Goal: Task Accomplishment & Management: Complete application form

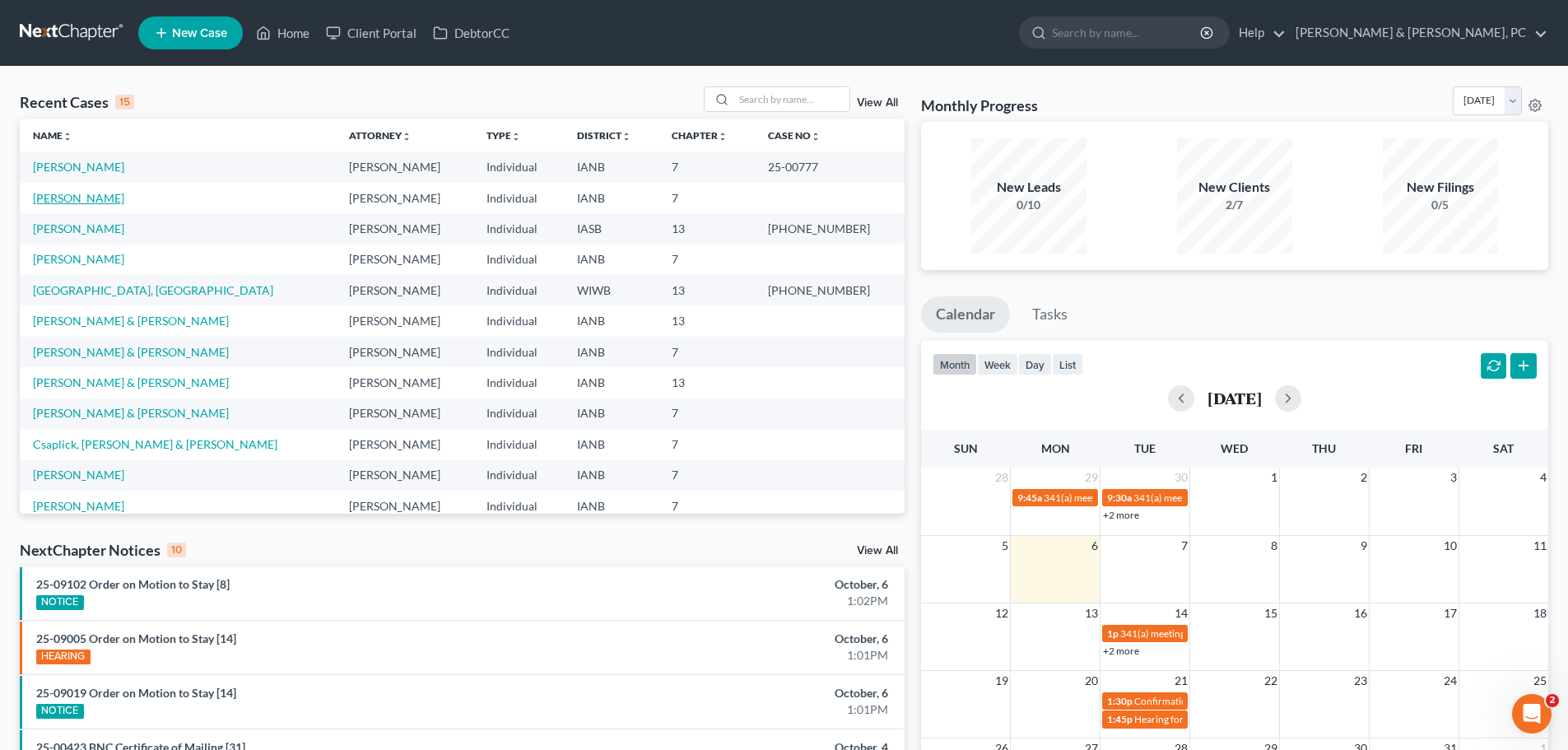
click at [68, 198] on link "[PERSON_NAME]" at bounding box center [78, 198] width 91 height 14
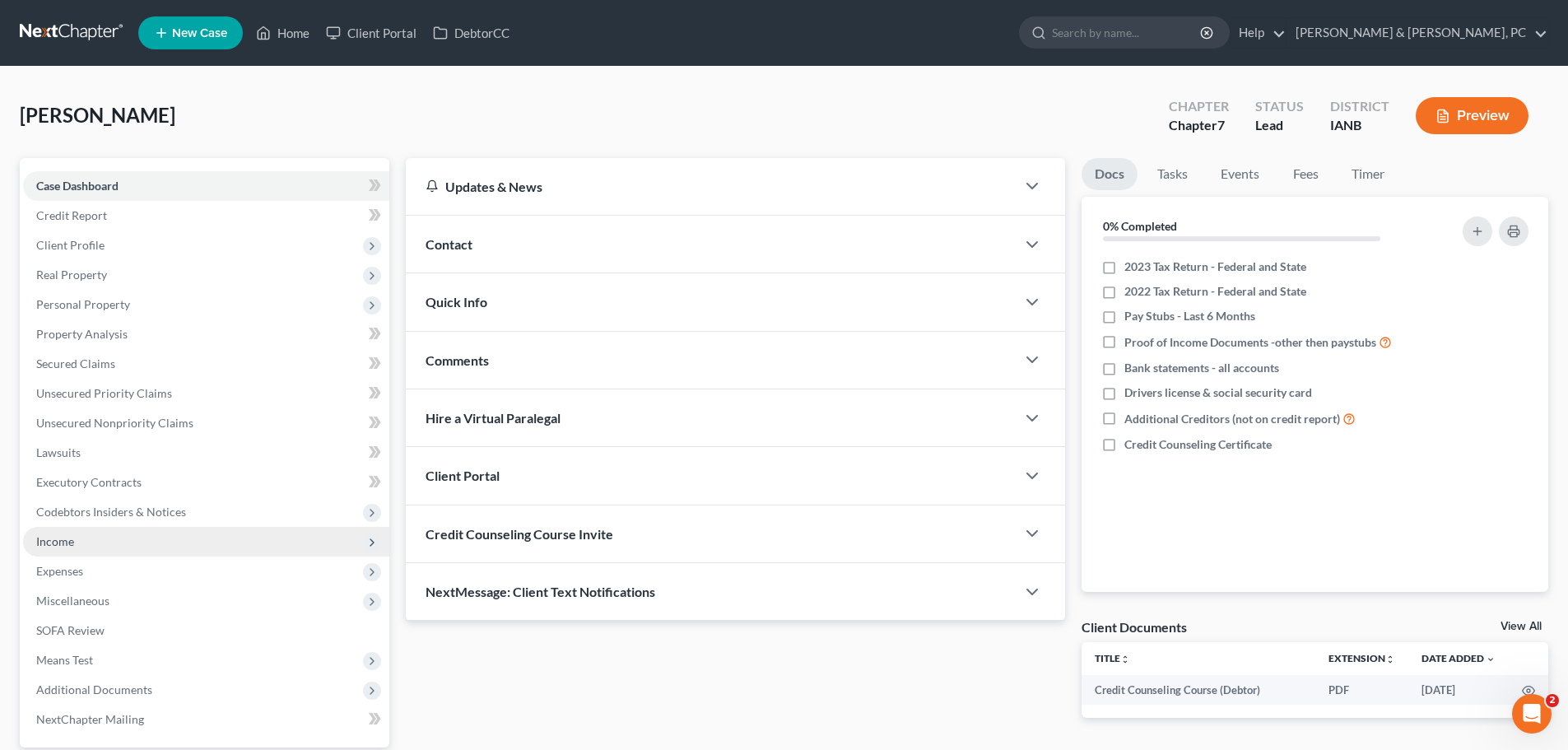
click at [66, 541] on span "Income" at bounding box center [56, 541] width 38 height 14
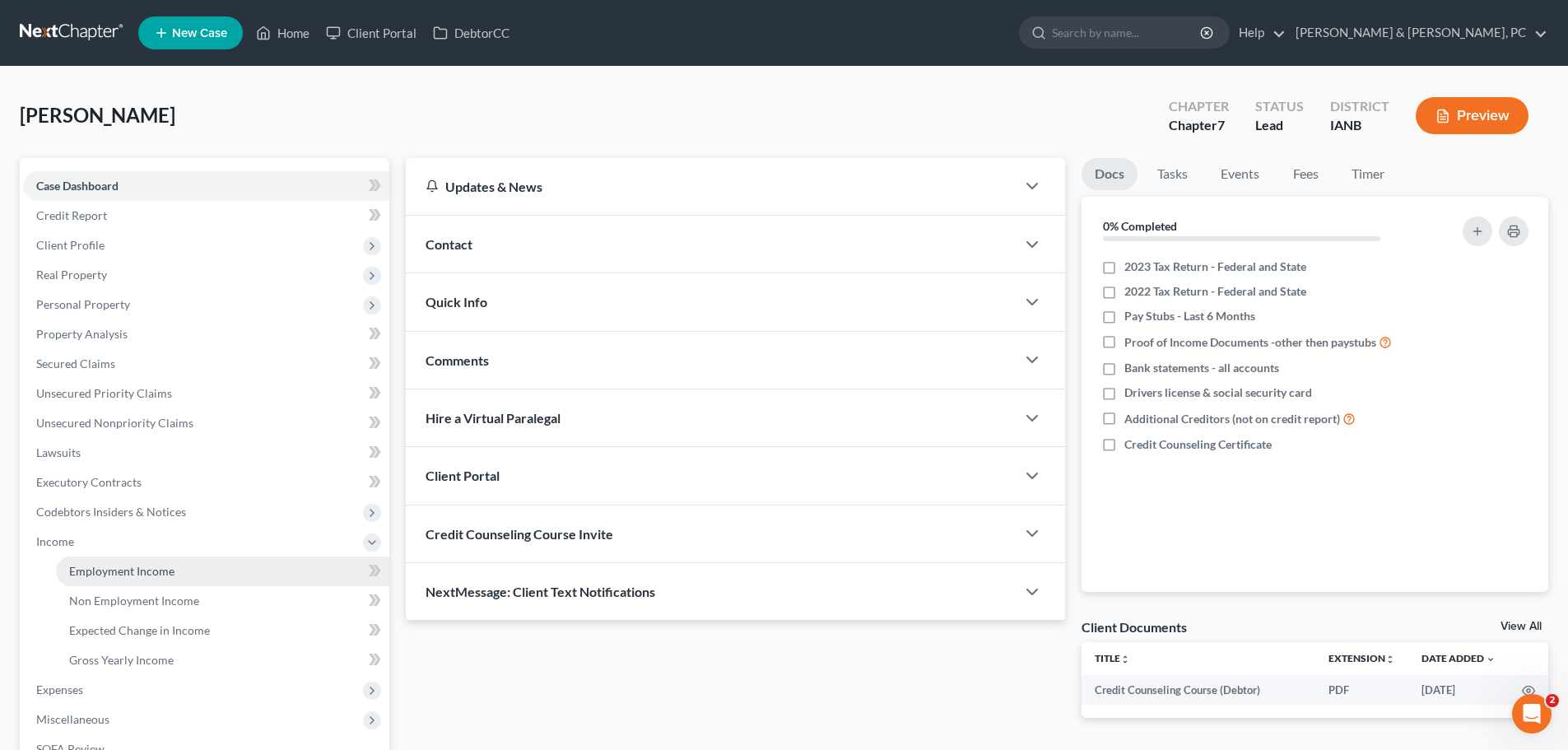
click at [110, 578] on link "Employment Income" at bounding box center [223, 571] width 334 height 30
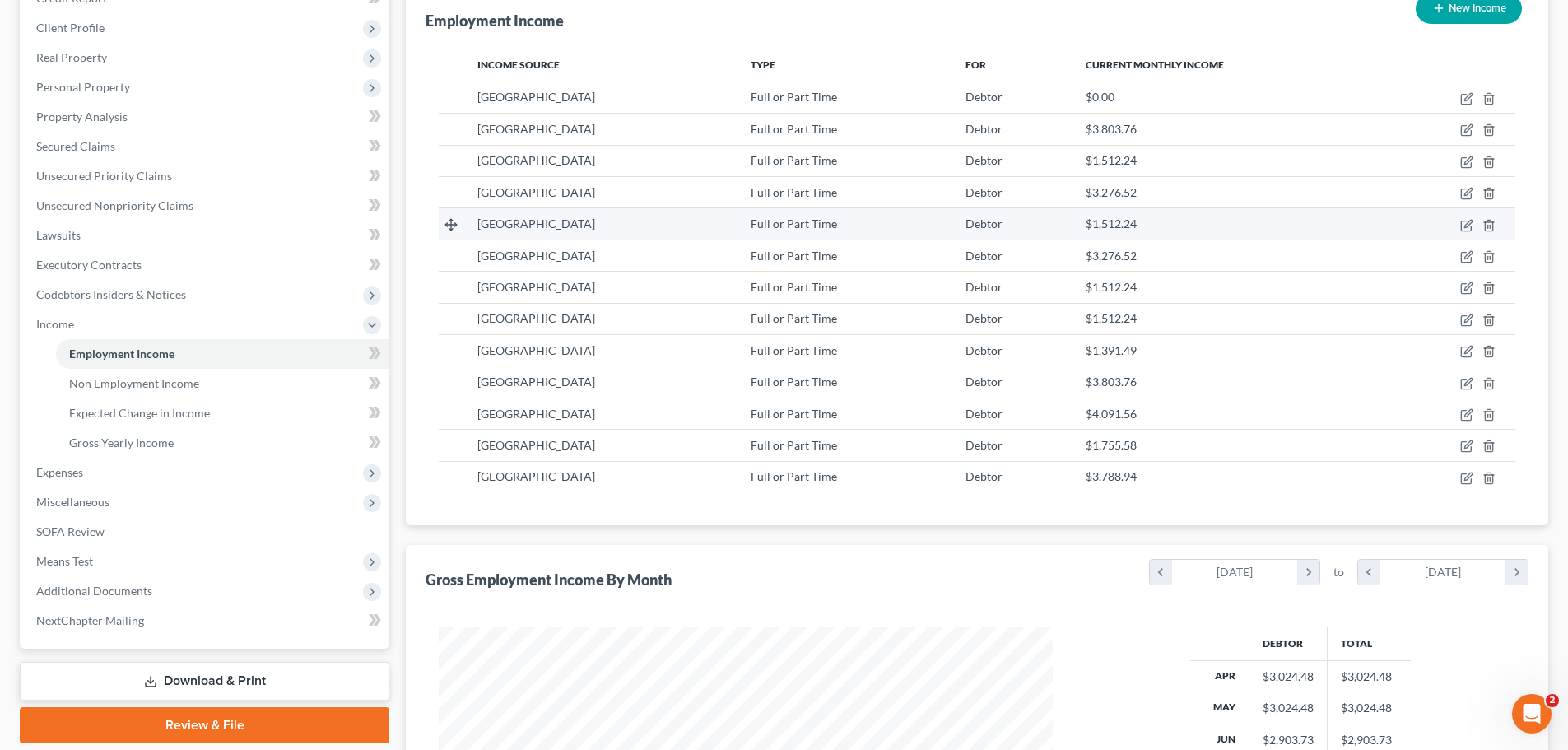
scroll to position [83, 0]
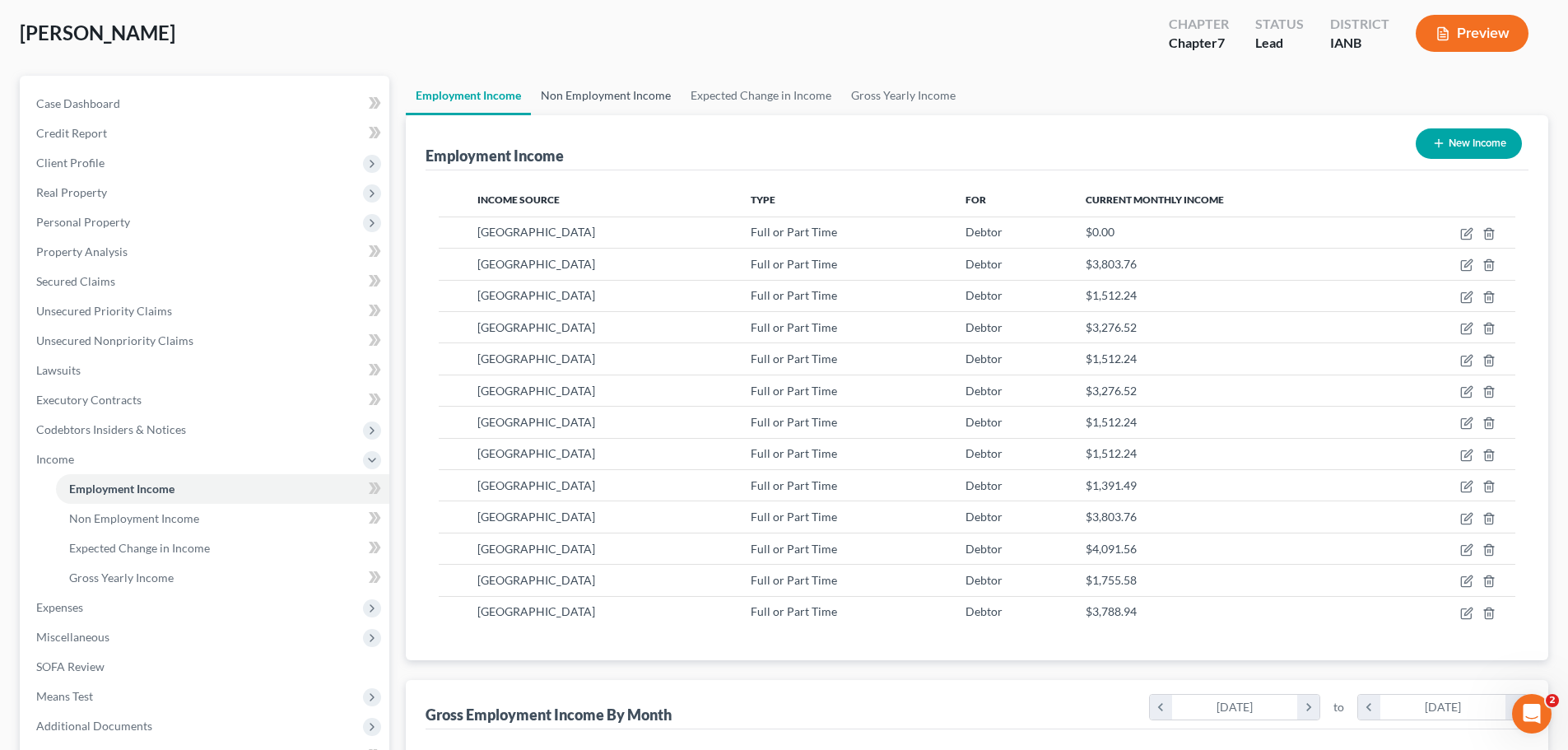
click at [582, 89] on link "Non Employment Income" at bounding box center [606, 95] width 149 height 39
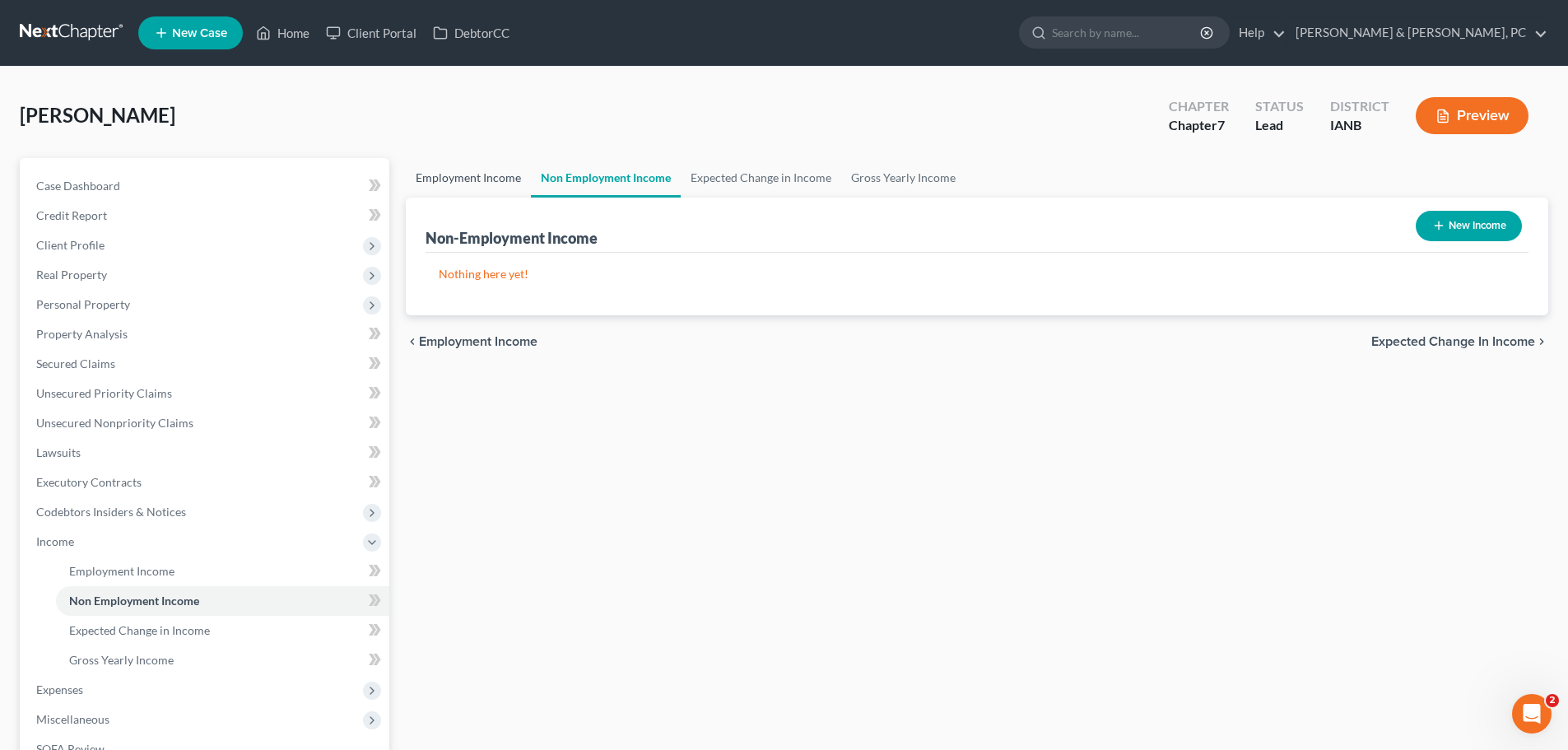
click at [449, 177] on link "Employment Income" at bounding box center [468, 177] width 125 height 39
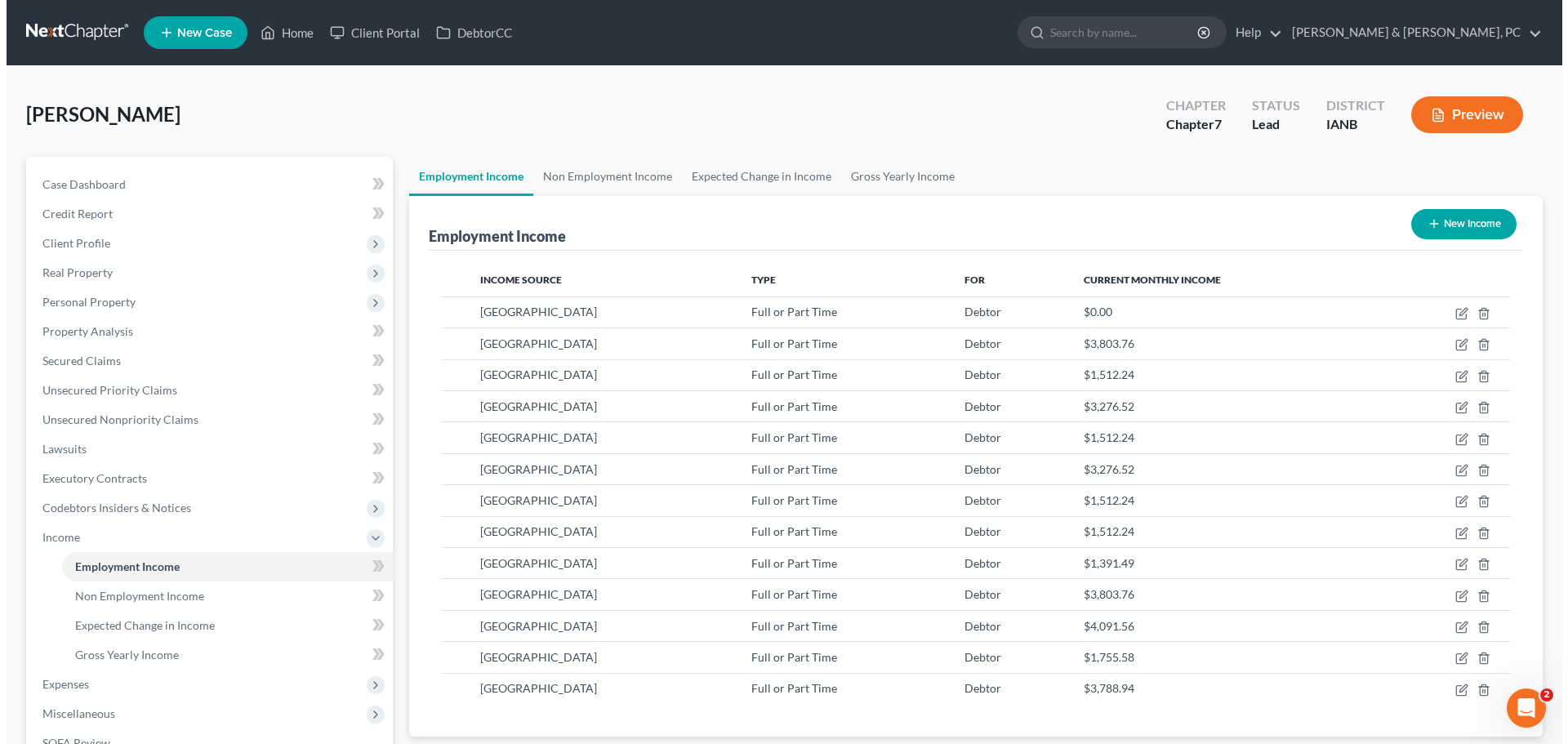
scroll to position [304, 642]
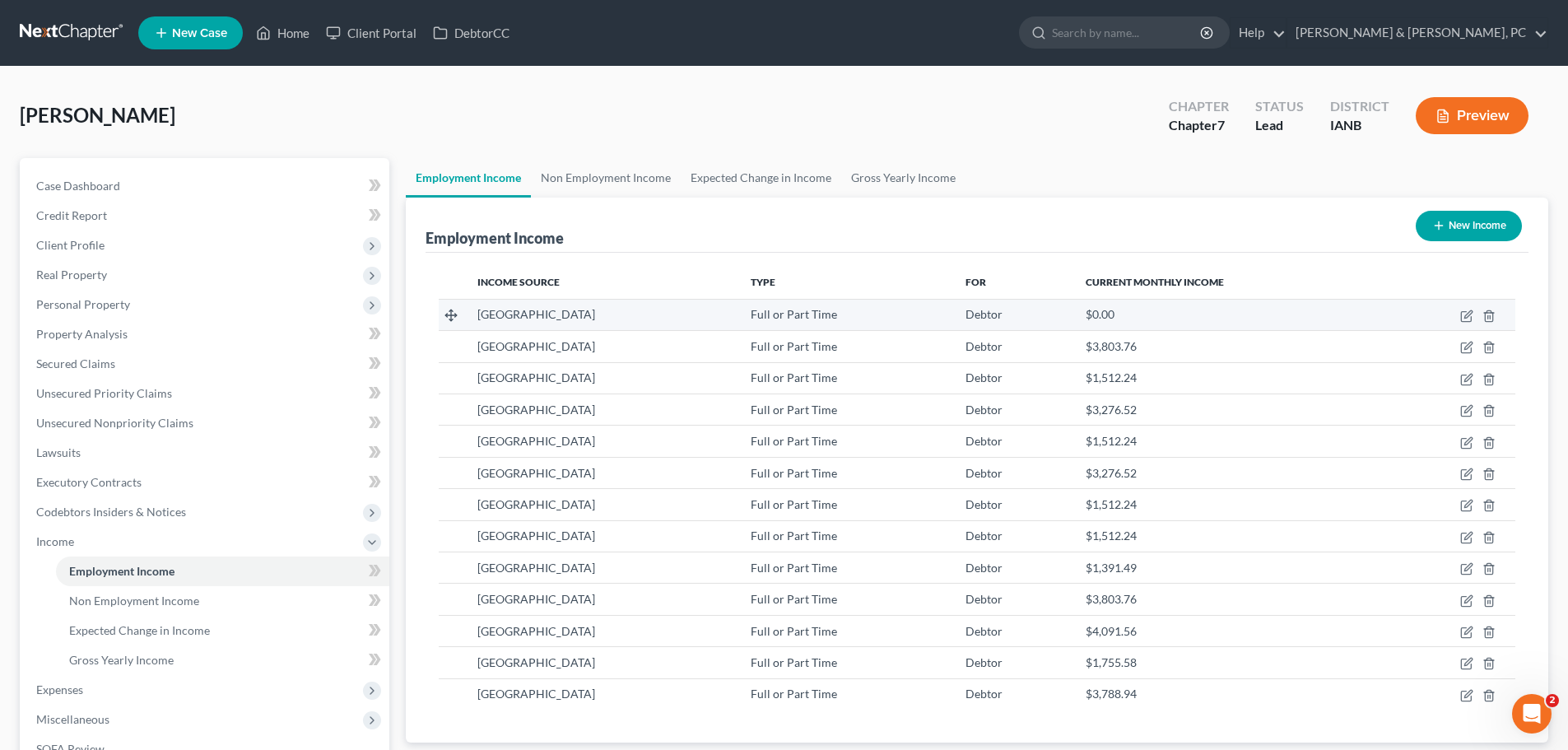
click at [1459, 315] on td at bounding box center [1451, 315] width 130 height 31
click at [1464, 315] on icon "button" at bounding box center [1466, 315] width 13 height 13
select select "0"
select select "16"
select select "2"
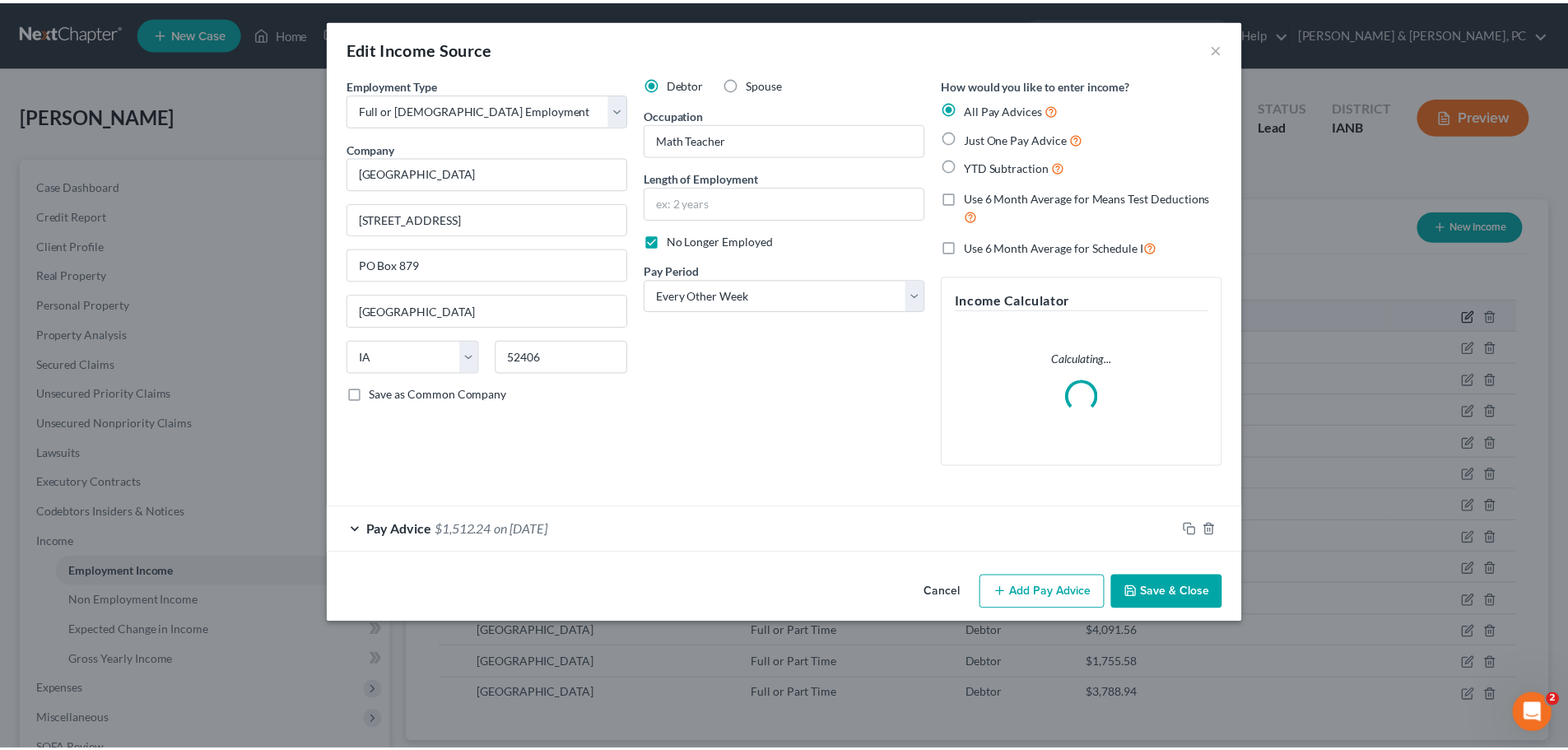
scroll to position [309, 653]
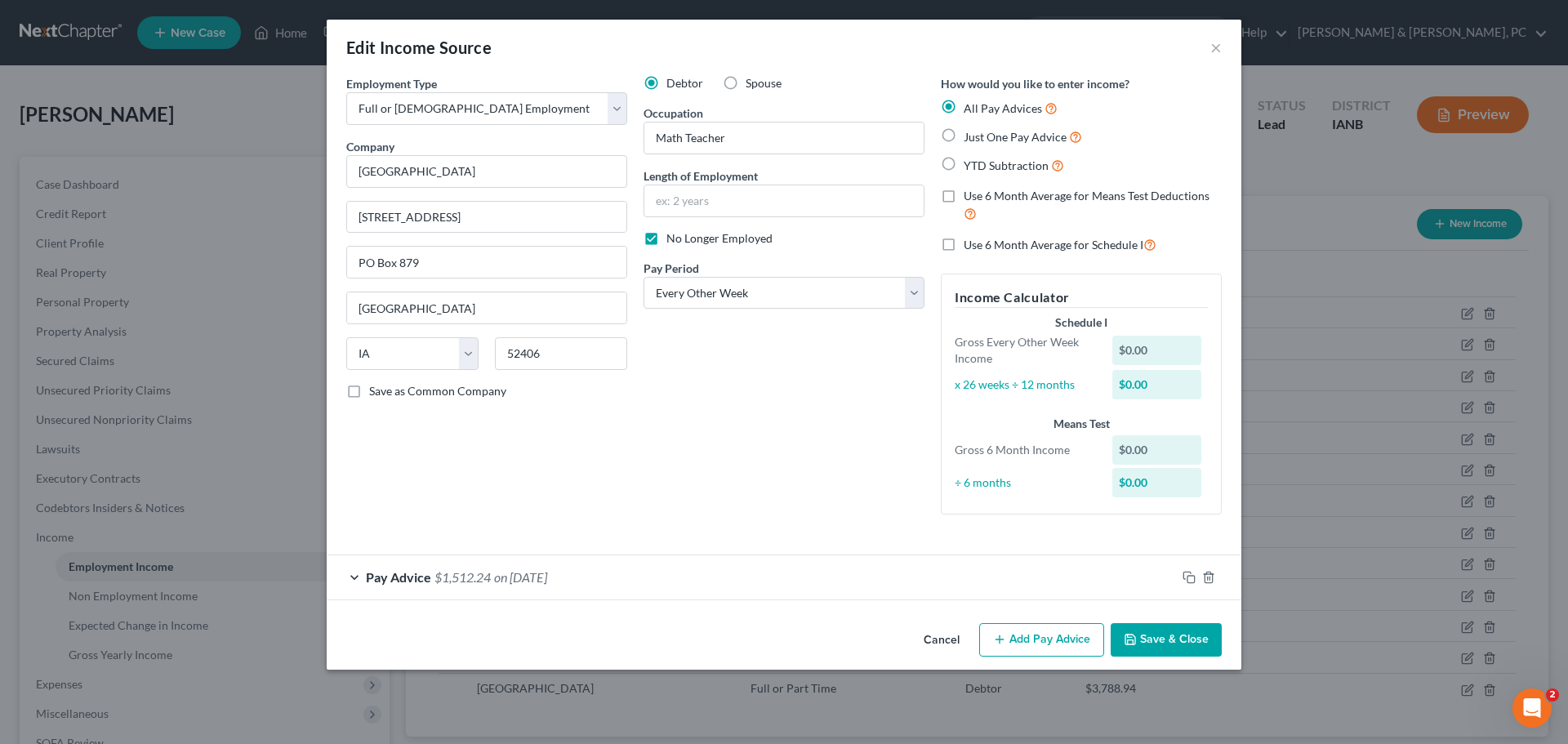
click at [956, 589] on div "Pay Advice $1,512.24 on [DATE]" at bounding box center [751, 577] width 850 height 43
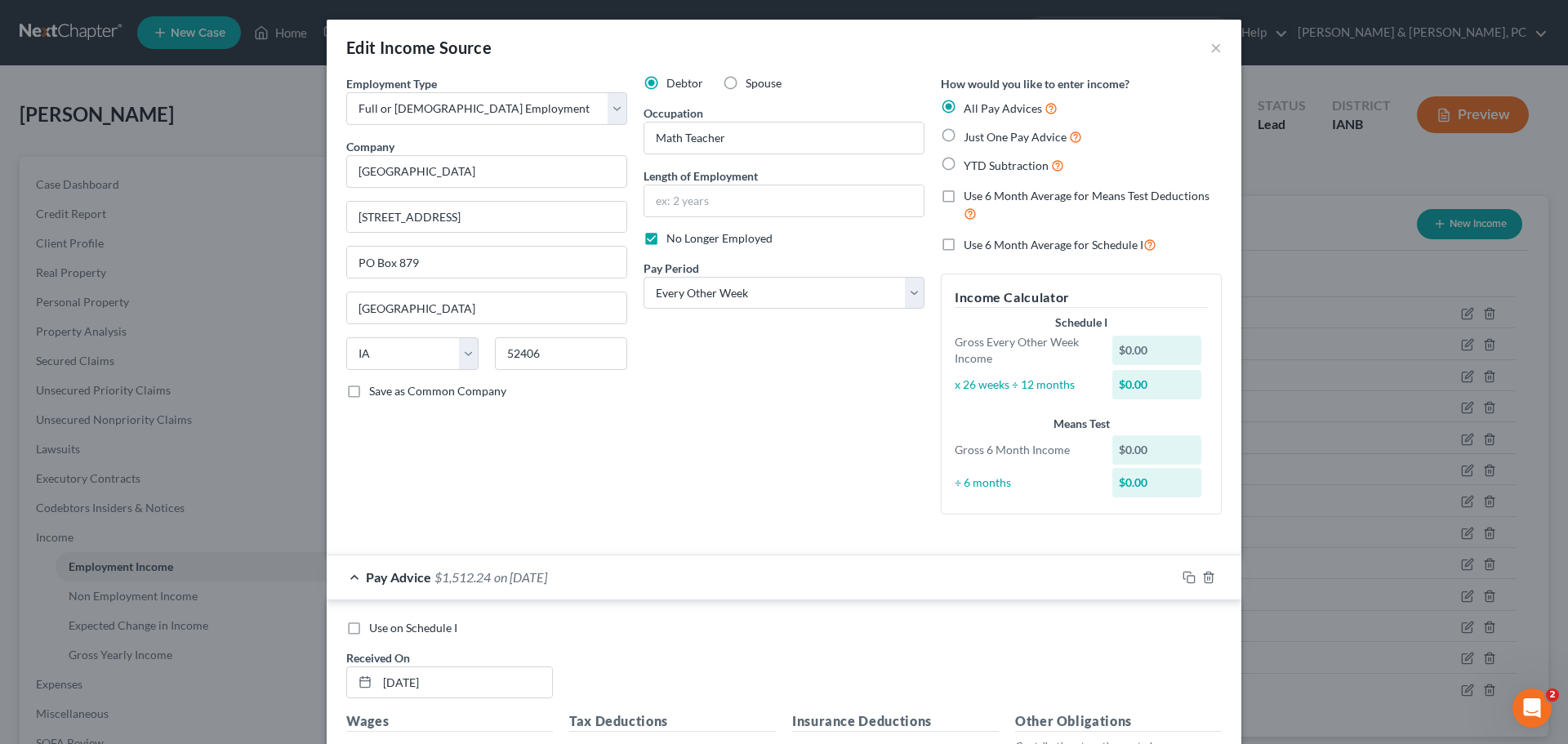
click at [1218, 46] on div "Edit Income Source ×" at bounding box center [784, 47] width 915 height 55
click at [1213, 49] on button "×" at bounding box center [1216, 47] width 11 height 20
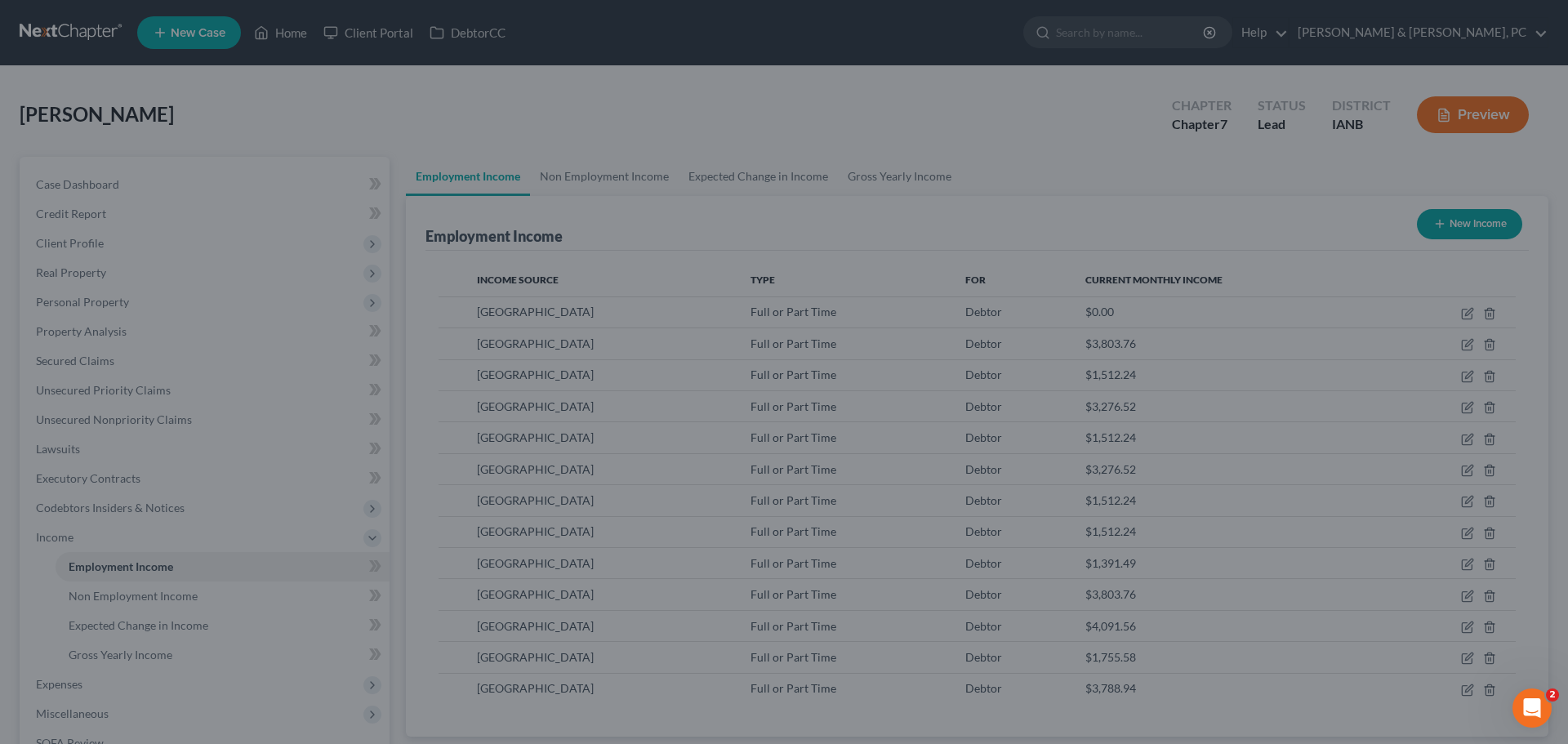
scroll to position [816152, 816172]
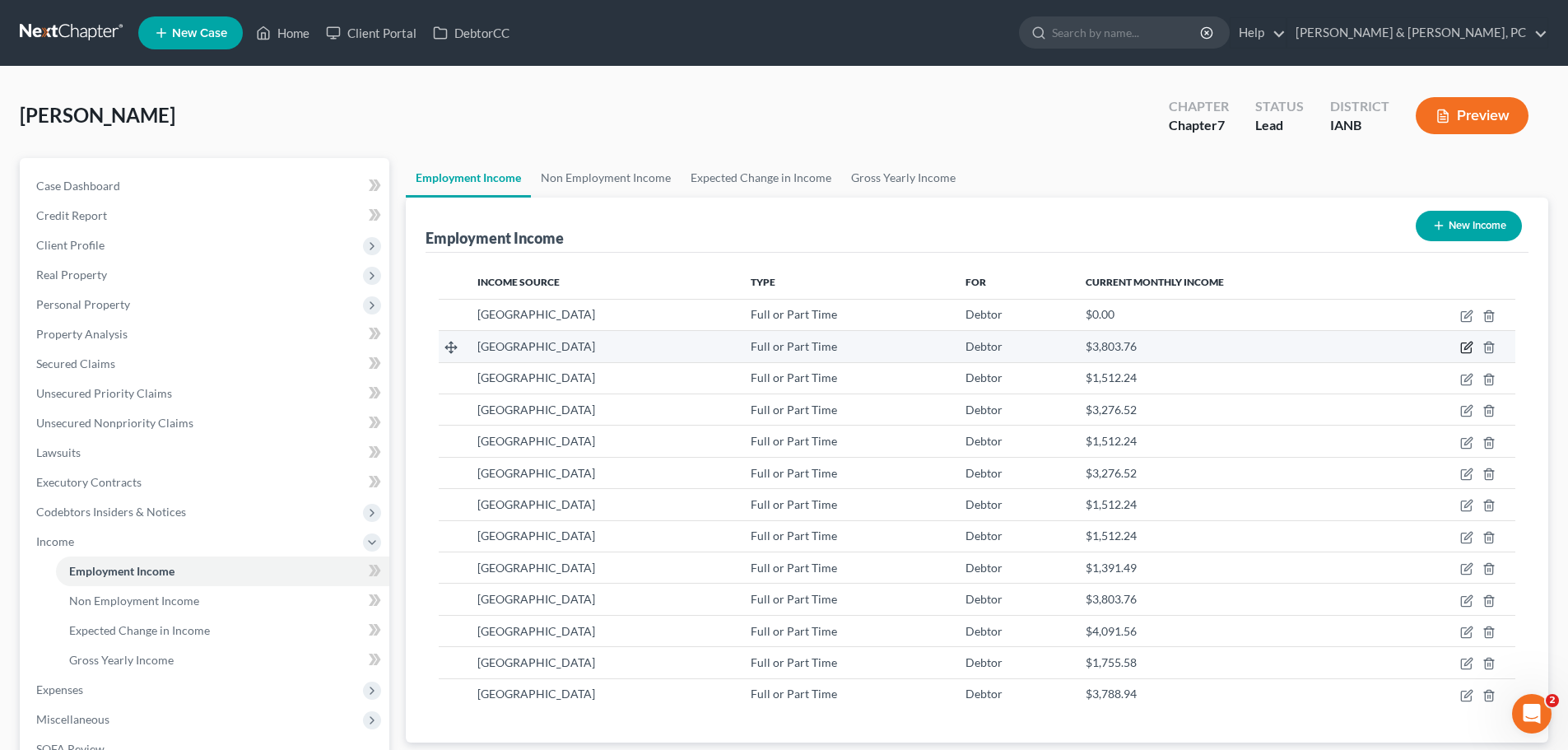
click at [1467, 350] on icon "button" at bounding box center [1466, 347] width 13 height 13
select select "0"
select select "16"
select select "2"
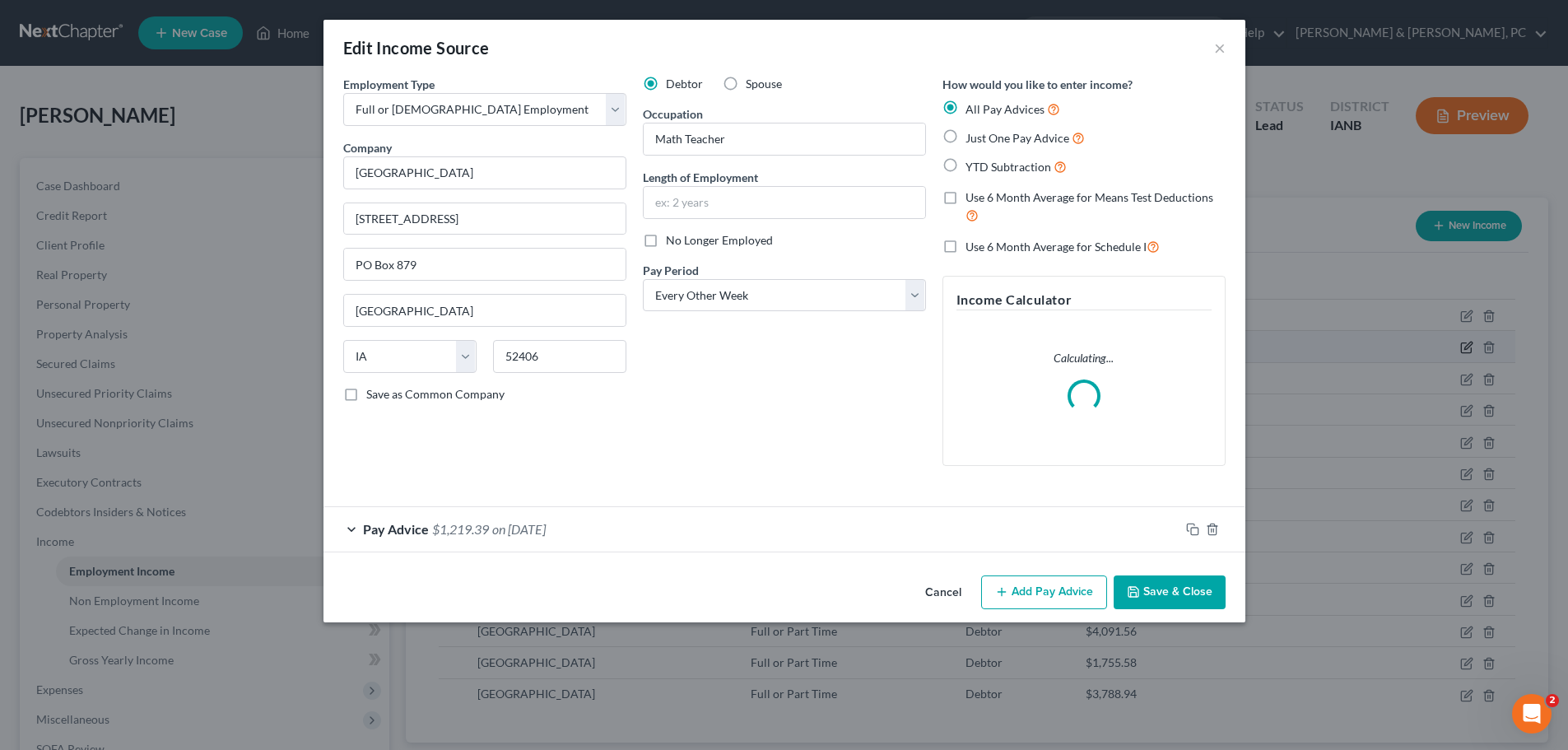
scroll to position [309, 653]
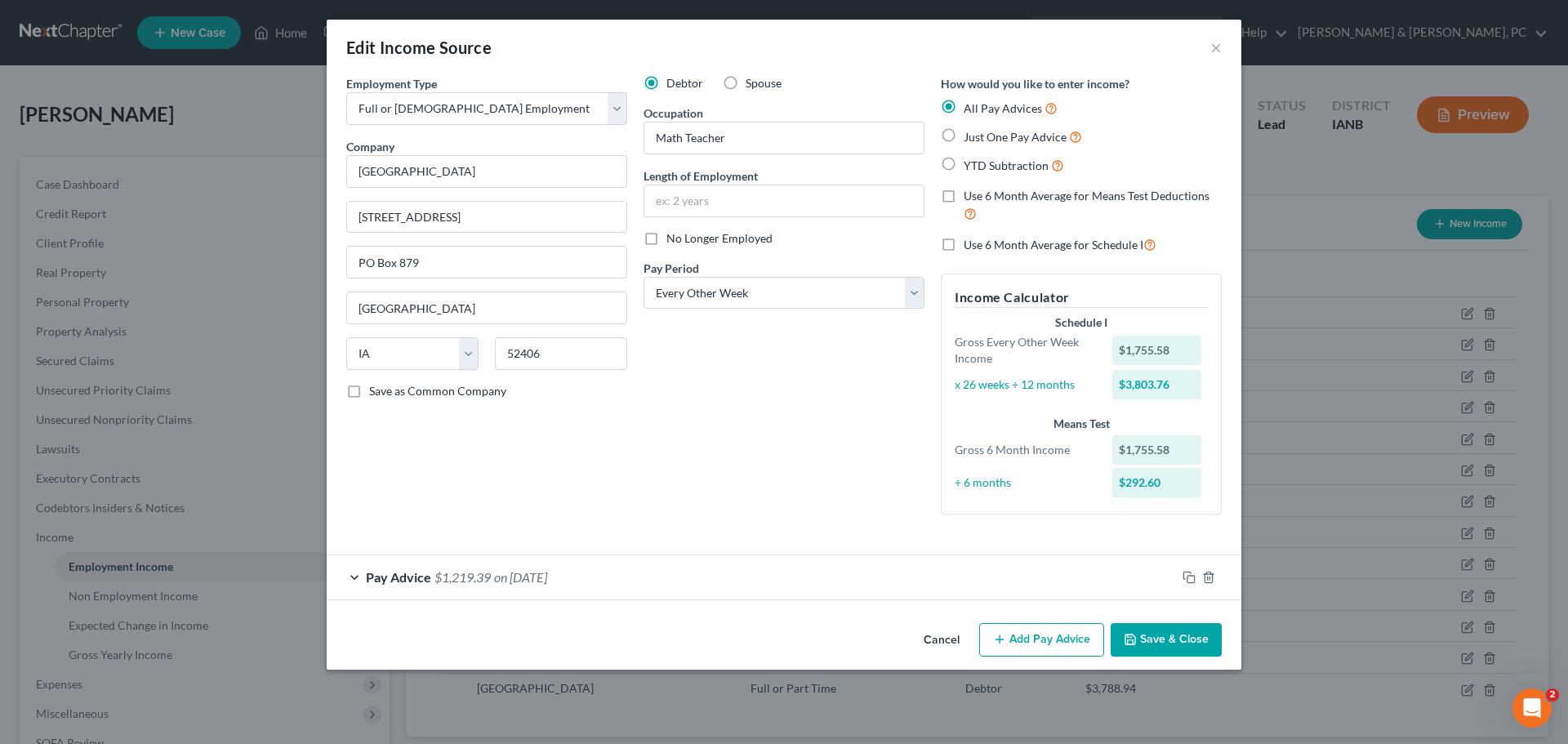
click at [940, 633] on button "Cancel" at bounding box center [942, 641] width 62 height 33
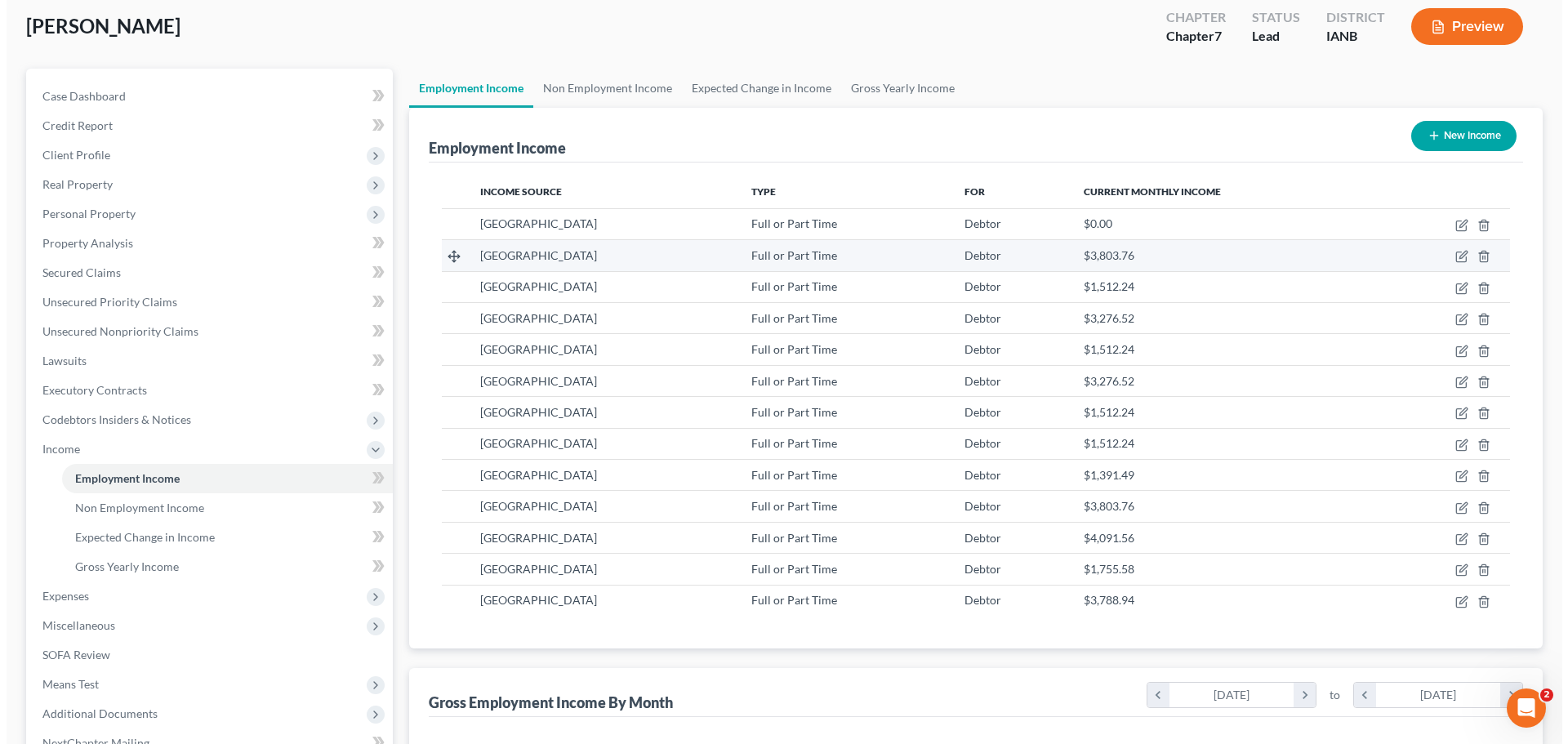
scroll to position [82, 0]
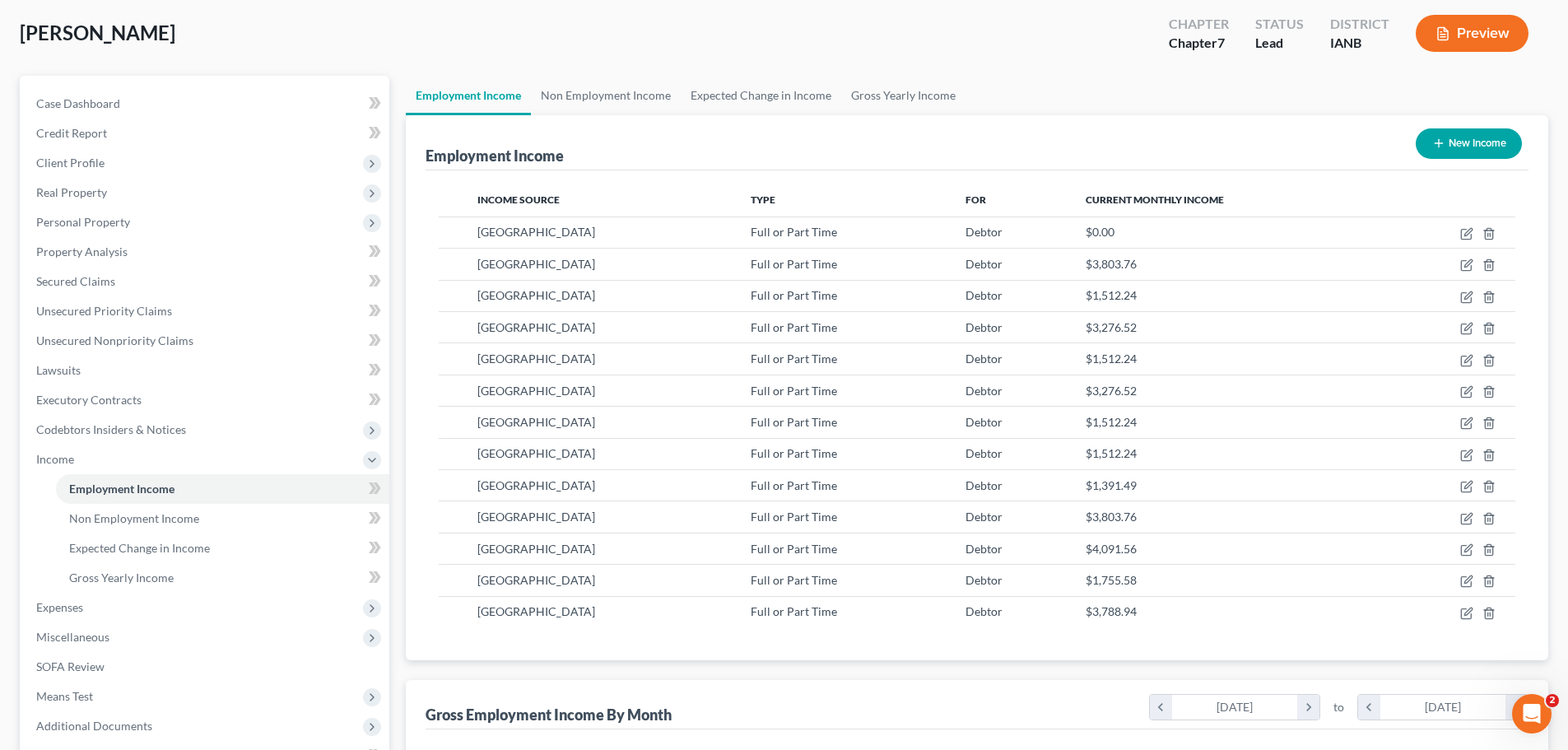
click at [896, 149] on div "Employment Income New Income" at bounding box center [977, 143] width 1103 height 55
click at [1104, 150] on div "Employment Income New Income" at bounding box center [977, 143] width 1103 height 55
click at [1465, 236] on icon "button" at bounding box center [1468, 231] width 8 height 8
select select "0"
select select "16"
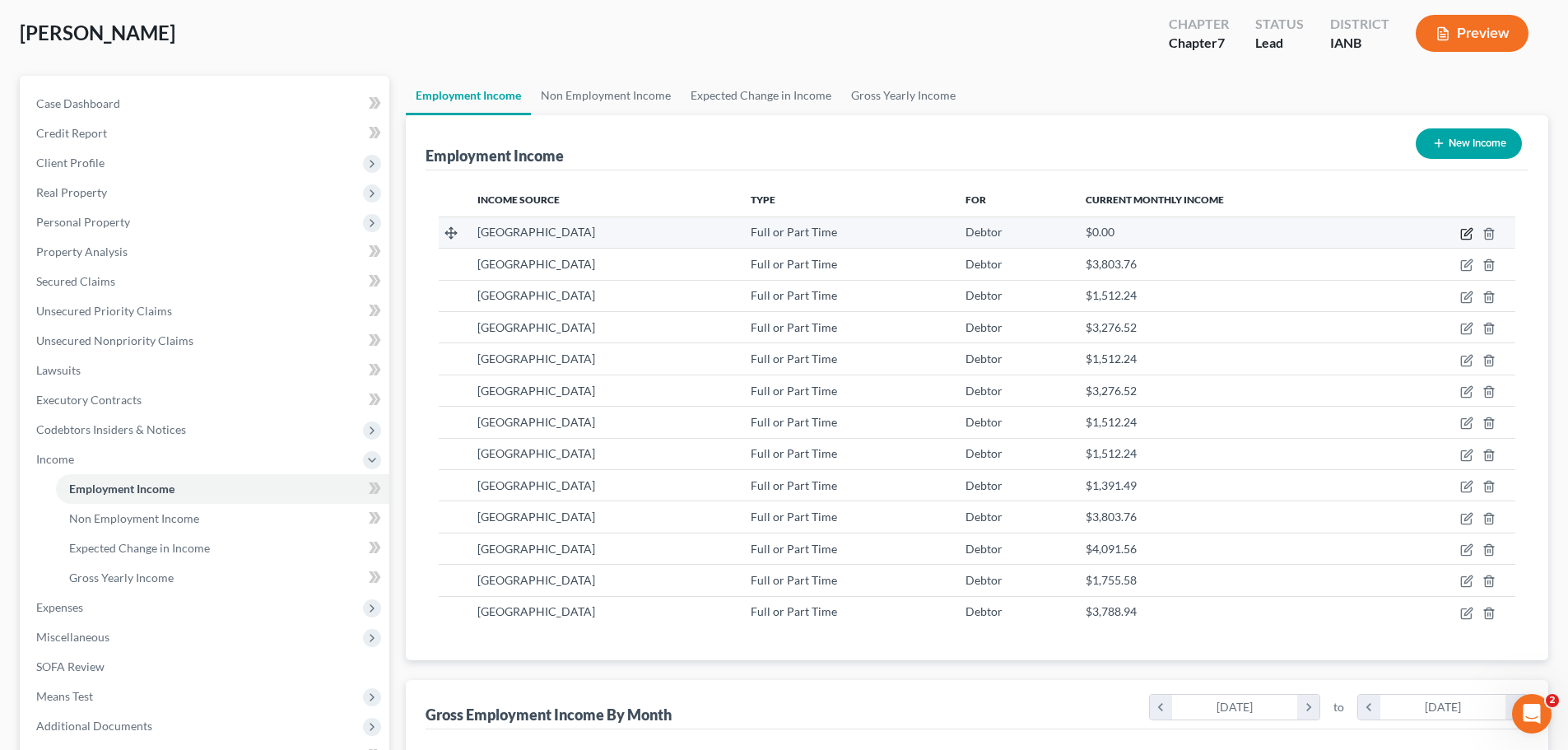
select select "2"
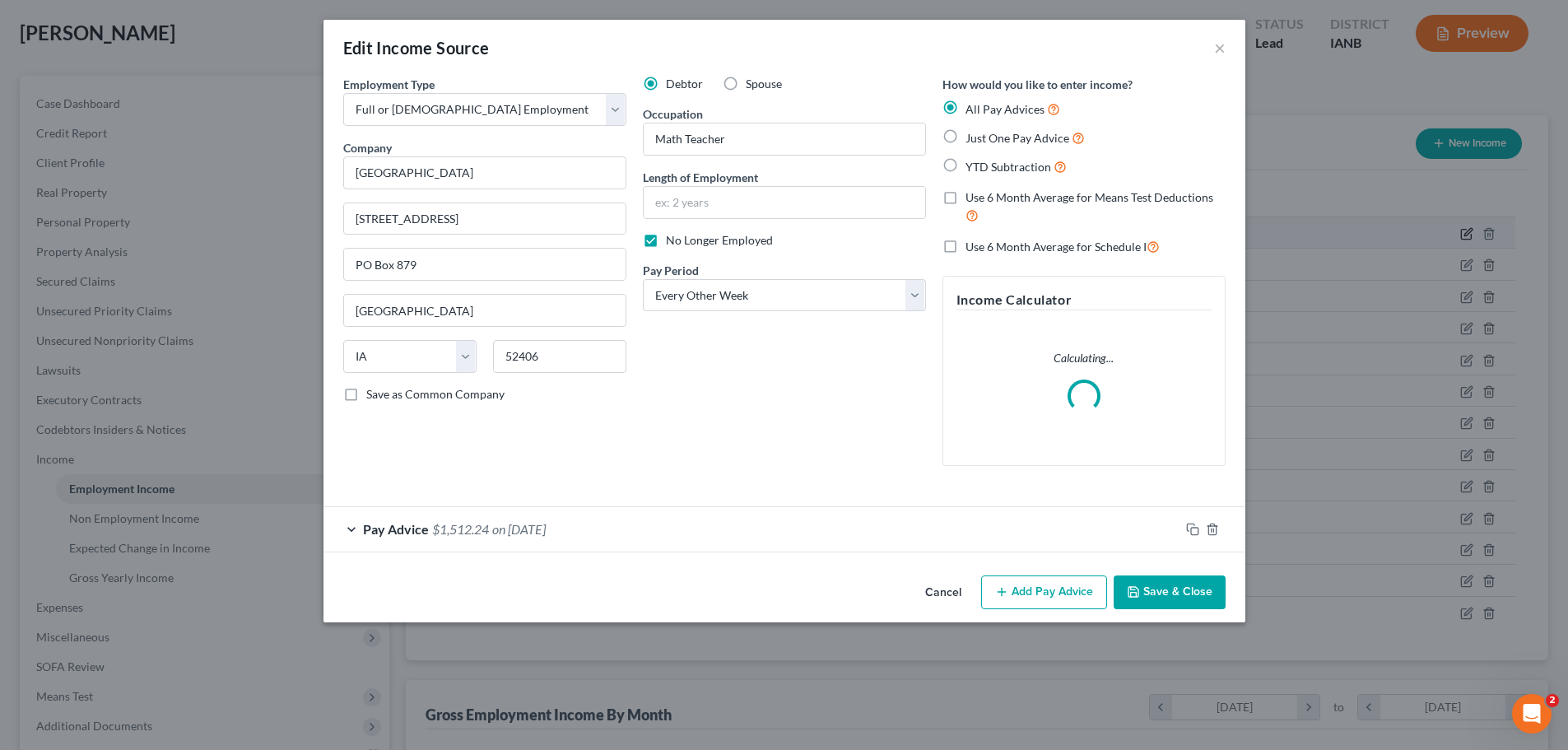
scroll to position [309, 653]
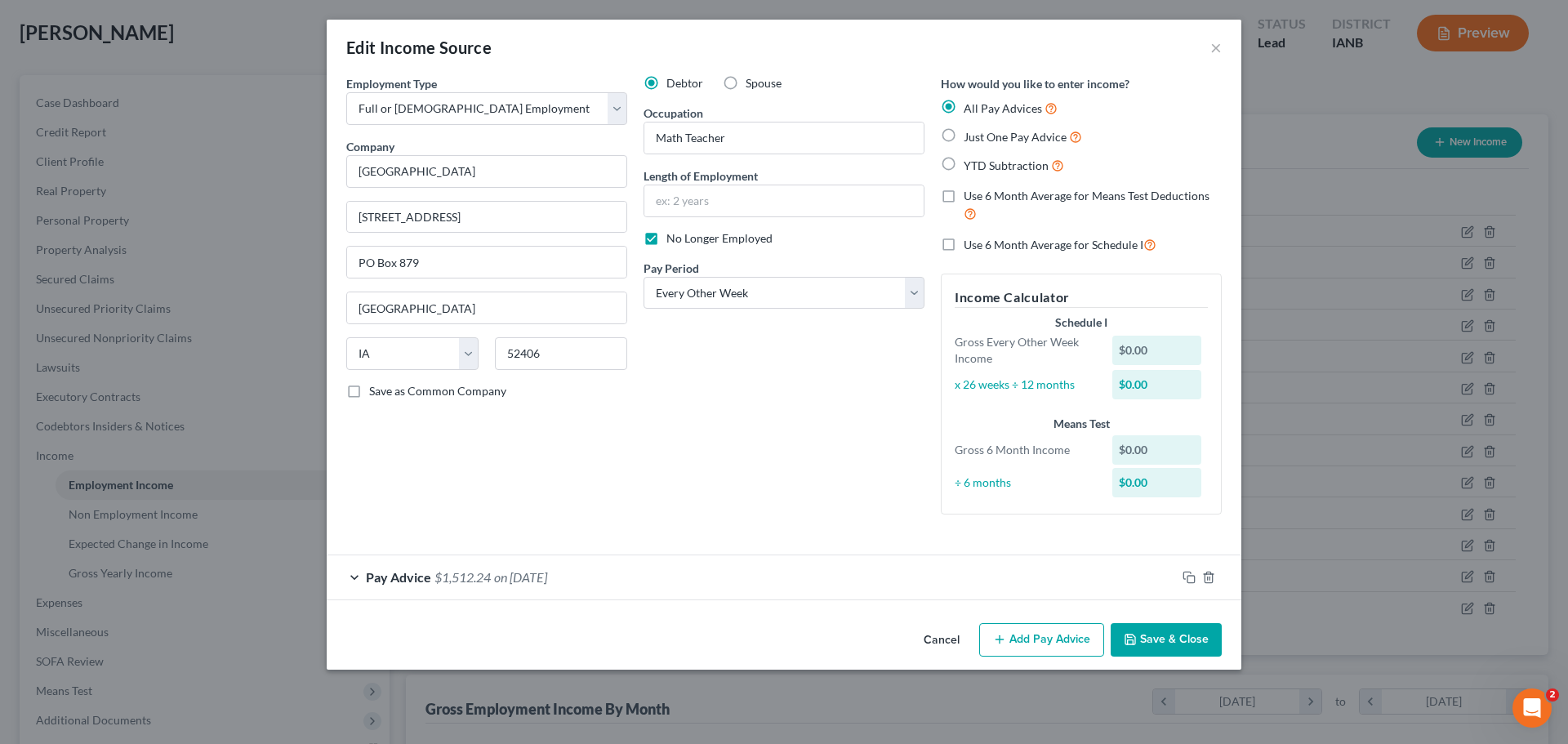
click at [704, 485] on div "Debtor Spouse Occupation Math Teacher Length of Employment No Longer Employed P…" at bounding box center [784, 301] width 298 height 453
click at [1214, 49] on button "×" at bounding box center [1216, 47] width 11 height 20
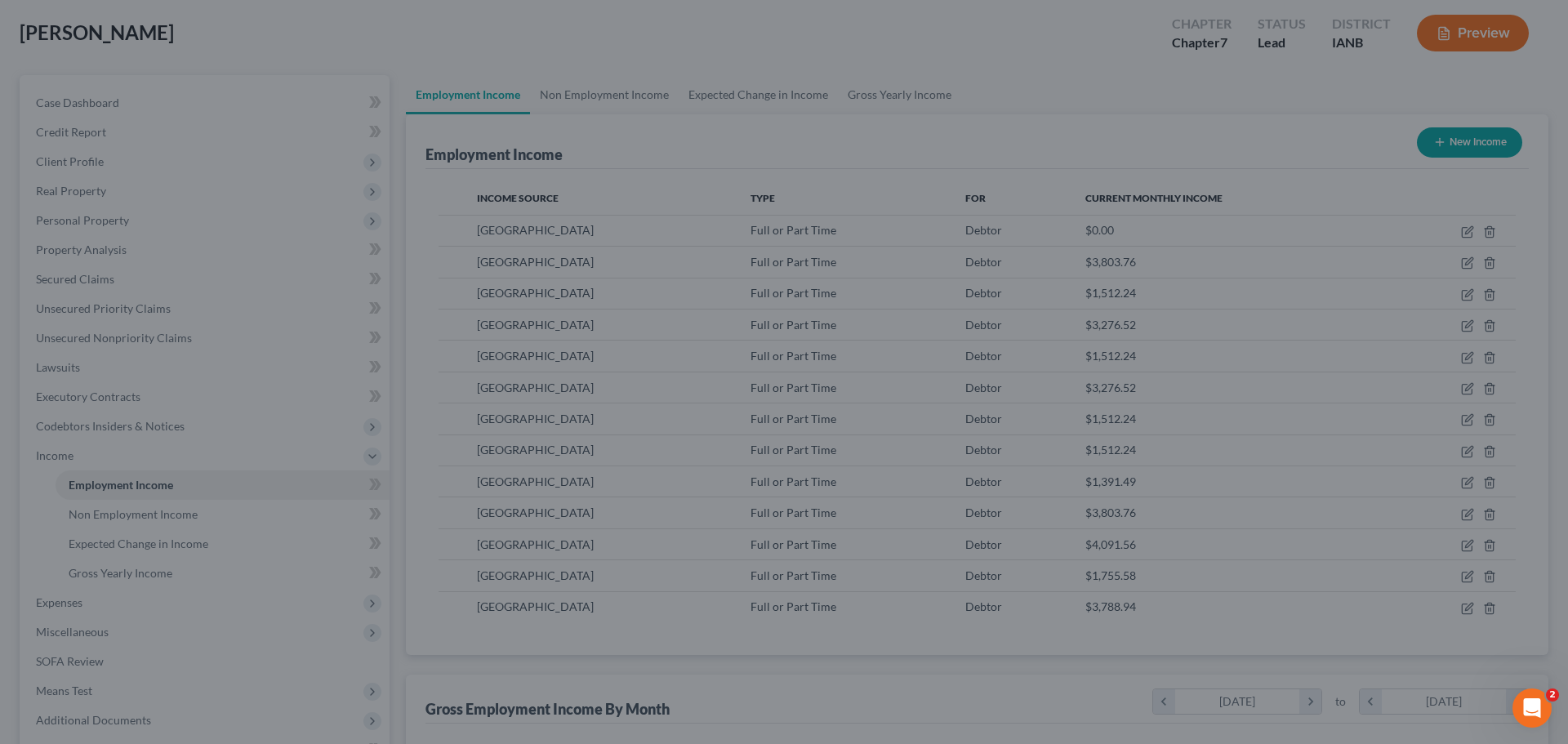
scroll to position [816152, 816172]
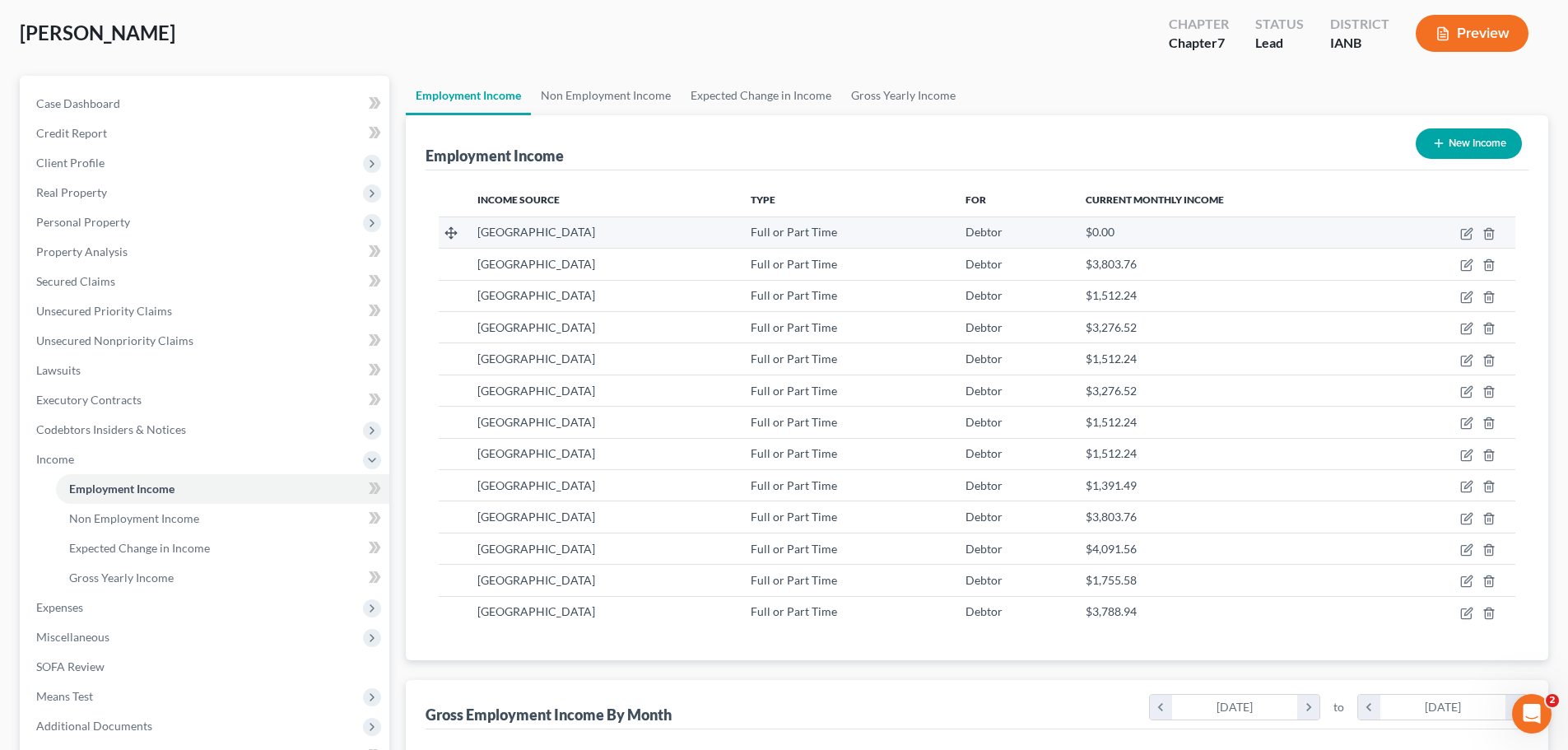
click at [696, 240] on div "[GEOGRAPHIC_DATA]" at bounding box center [601, 232] width 248 height 17
click at [1465, 235] on icon "button" at bounding box center [1468, 231] width 8 height 8
select select "0"
select select "16"
select select "2"
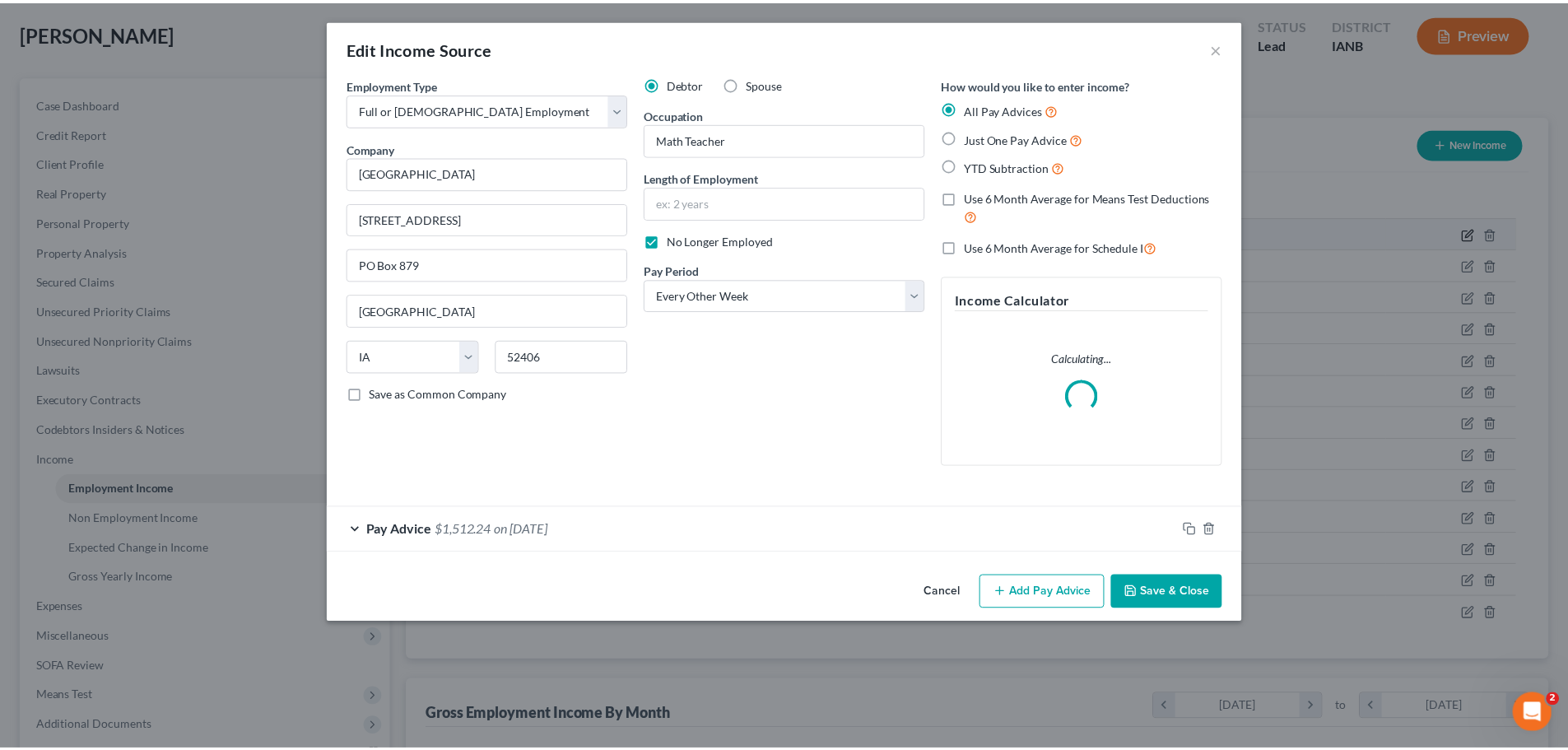
scroll to position [309, 653]
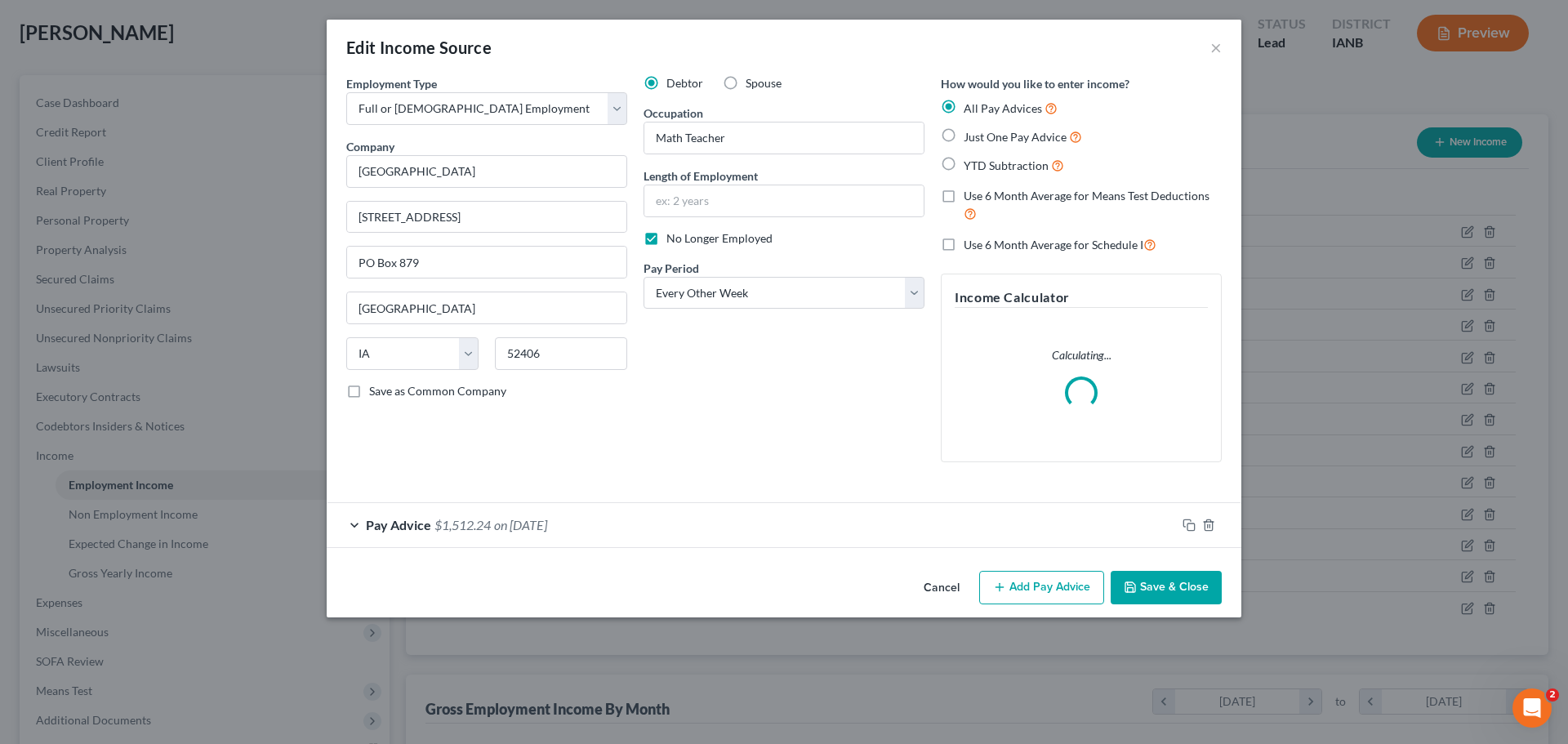
click at [831, 406] on div "Debtor Spouse Occupation Math Teacher Length of Employment No Longer Employed P…" at bounding box center [784, 275] width 298 height 400
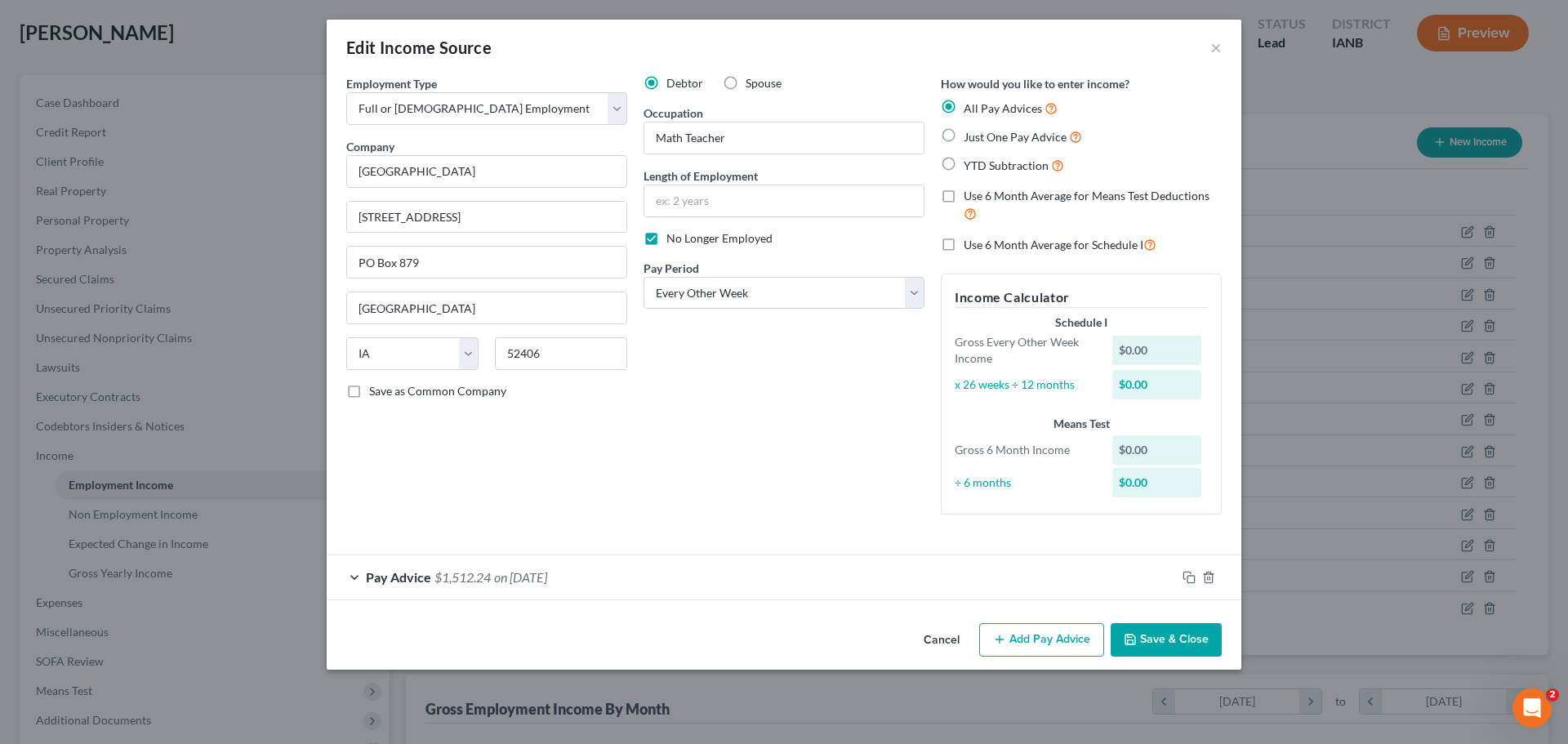
click at [1206, 47] on div "Edit Income Source ×" at bounding box center [784, 47] width 915 height 55
click at [1219, 50] on button "×" at bounding box center [1216, 47] width 11 height 20
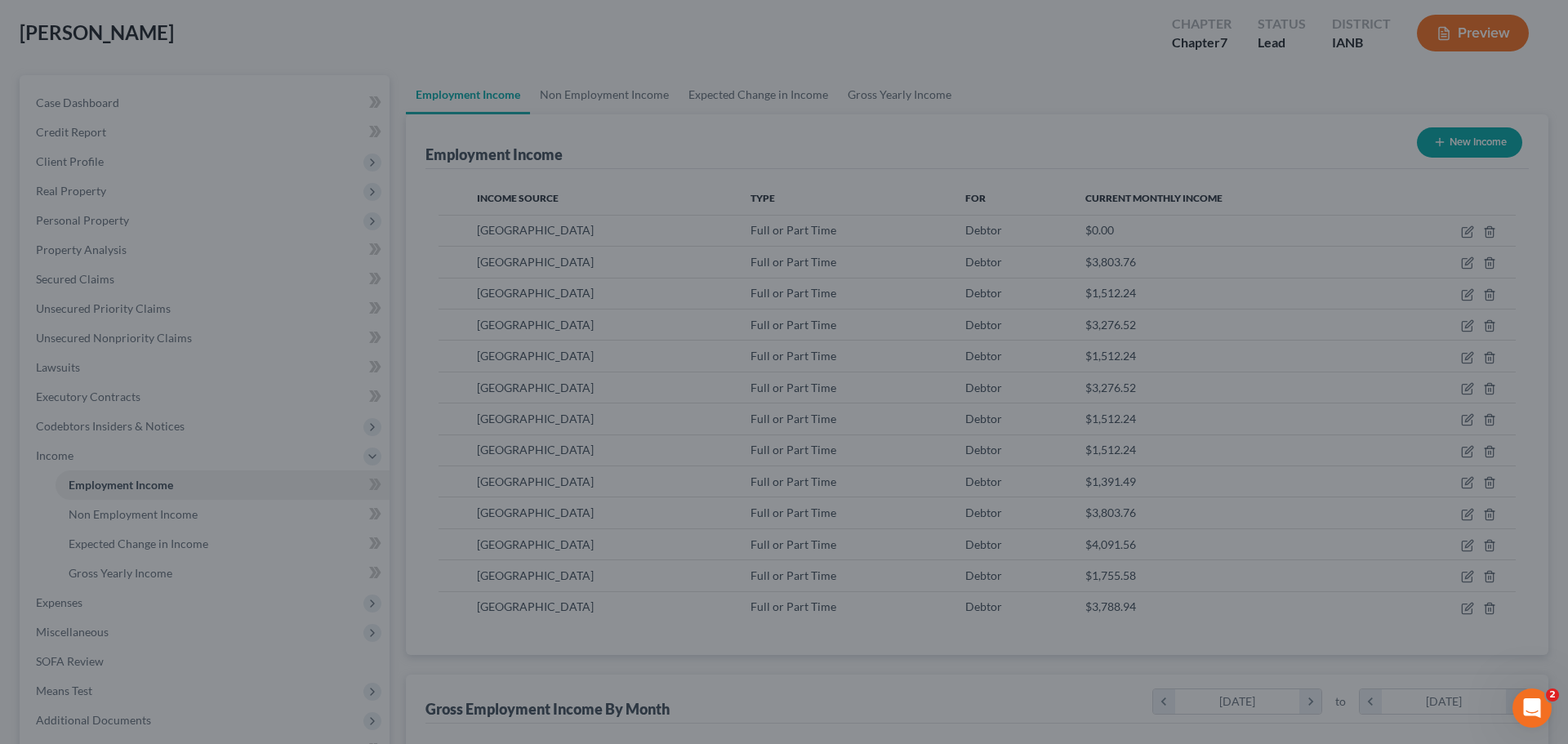
scroll to position [816152, 816172]
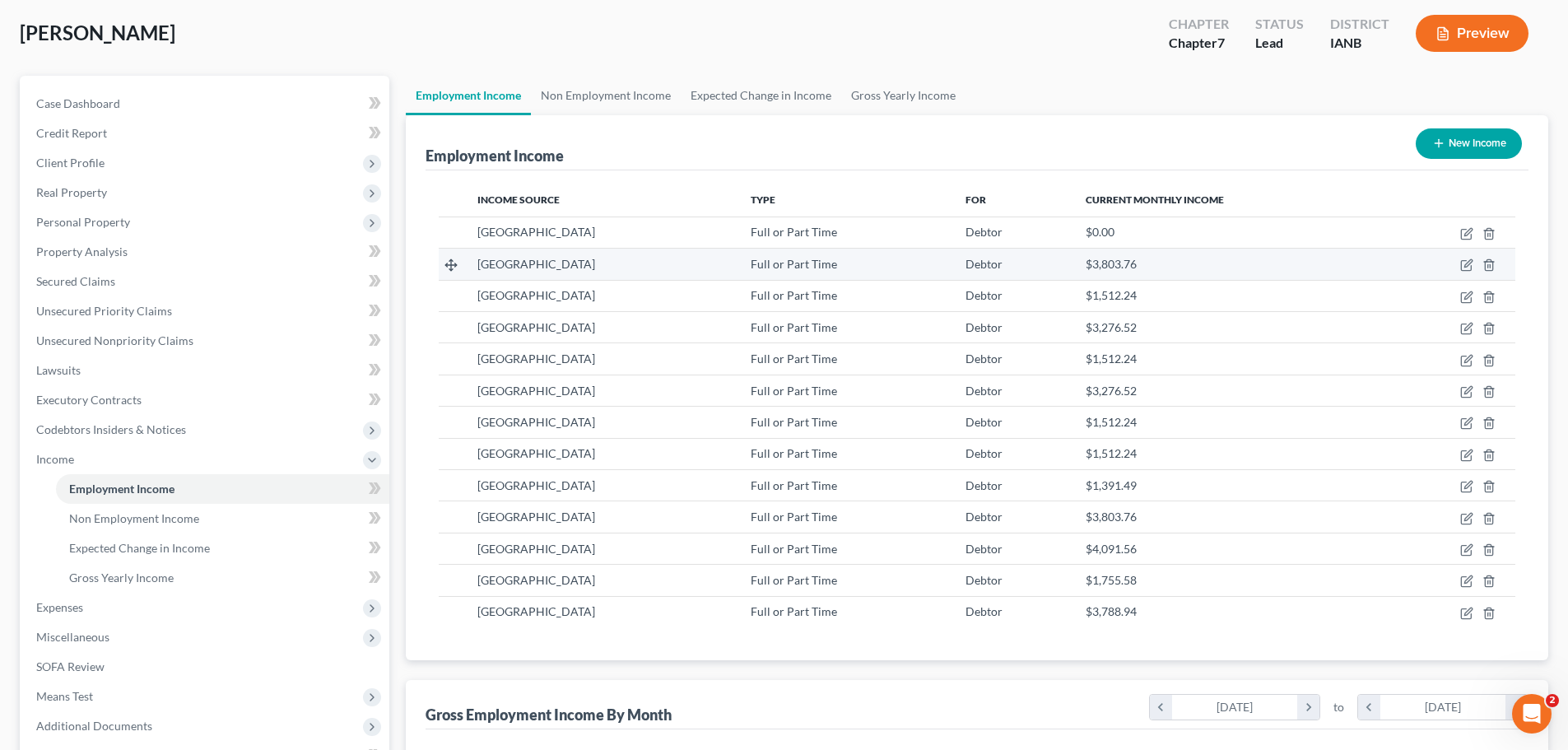
click at [1003, 265] on td "Debtor" at bounding box center [1013, 264] width 120 height 31
click at [1467, 266] on icon "button" at bounding box center [1466, 264] width 13 height 13
select select "0"
select select "16"
select select "2"
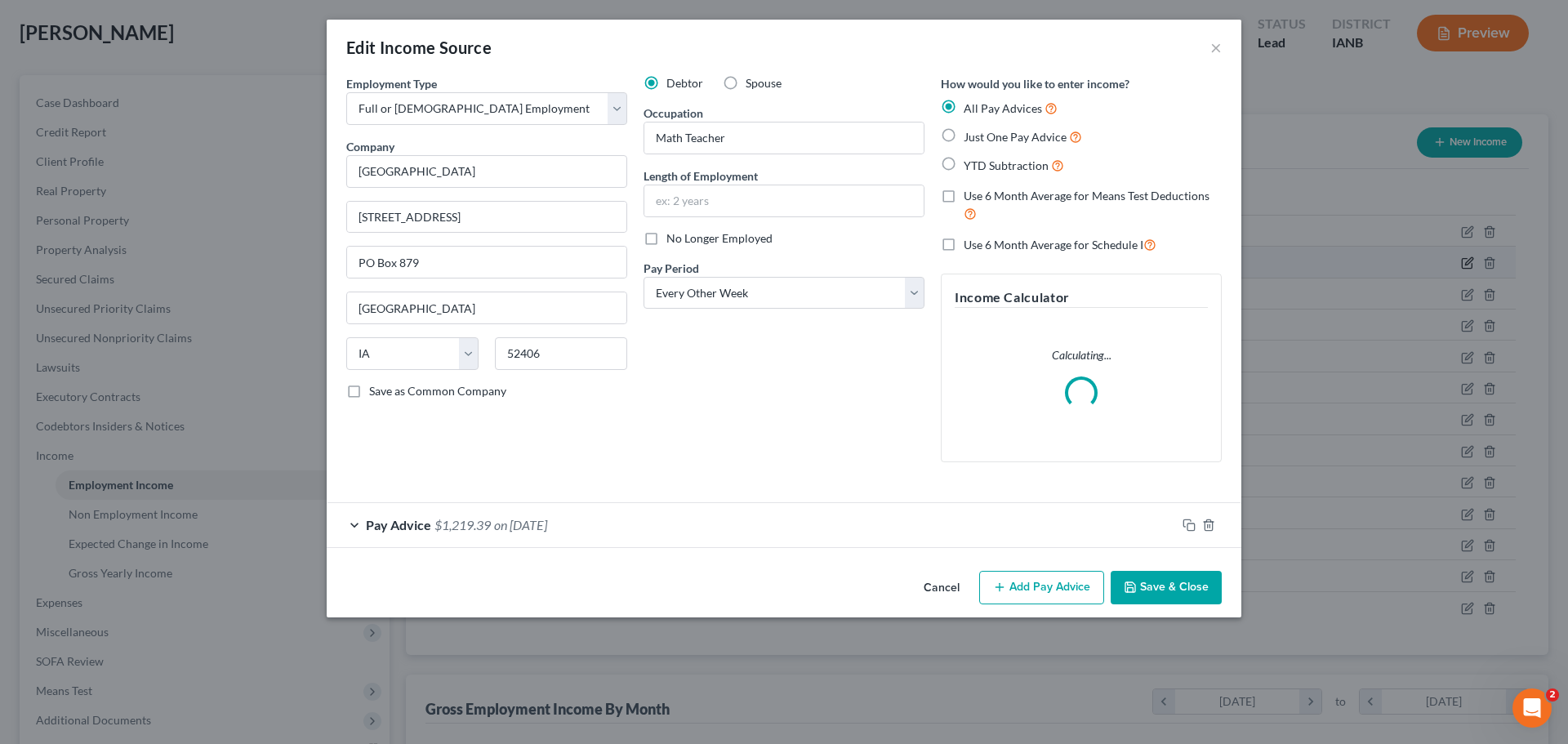
scroll to position [307, 648]
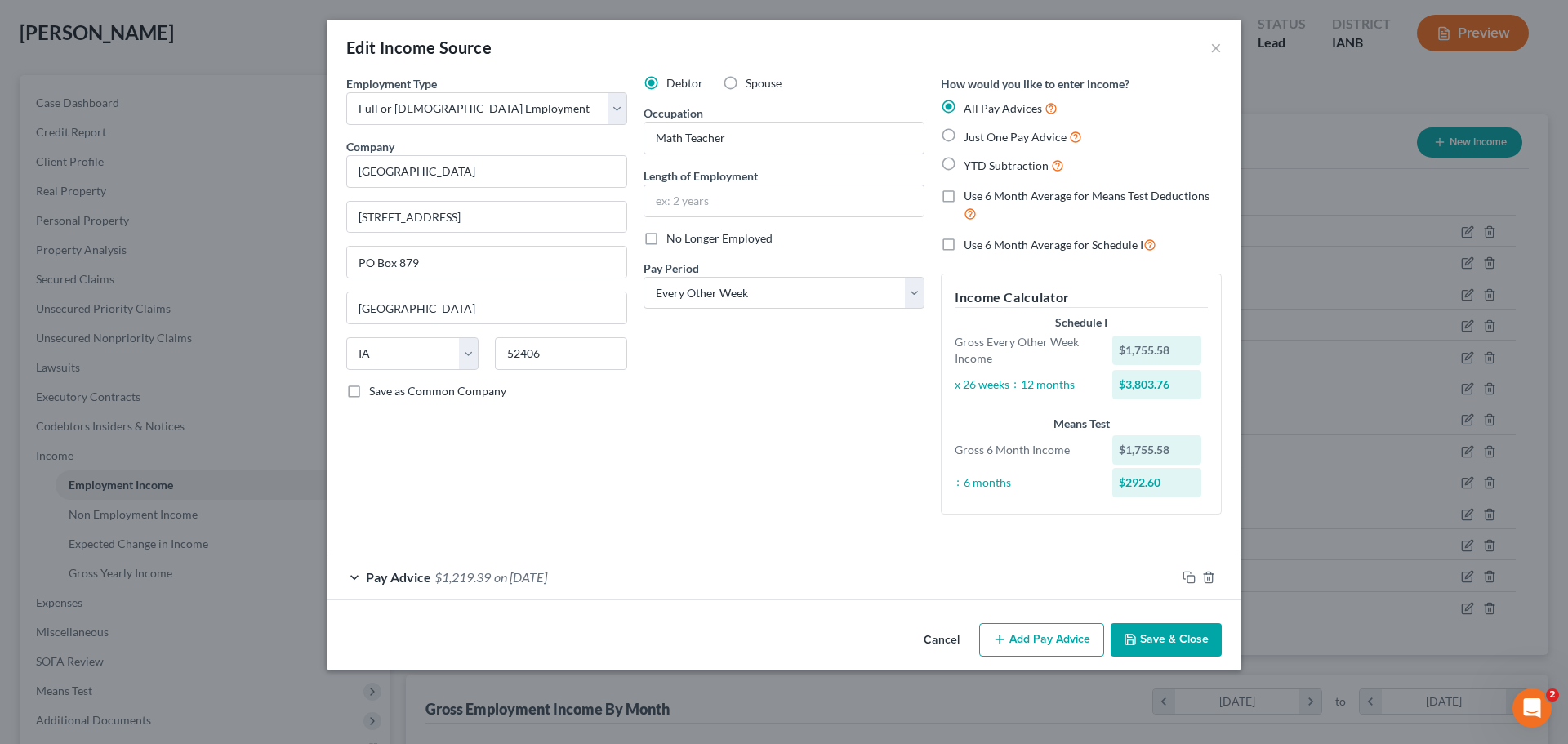
click at [524, 585] on div "Pay Advice $1,219.39 on [DATE]" at bounding box center [751, 577] width 850 height 43
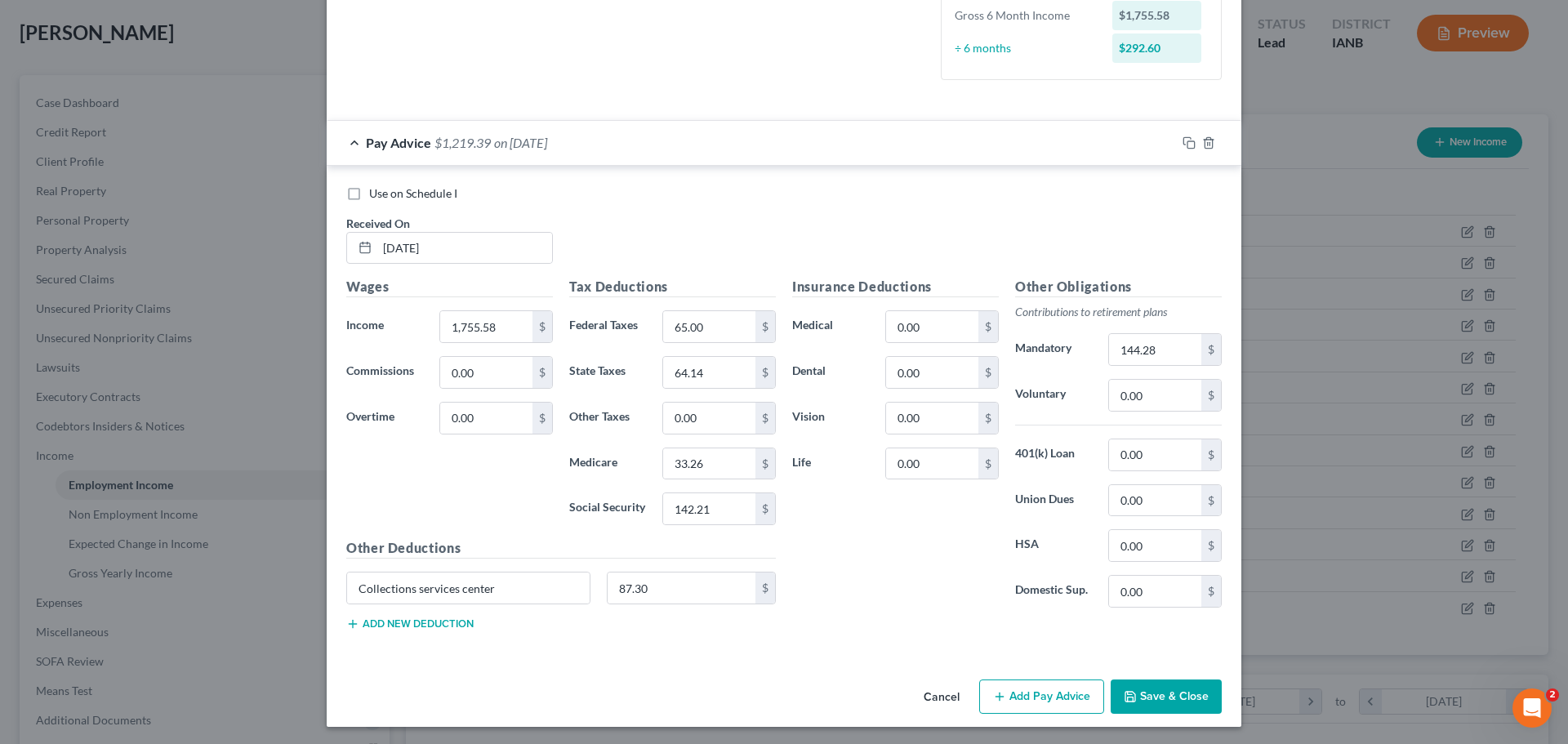
scroll to position [437, 0]
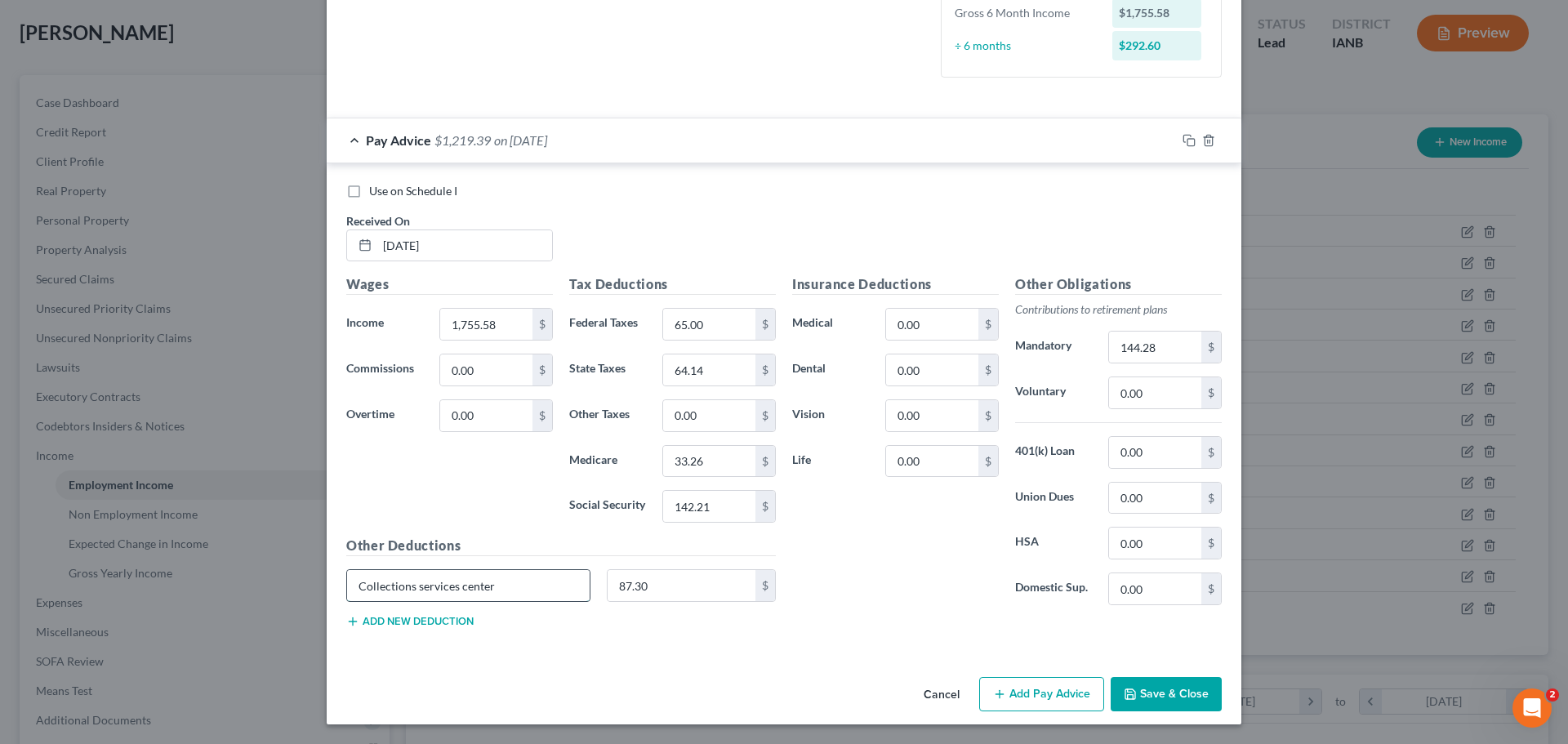
click at [499, 585] on input "Collections services center" at bounding box center [467, 585] width 242 height 31
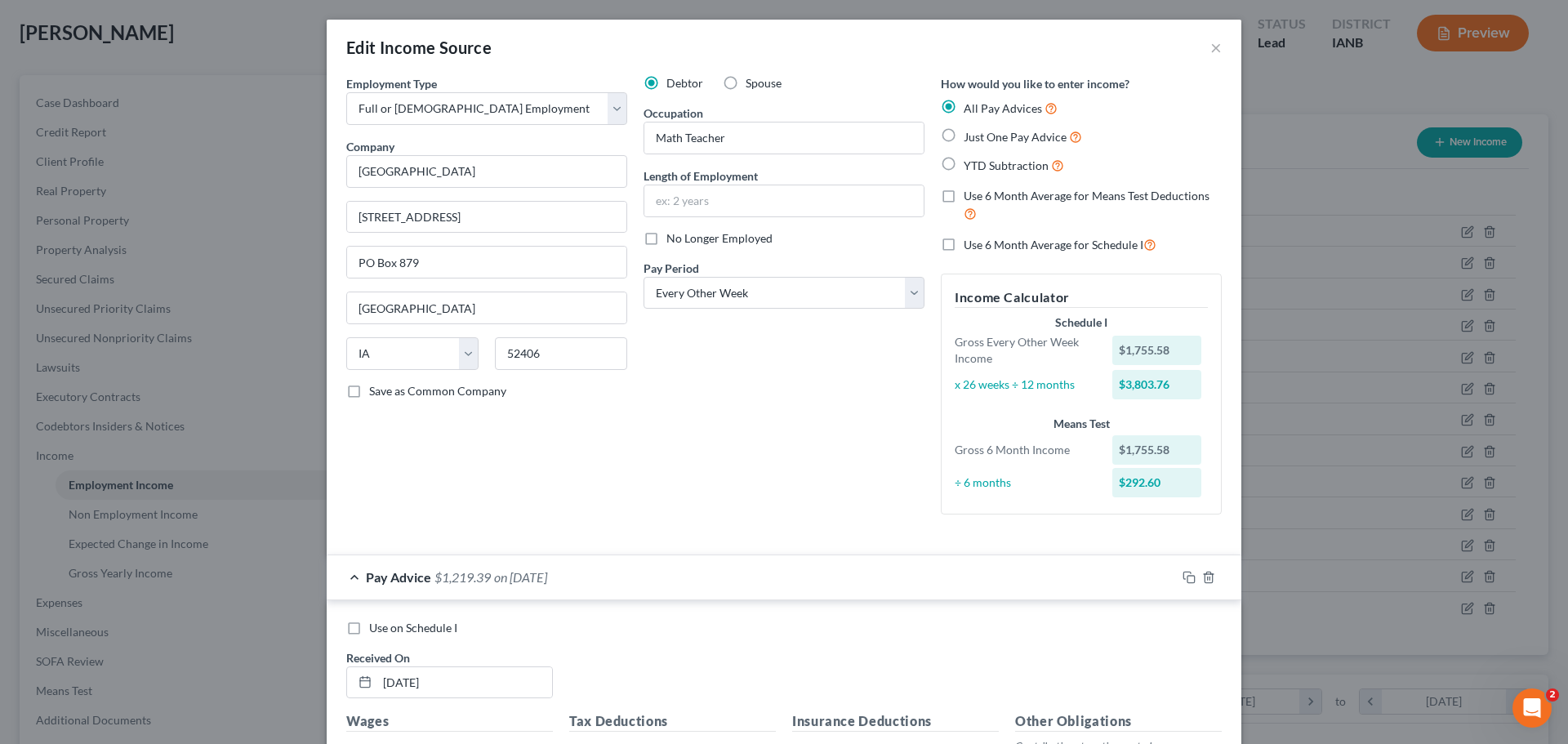
click at [719, 491] on div "Debtor Spouse Occupation Math Teacher Length of Employment No Longer Employed P…" at bounding box center [784, 301] width 298 height 453
click at [726, 452] on div "Debtor Spouse Occupation Math Teacher Length of Employment No Longer Employed P…" at bounding box center [784, 301] width 298 height 453
click at [208, 35] on div "Edit Income Source × Employment Type * Select Full or [DEMOGRAPHIC_DATA] Employ…" at bounding box center [784, 372] width 1568 height 744
click at [239, 53] on div "Edit Income Source × Employment Type * Select Full or [DEMOGRAPHIC_DATA] Employ…" at bounding box center [784, 372] width 1568 height 744
click at [1276, 80] on div "Edit Income Source × Employment Type * Select Full or [DEMOGRAPHIC_DATA] Employ…" at bounding box center [784, 372] width 1568 height 744
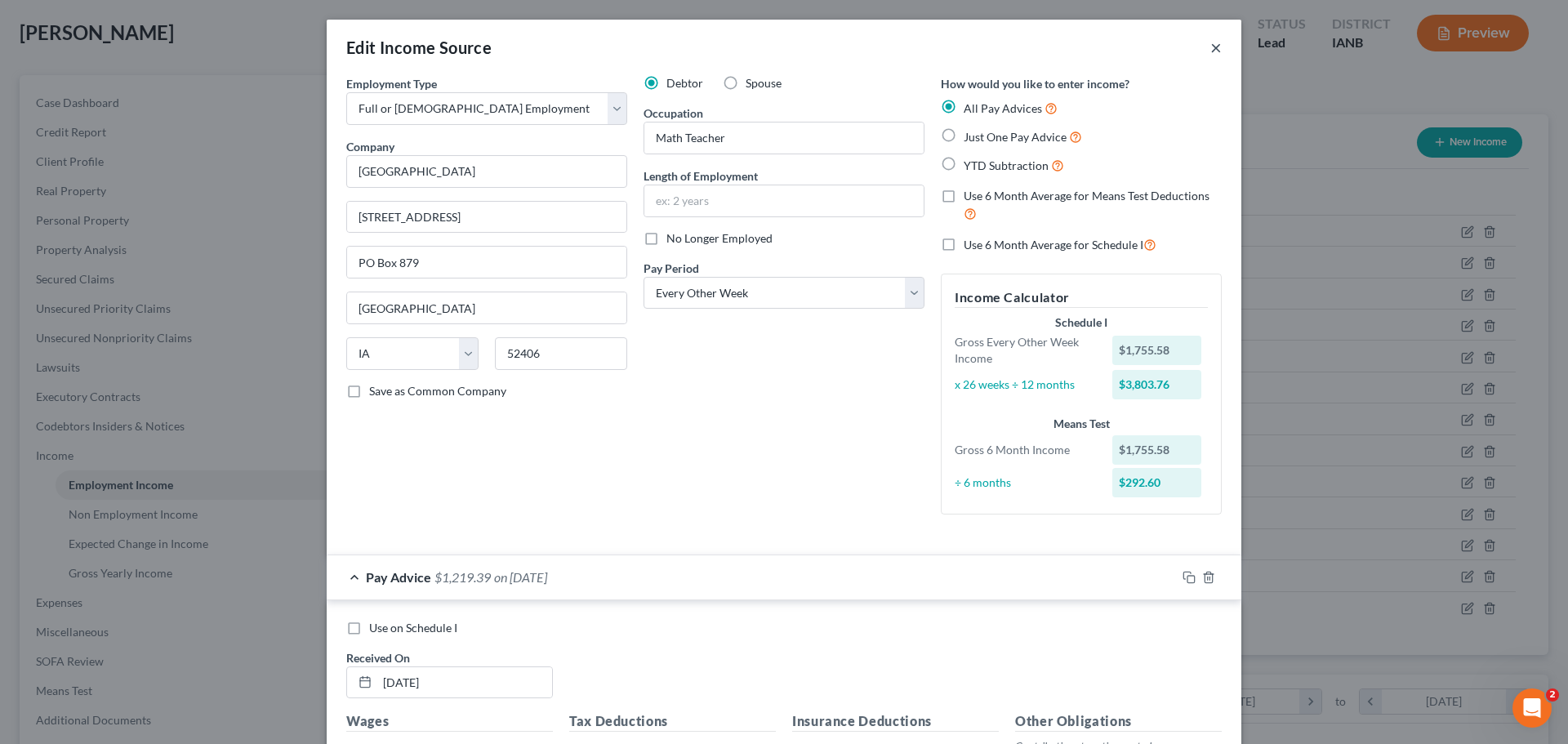
click at [1211, 50] on button "×" at bounding box center [1216, 47] width 11 height 20
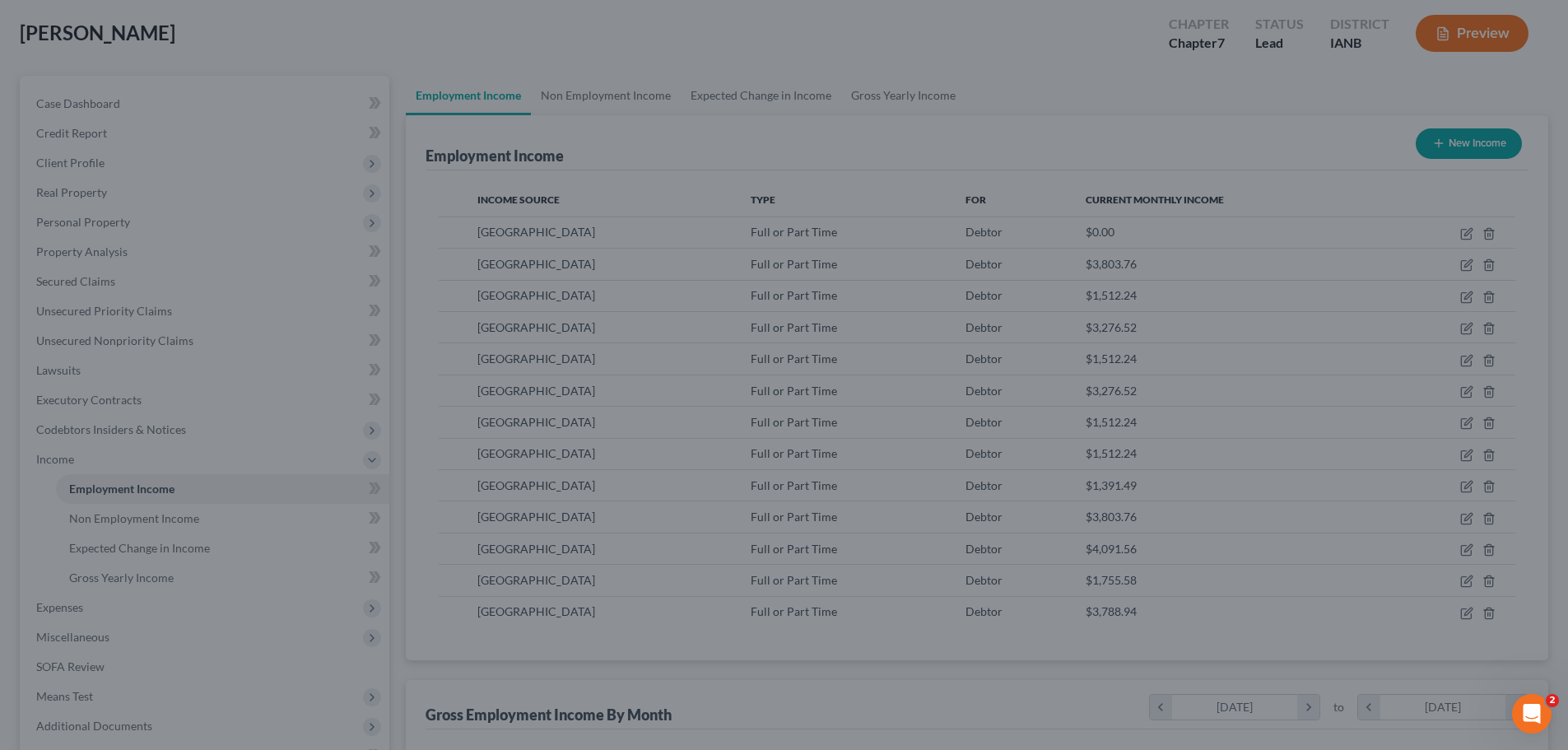
scroll to position [822733, 822506]
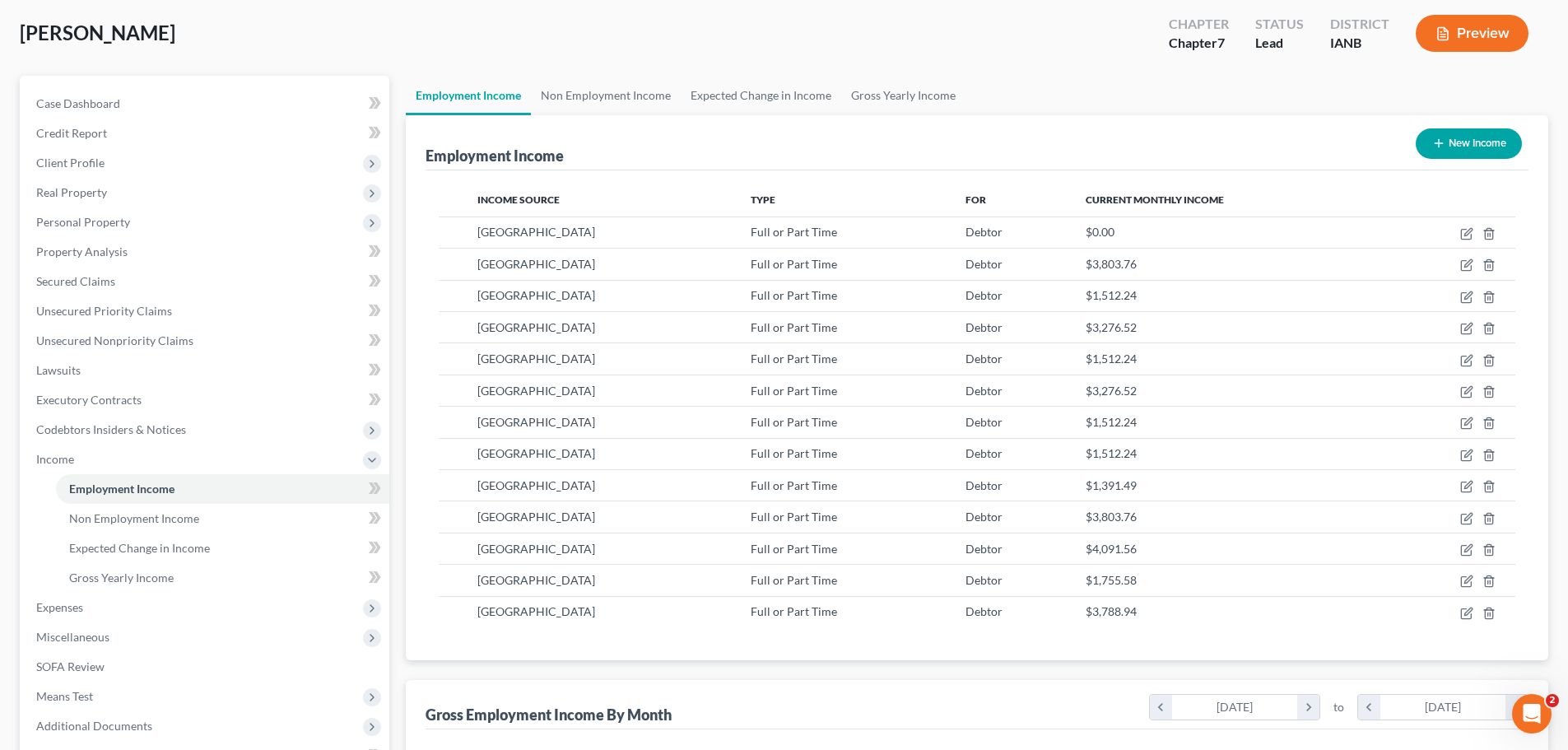
click at [731, 51] on div "[PERSON_NAME] Upgraded Chapter Chapter 7 Status Lead District IANB Preview" at bounding box center [784, 40] width 1529 height 71
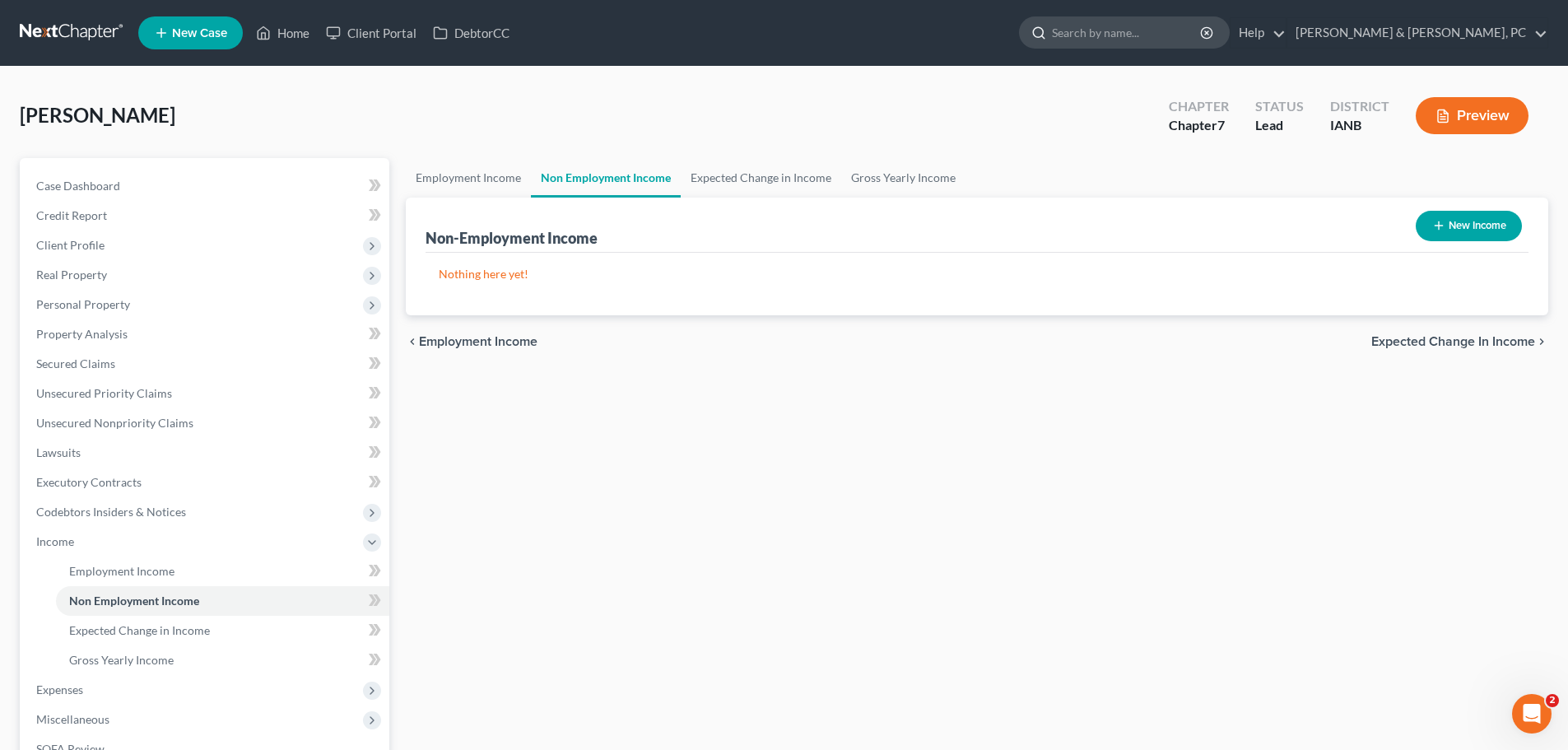
click at [1203, 32] on input "search" at bounding box center [1126, 32] width 150 height 30
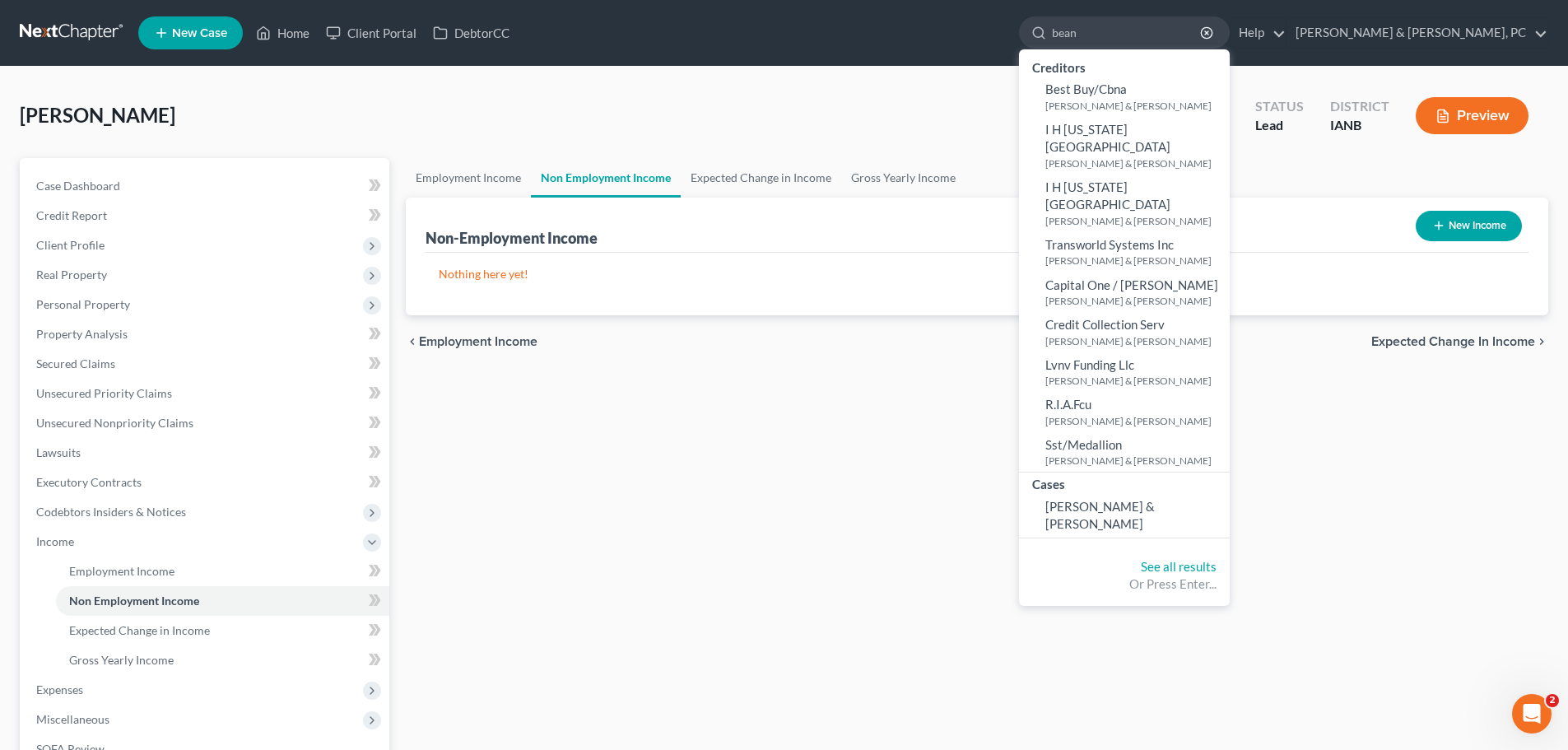
type input "bean"
click at [1204, 488] on ul "Creditors Best Buy/[PERSON_NAME] & [PERSON_NAME] I H [US_STATE] Valley [PERSON_…" at bounding box center [1124, 297] width 210 height 495
click at [1155, 499] on span "[PERSON_NAME] & [PERSON_NAME]" at bounding box center [1100, 514] width 110 height 32
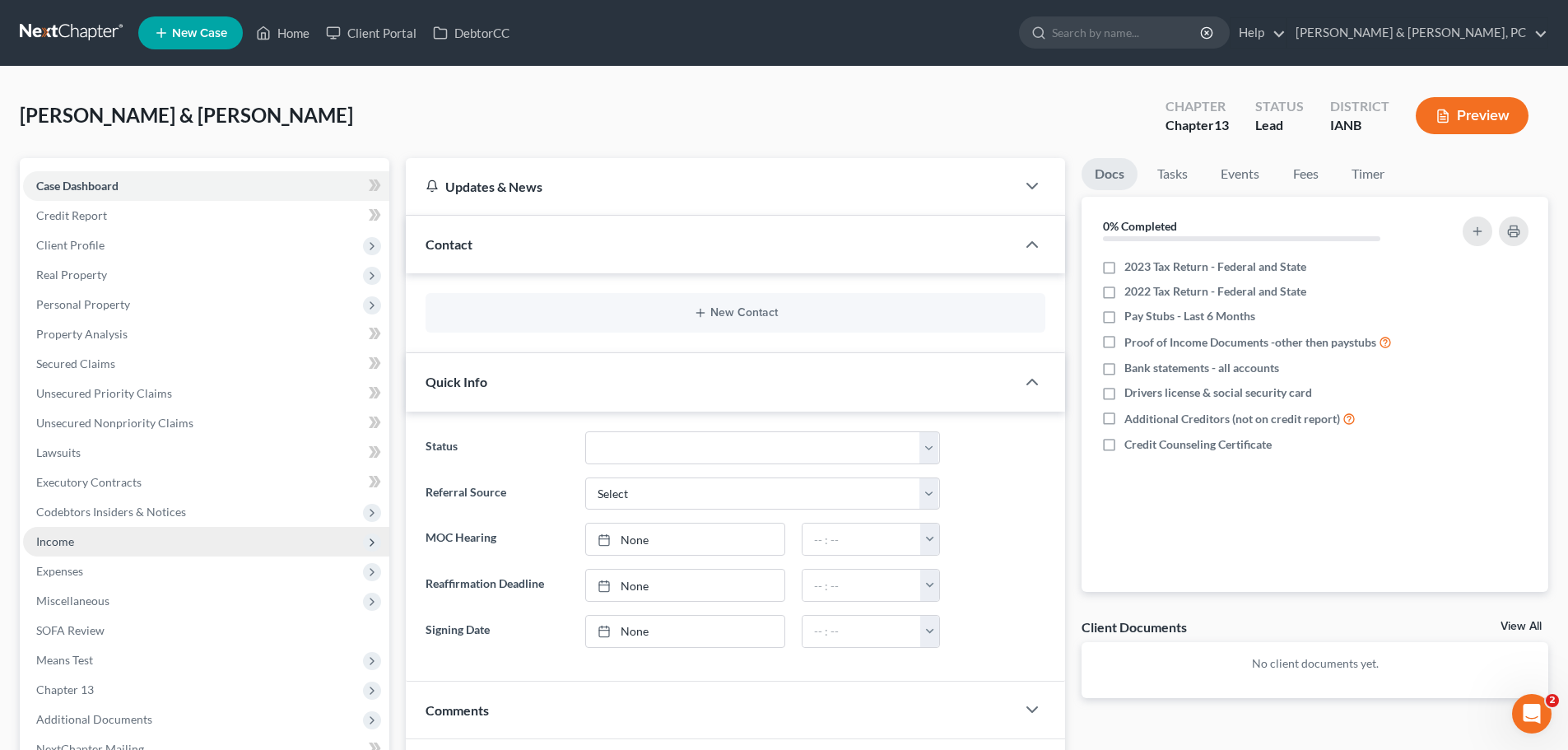
click at [58, 548] on span "Income" at bounding box center [206, 541] width 366 height 30
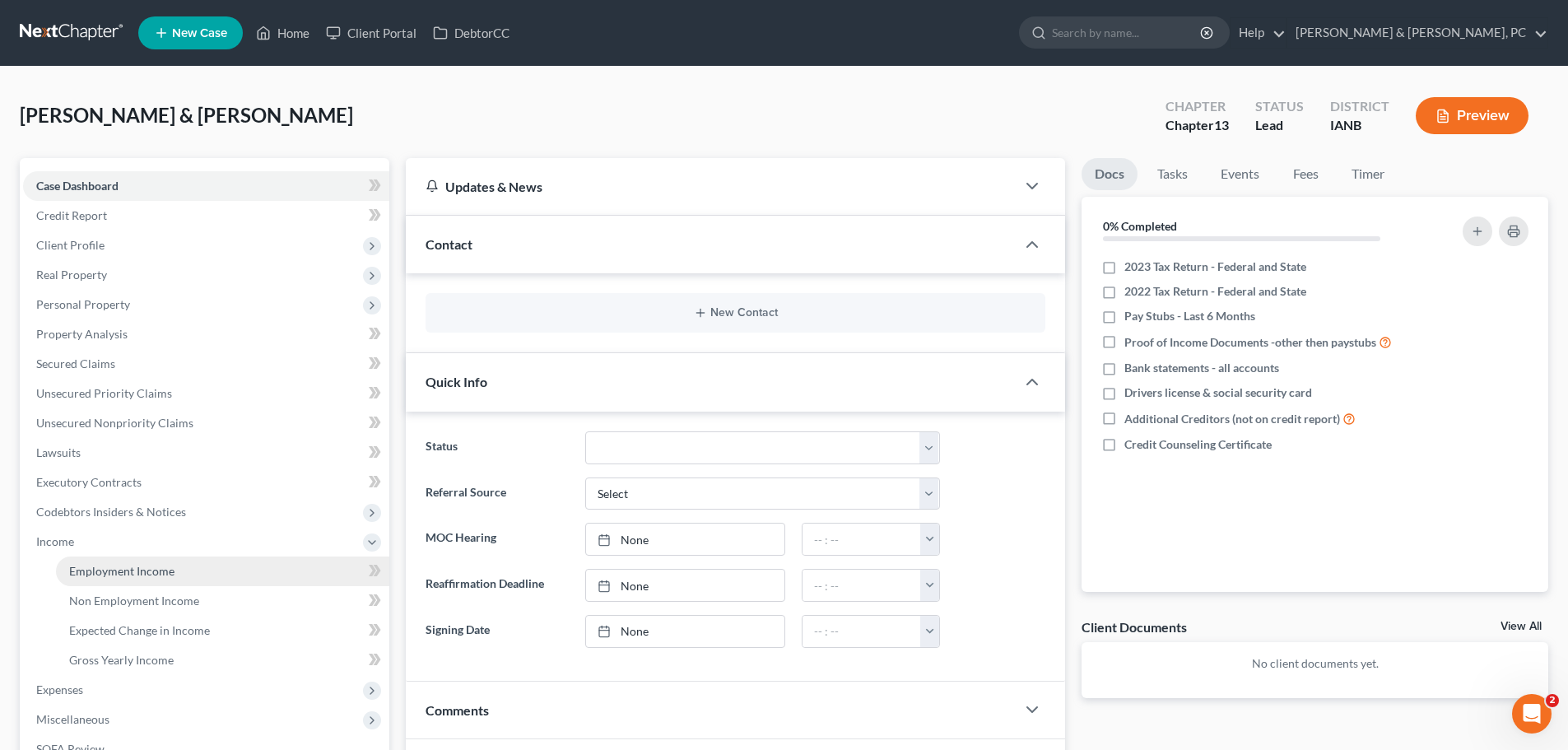
click at [79, 568] on span "Employment Income" at bounding box center [122, 571] width 105 height 14
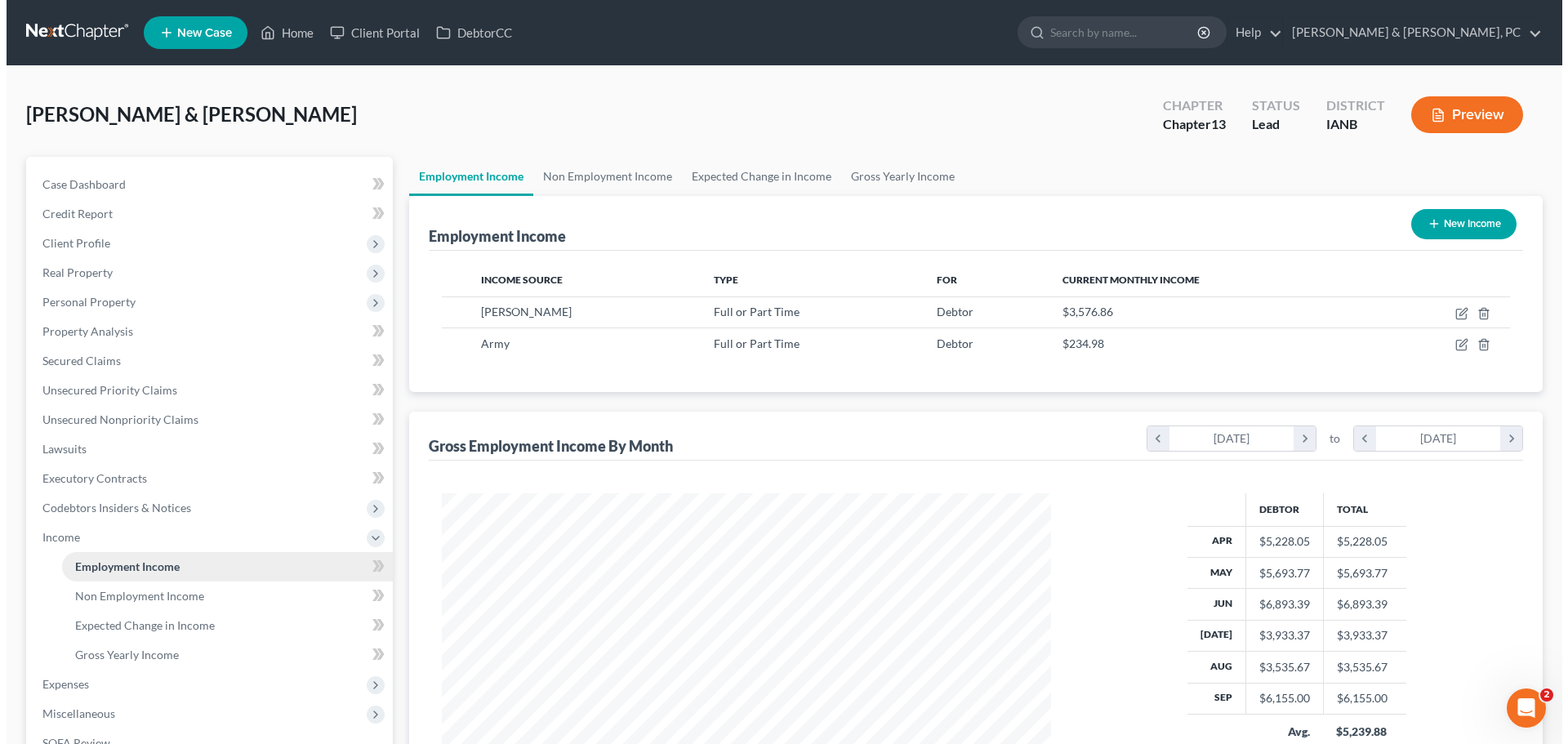
scroll to position [304, 642]
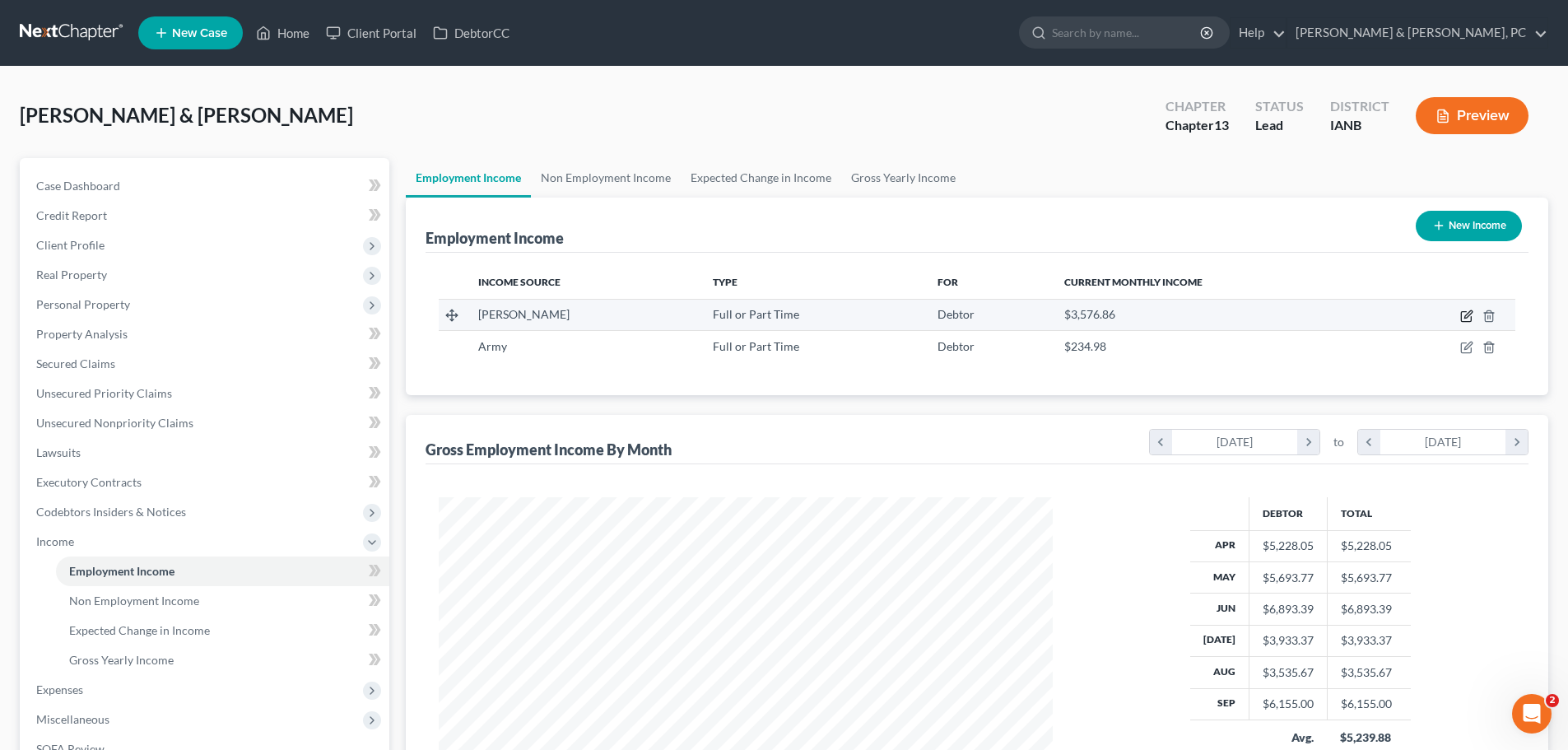
click at [1466, 317] on icon "button" at bounding box center [1466, 315] width 13 height 13
select select "0"
select select "16"
select select "2"
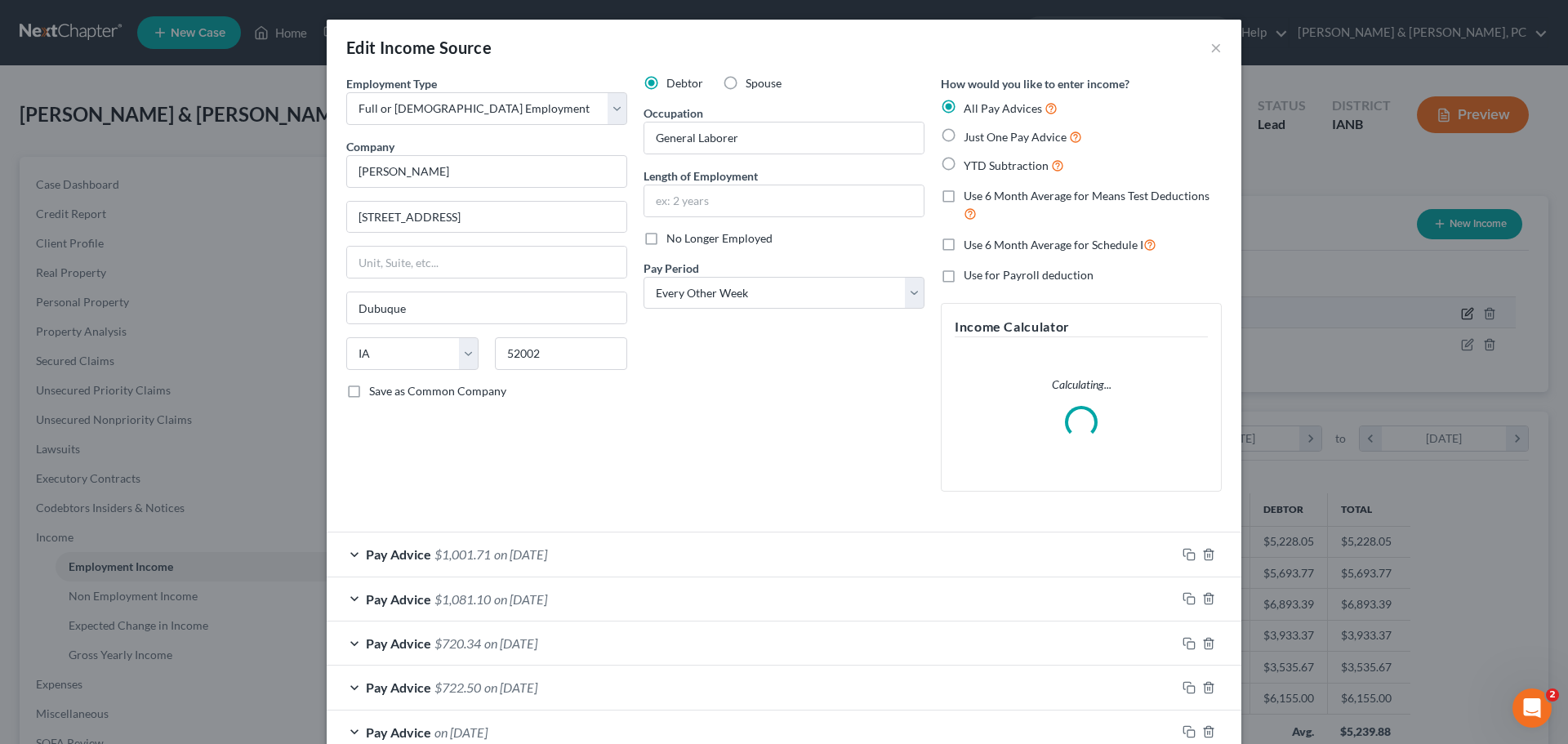
scroll to position [307, 648]
click at [701, 431] on div "Debtor Spouse Occupation General Laborer Length of Employment No Longer Employe…" at bounding box center [784, 290] width 298 height 429
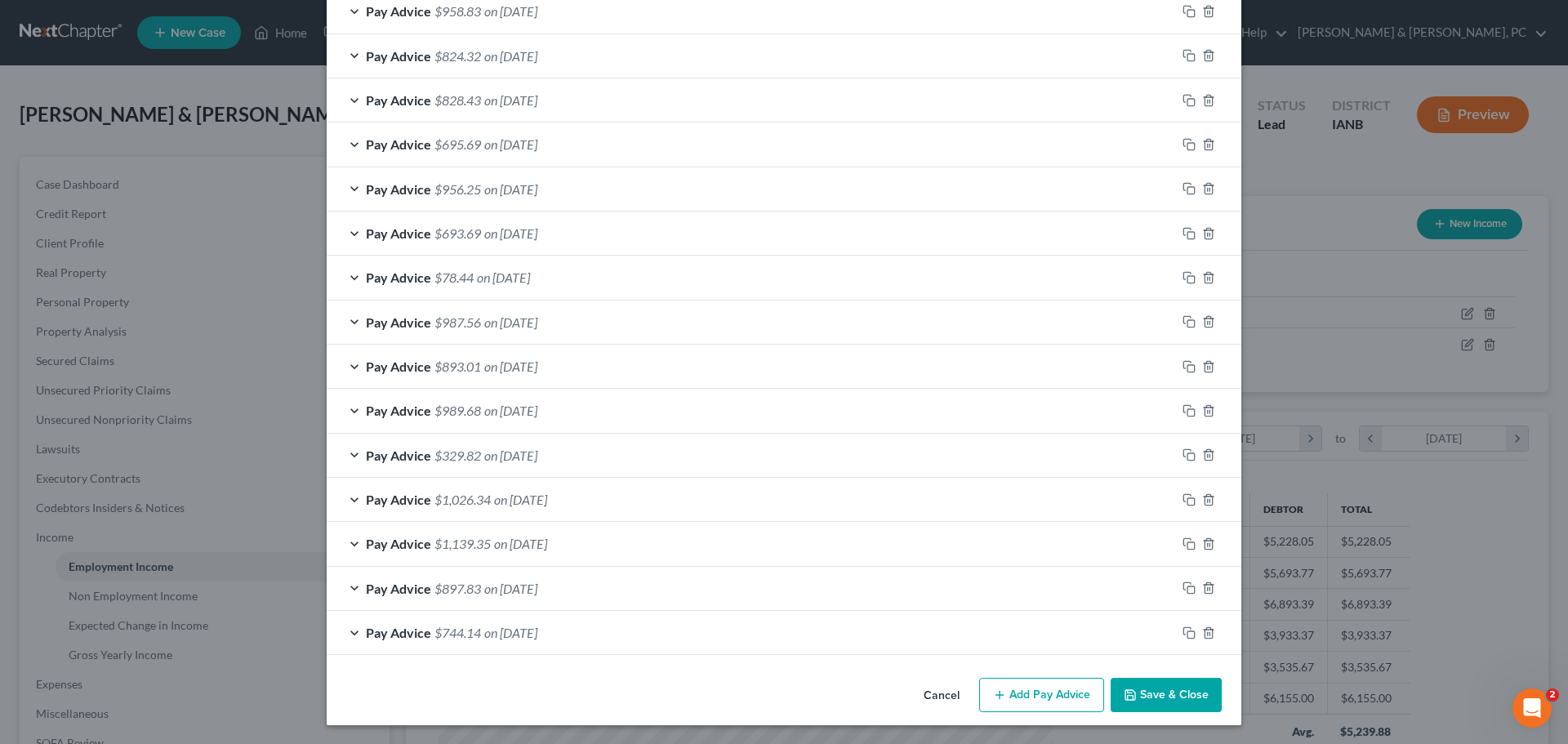
scroll to position [1305, 0]
click at [1033, 697] on button "Add Pay Advice" at bounding box center [1042, 694] width 125 height 34
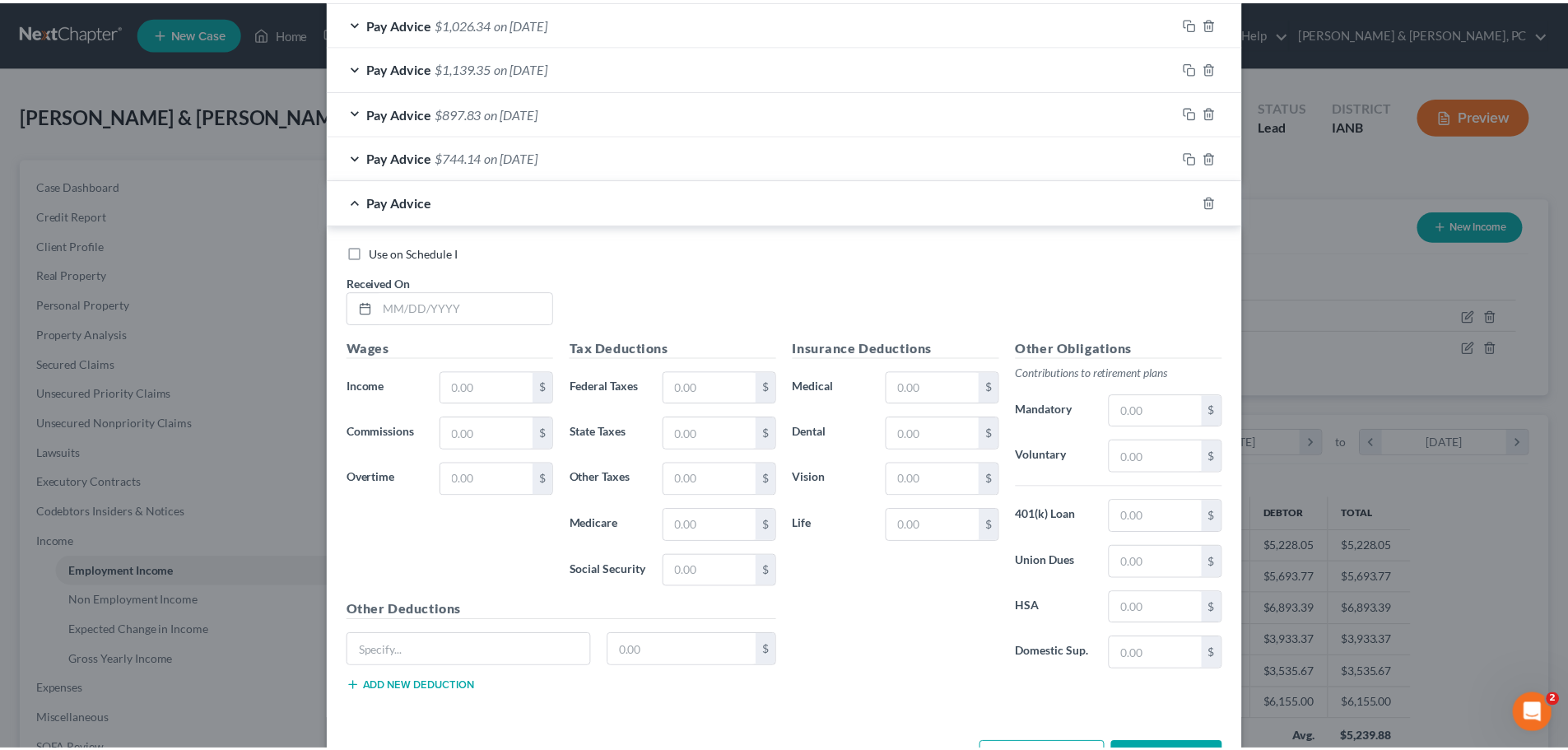
scroll to position [1856, 0]
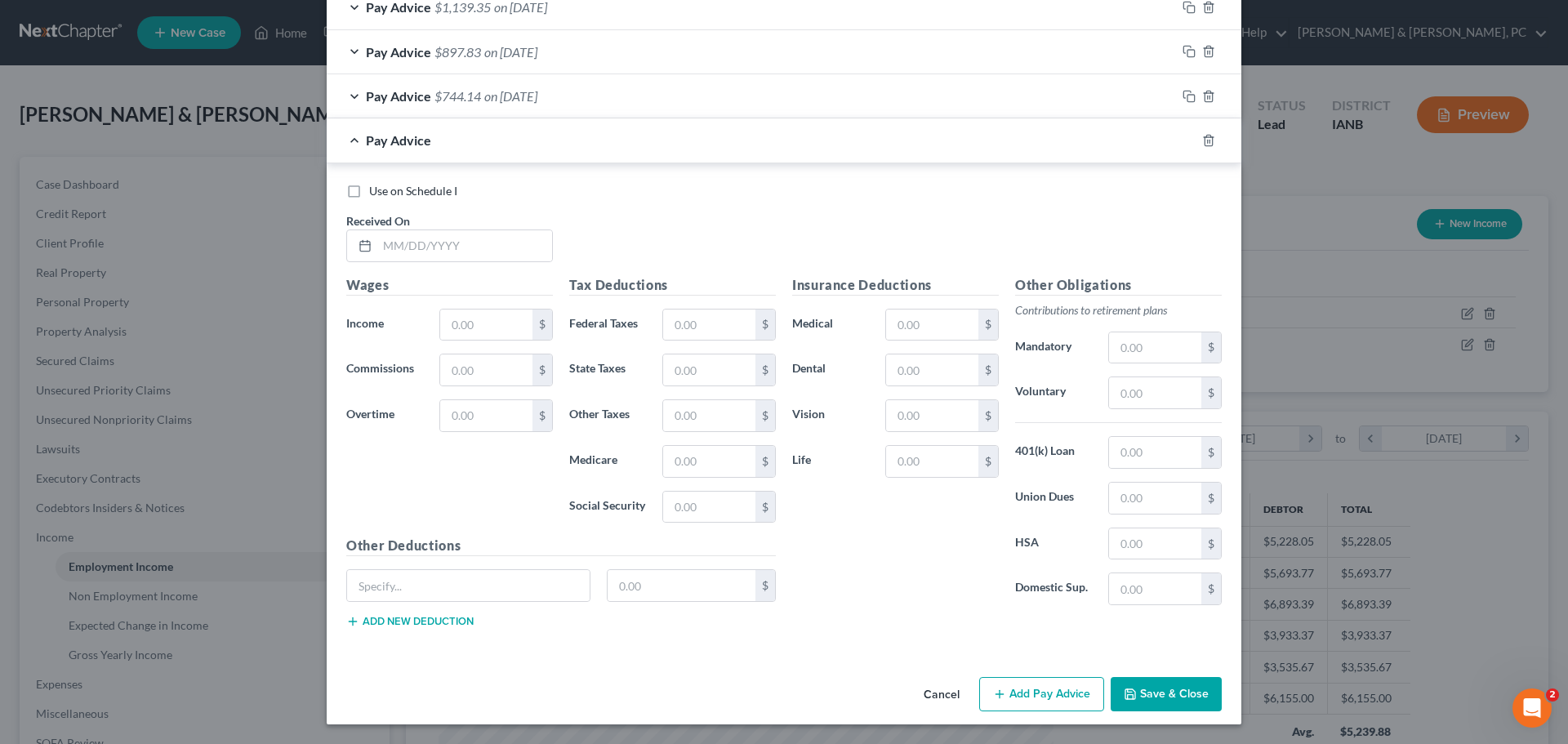
click at [944, 697] on button "Cancel" at bounding box center [942, 695] width 62 height 33
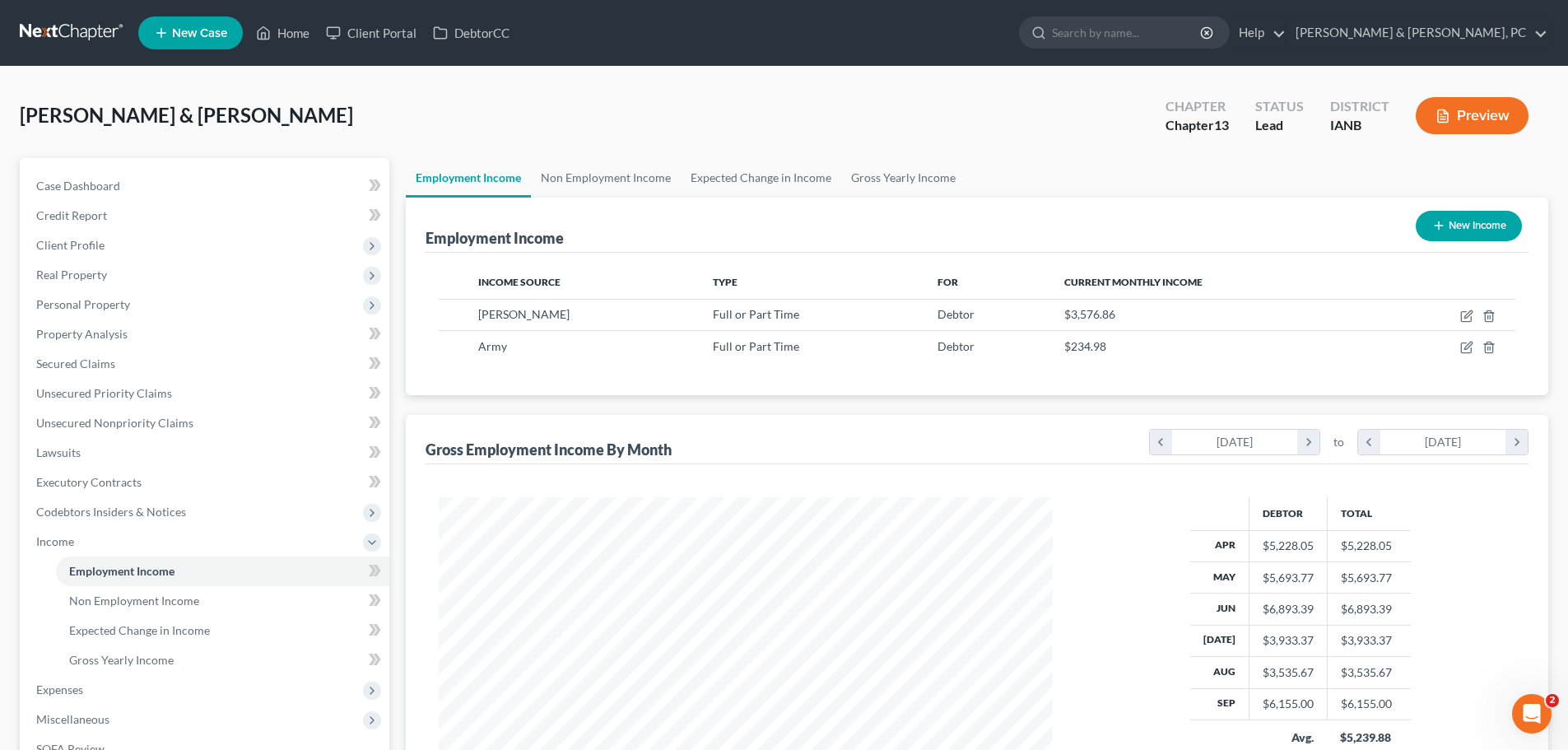
scroll to position [822733, 822506]
click at [1082, 219] on div "Employment Income New Income" at bounding box center [977, 224] width 1103 height 55
click at [1203, 29] on input "search" at bounding box center [1126, 32] width 150 height 30
type input "[PERSON_NAME]"
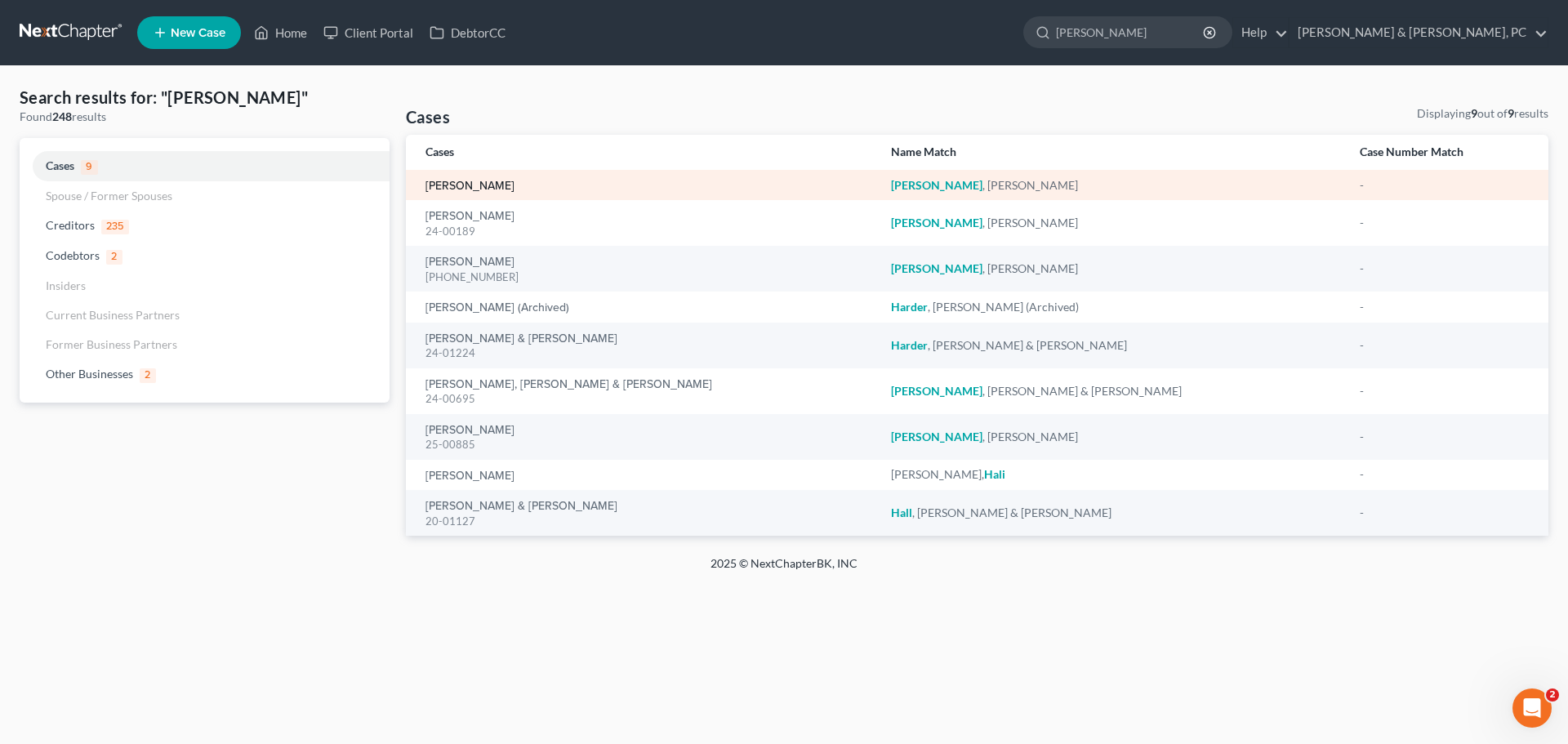
click at [458, 180] on link "[PERSON_NAME]" at bounding box center [469, 185] width 89 height 11
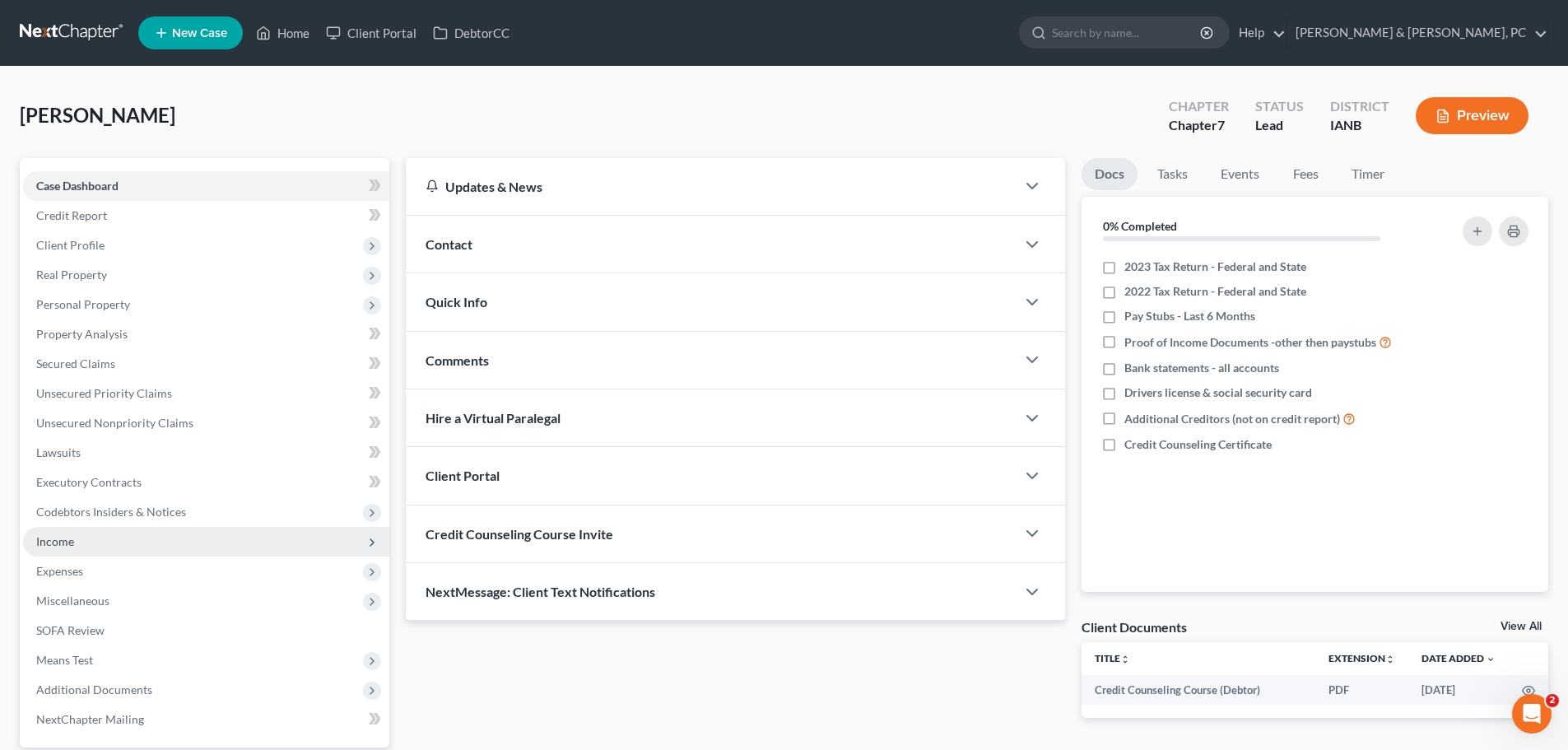
click at [56, 537] on span "Income" at bounding box center [56, 541] width 38 height 14
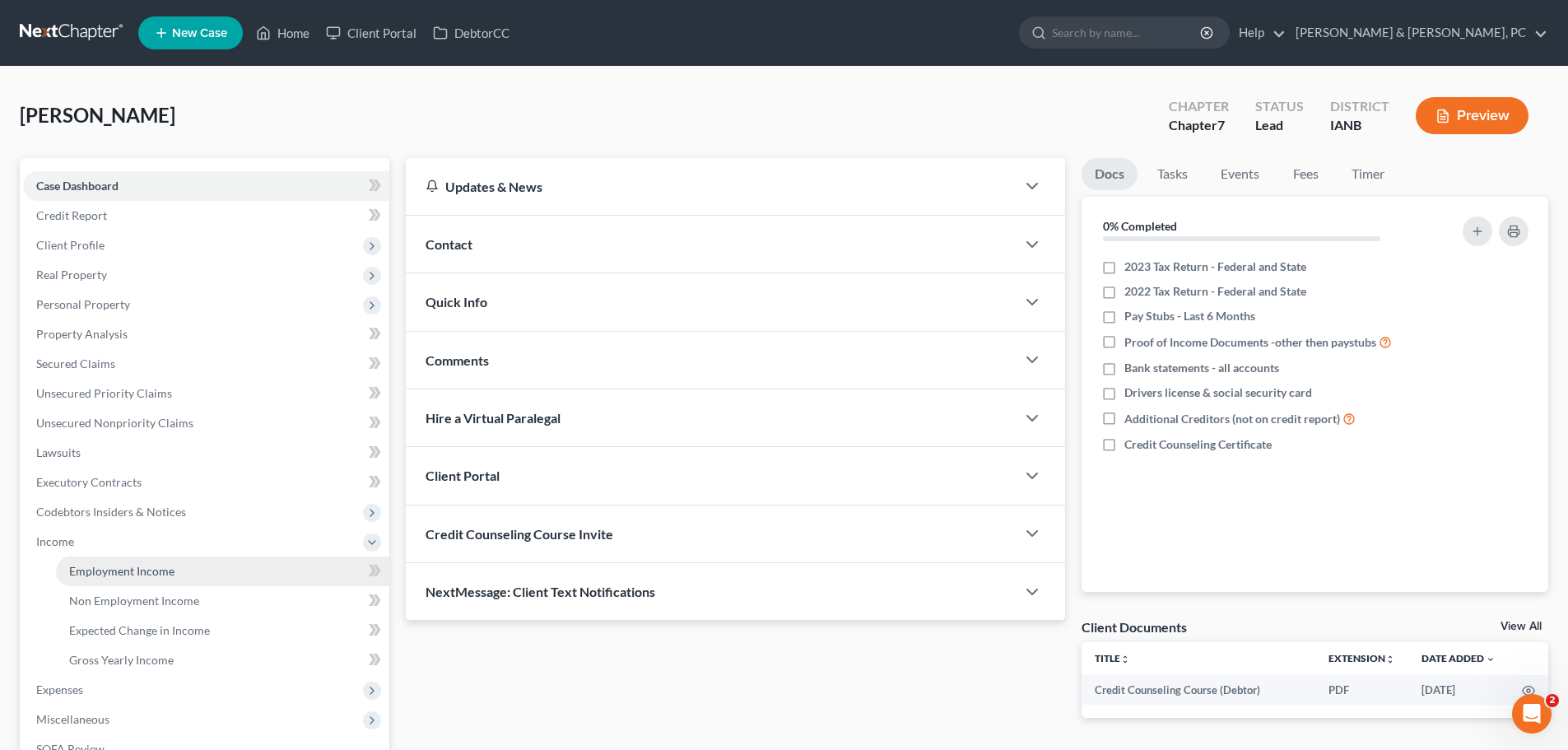
click at [116, 566] on span "Employment Income" at bounding box center [122, 571] width 105 height 14
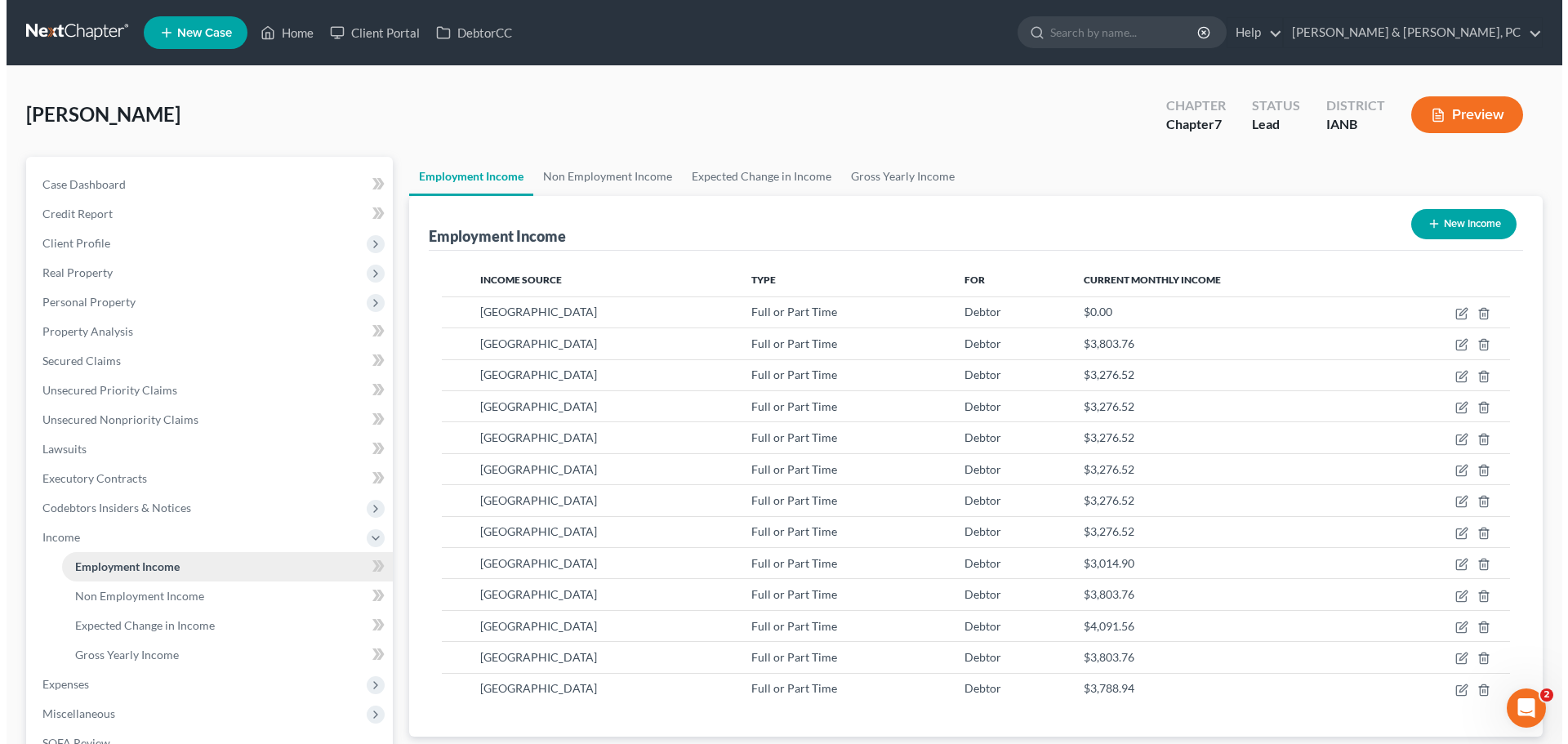
scroll to position [304, 642]
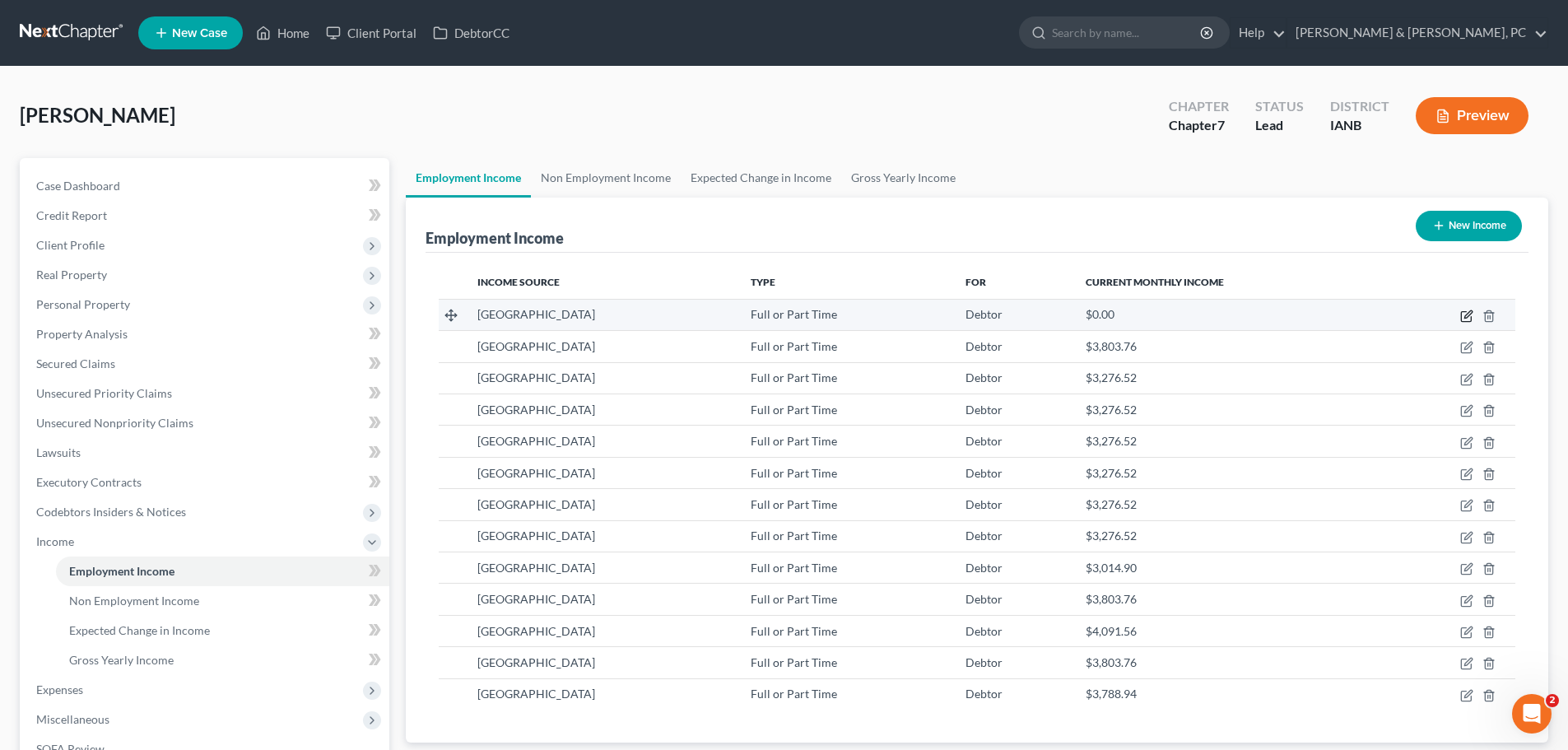
click at [1471, 321] on icon "button" at bounding box center [1465, 316] width 10 height 10
select select "0"
select select "16"
select select "2"
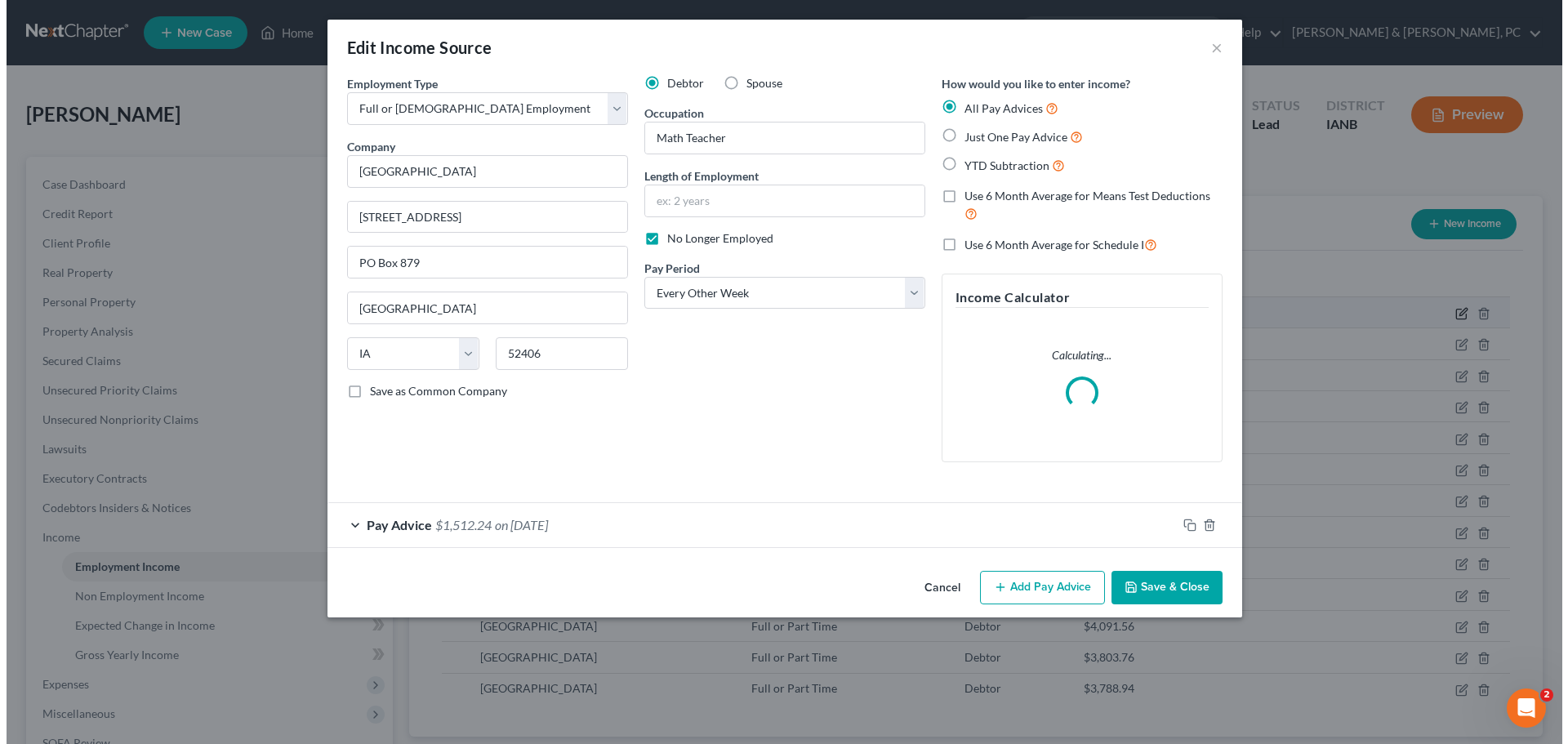
scroll to position [307, 648]
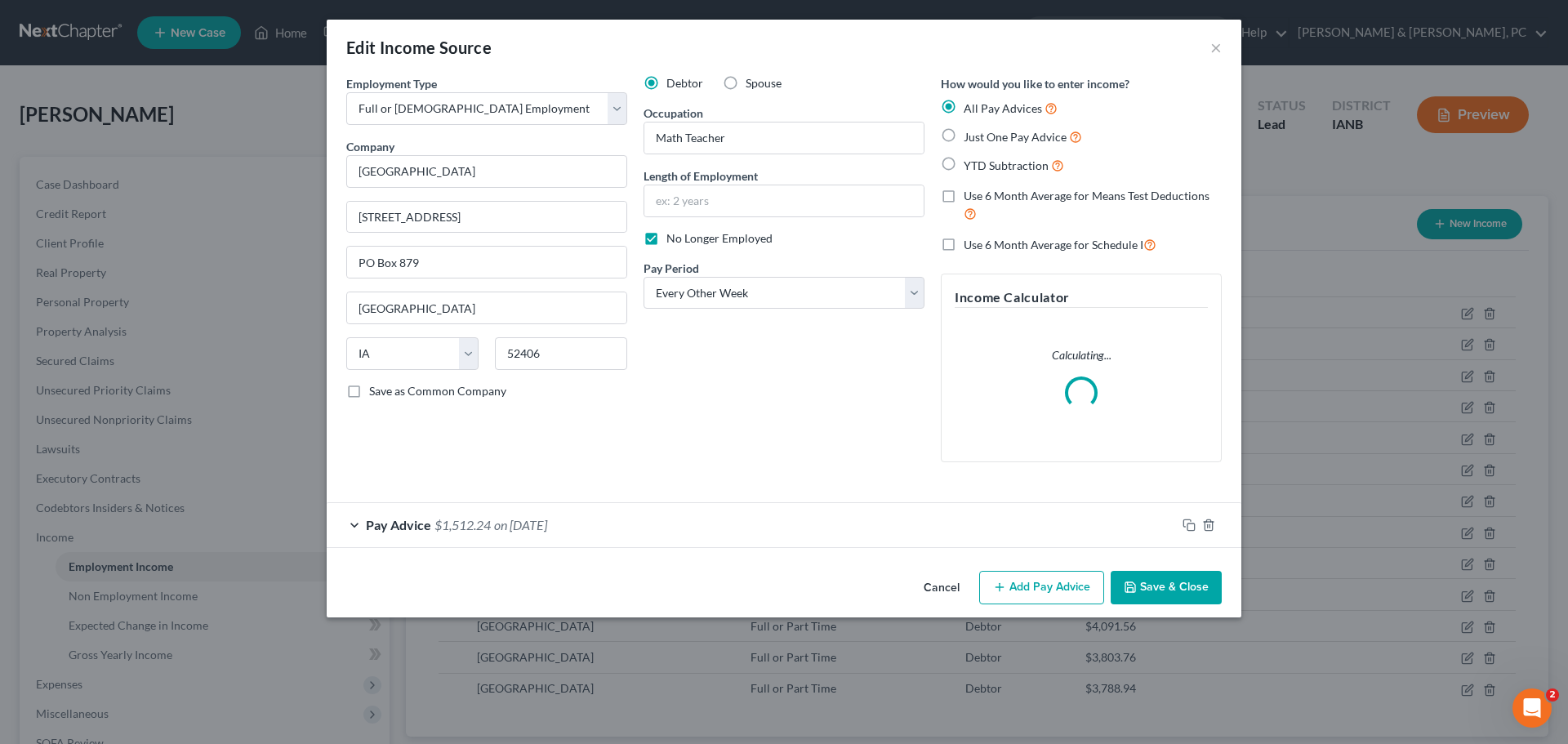
click at [1034, 594] on button "Add Pay Advice" at bounding box center [1042, 588] width 125 height 34
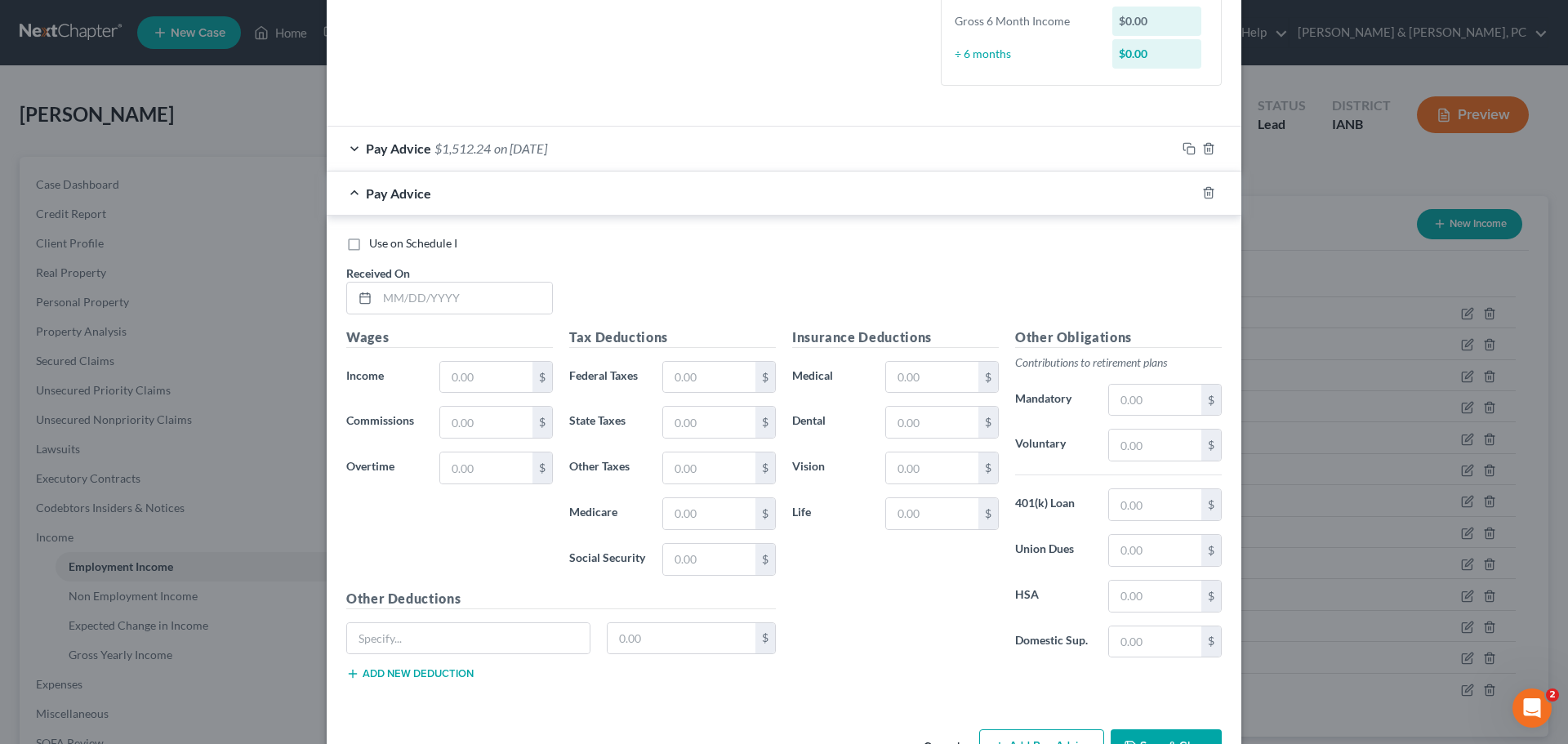
scroll to position [347, 0]
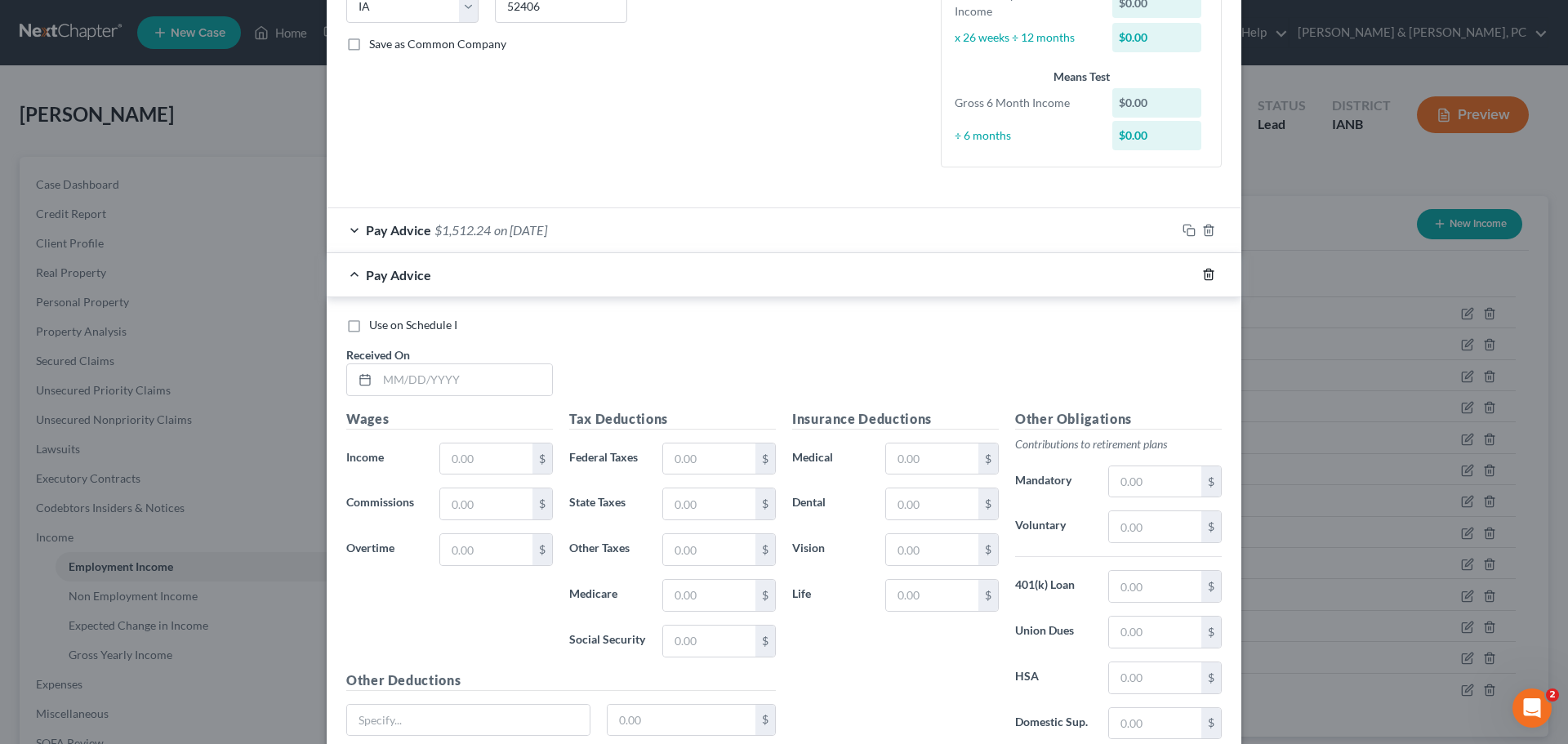
click at [1206, 274] on icon "button" at bounding box center [1208, 274] width 13 height 13
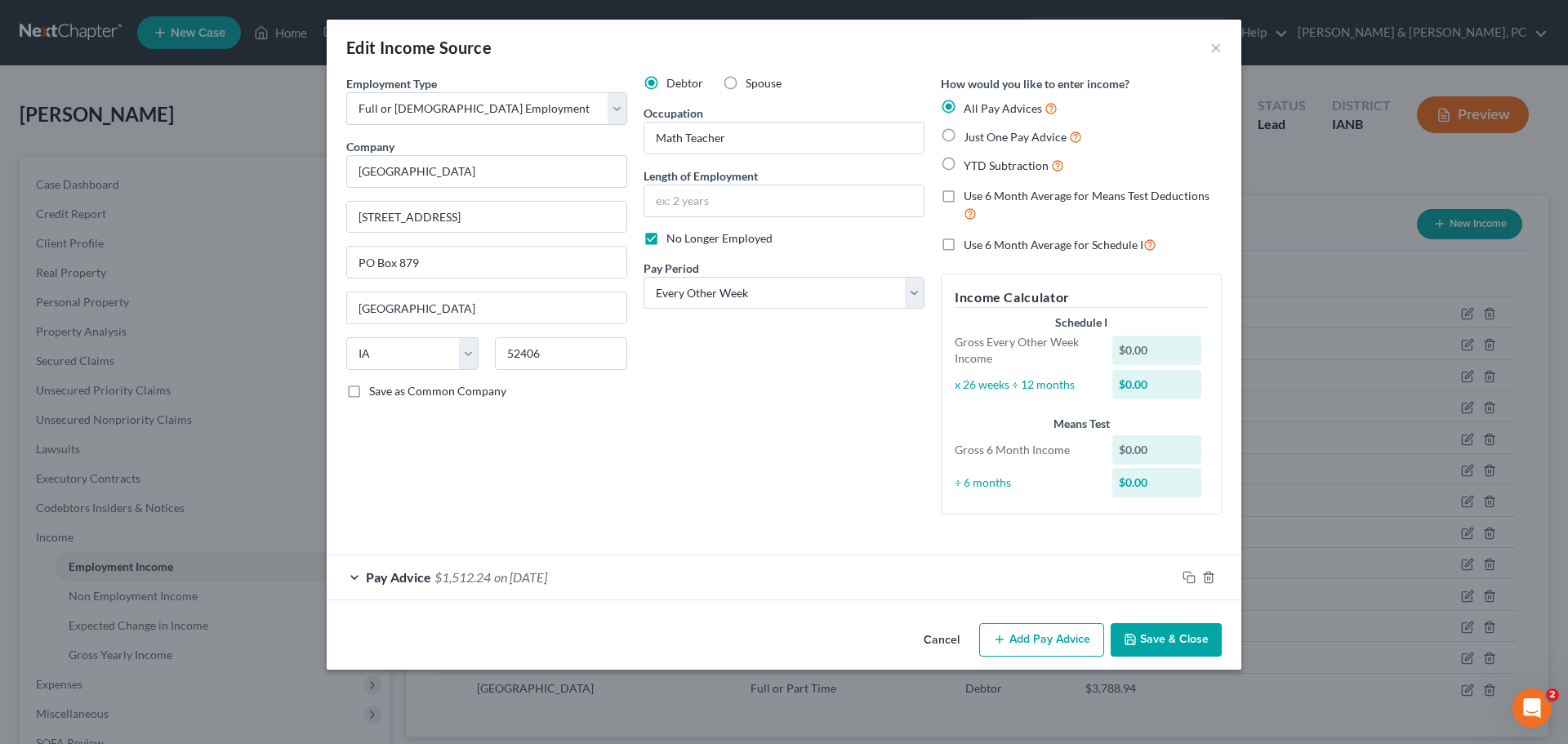
scroll to position [0, 0]
click at [679, 449] on div "Debtor Spouse Occupation Math Teacher Length of Employment No Longer Employed P…" at bounding box center [784, 301] width 298 height 453
click at [607, 578] on div "Pay Advice $1,512.24 on [DATE]" at bounding box center [751, 577] width 850 height 43
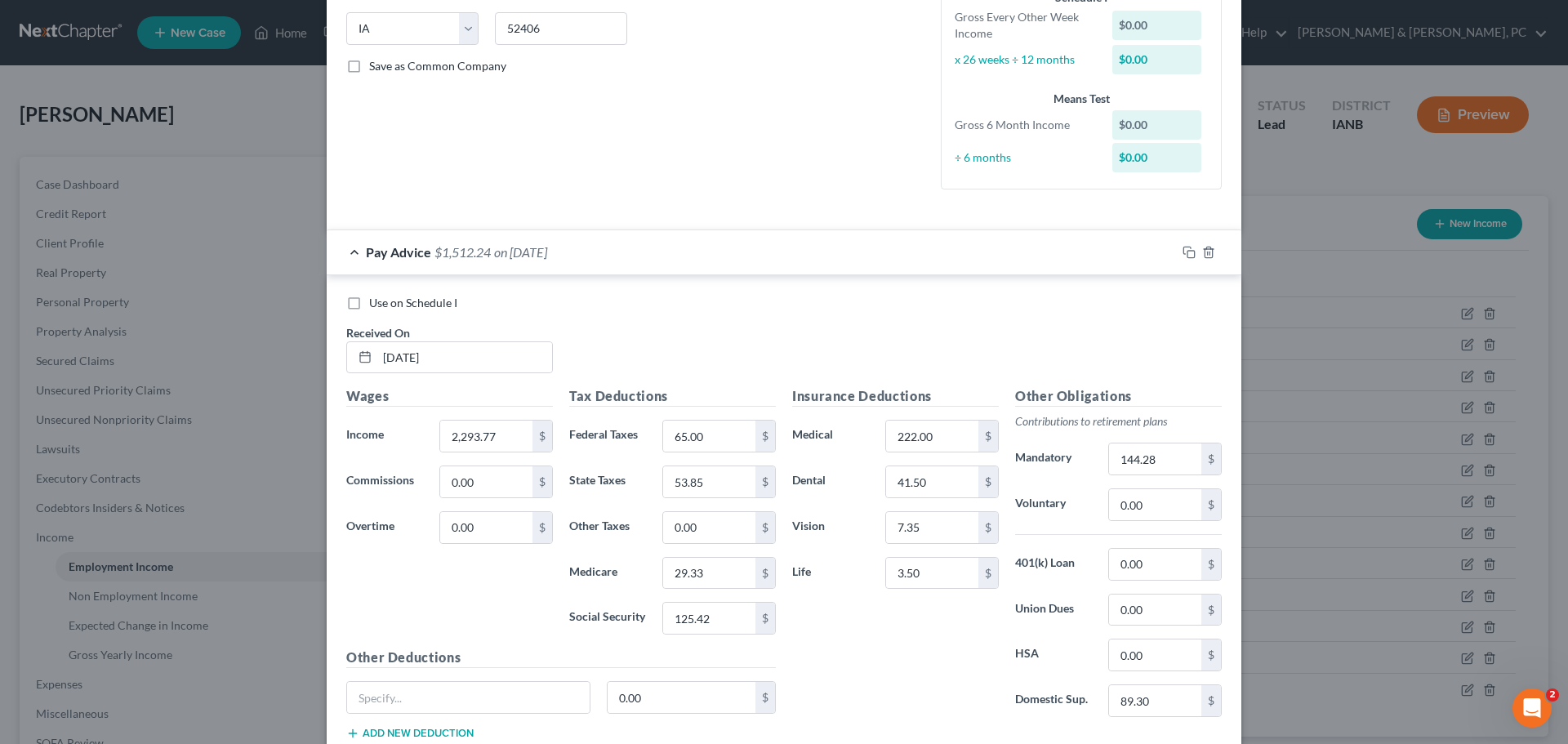
scroll to position [409, 0]
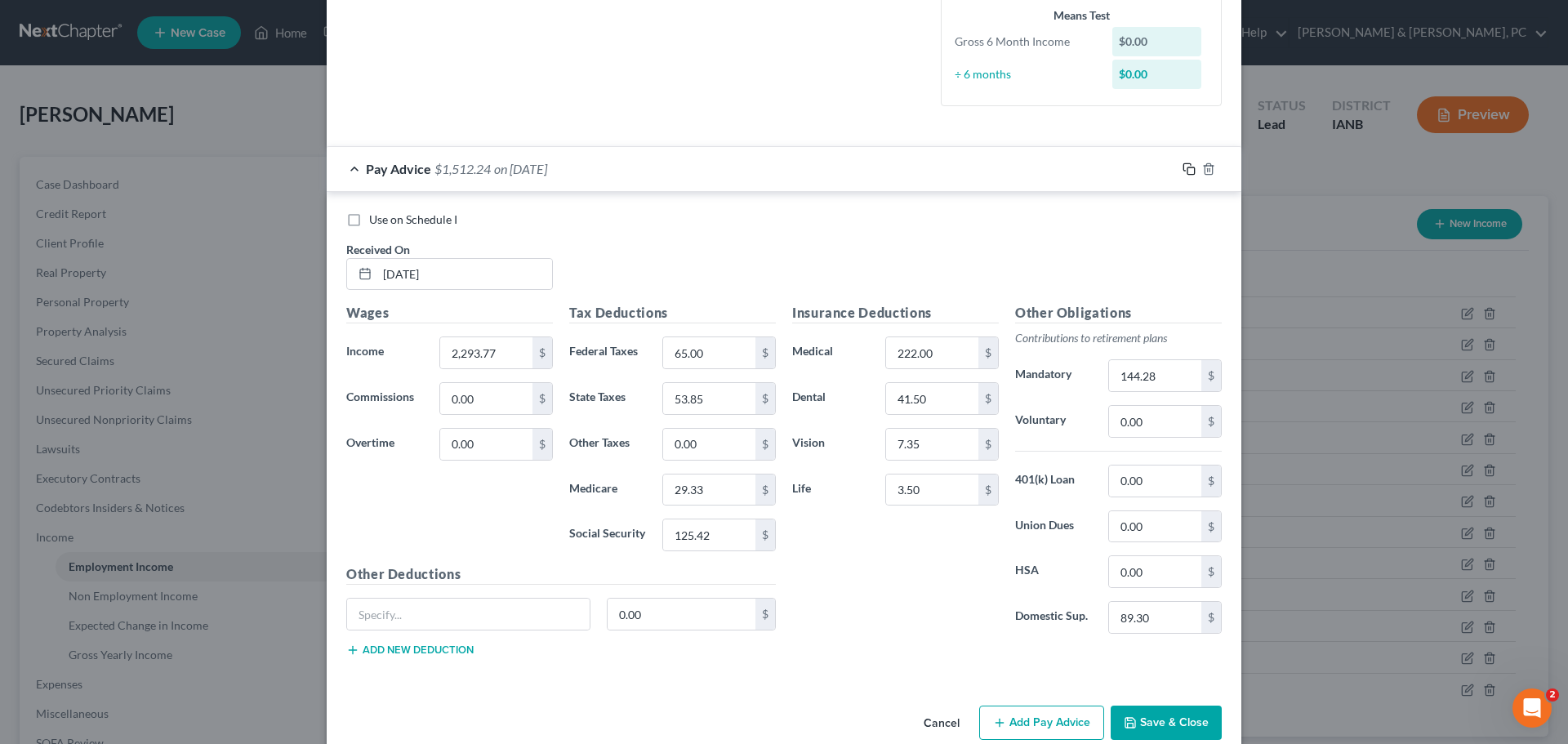
click at [1188, 167] on rect "button" at bounding box center [1191, 171] width 8 height 8
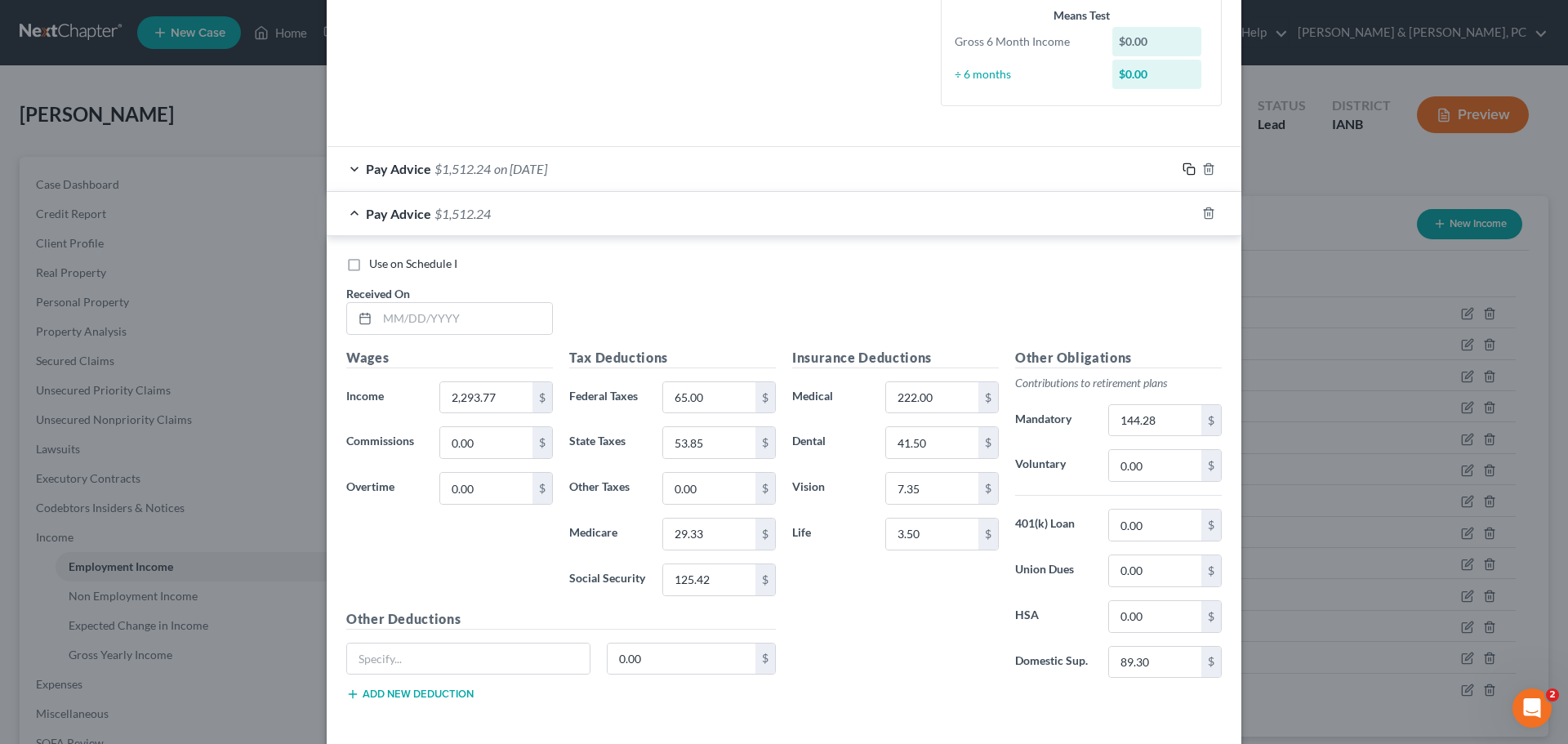
scroll to position [481, 0]
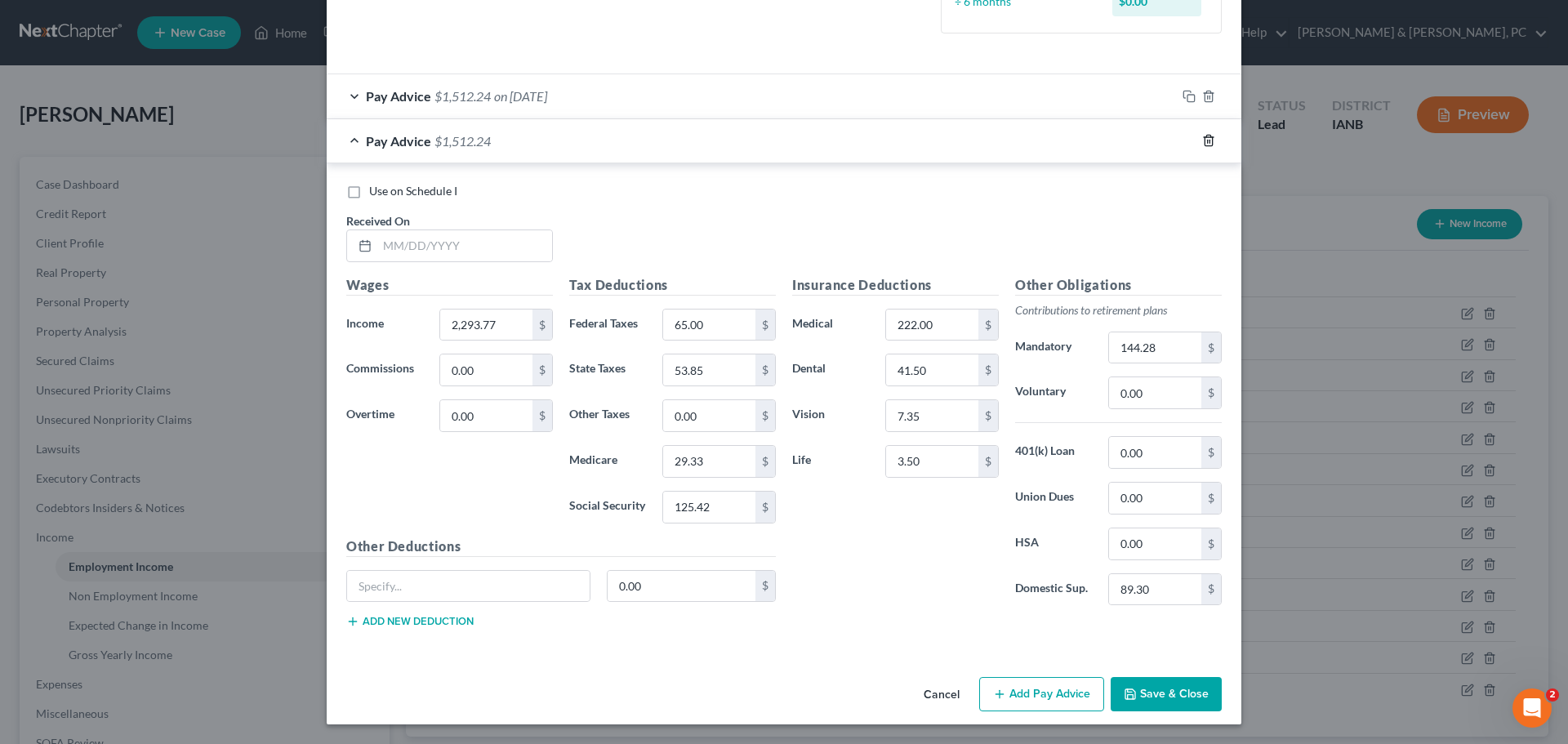
click at [1207, 140] on icon "button" at bounding box center [1208, 141] width 8 height 10
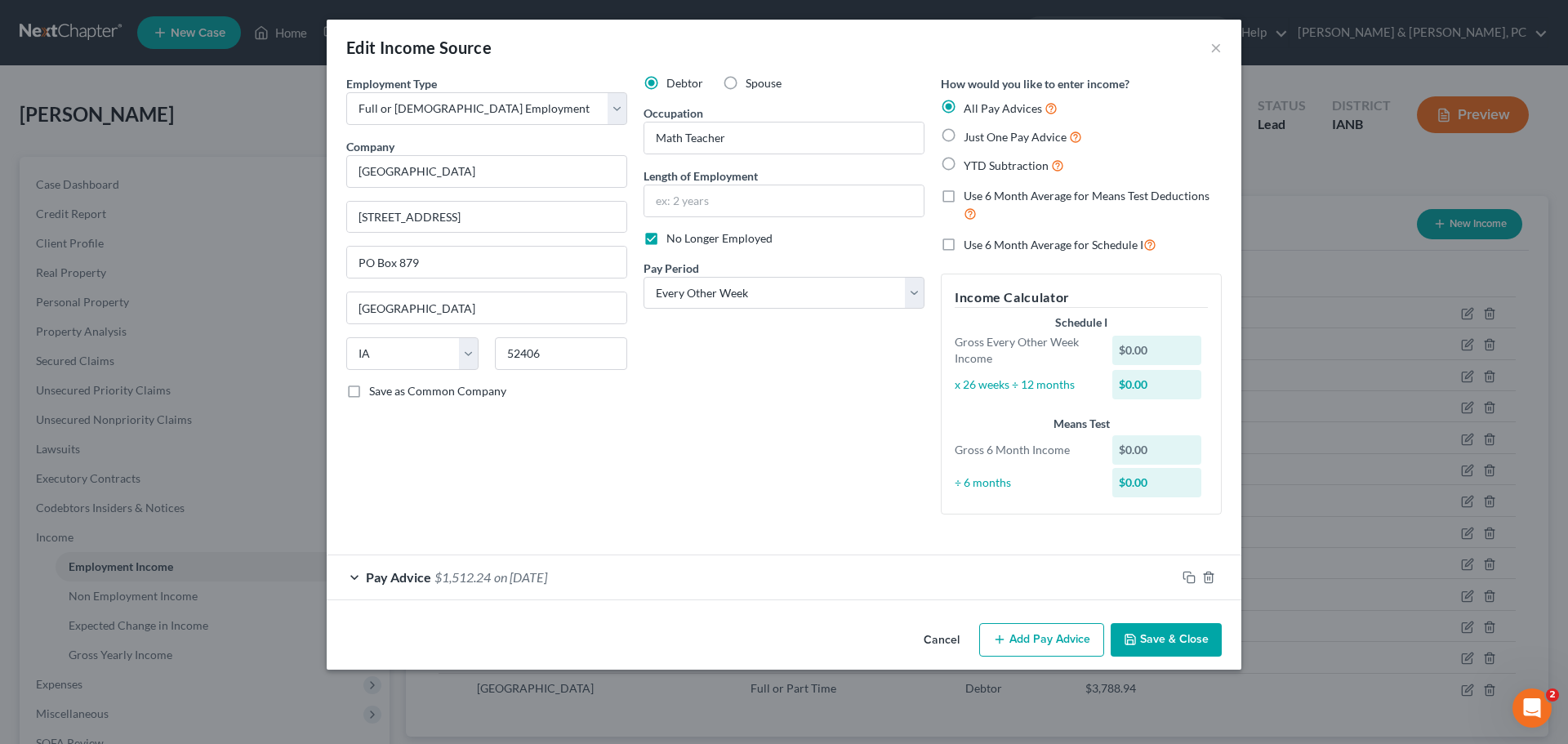
scroll to position [0, 0]
click at [534, 575] on span "on [DATE]" at bounding box center [521, 577] width 53 height 16
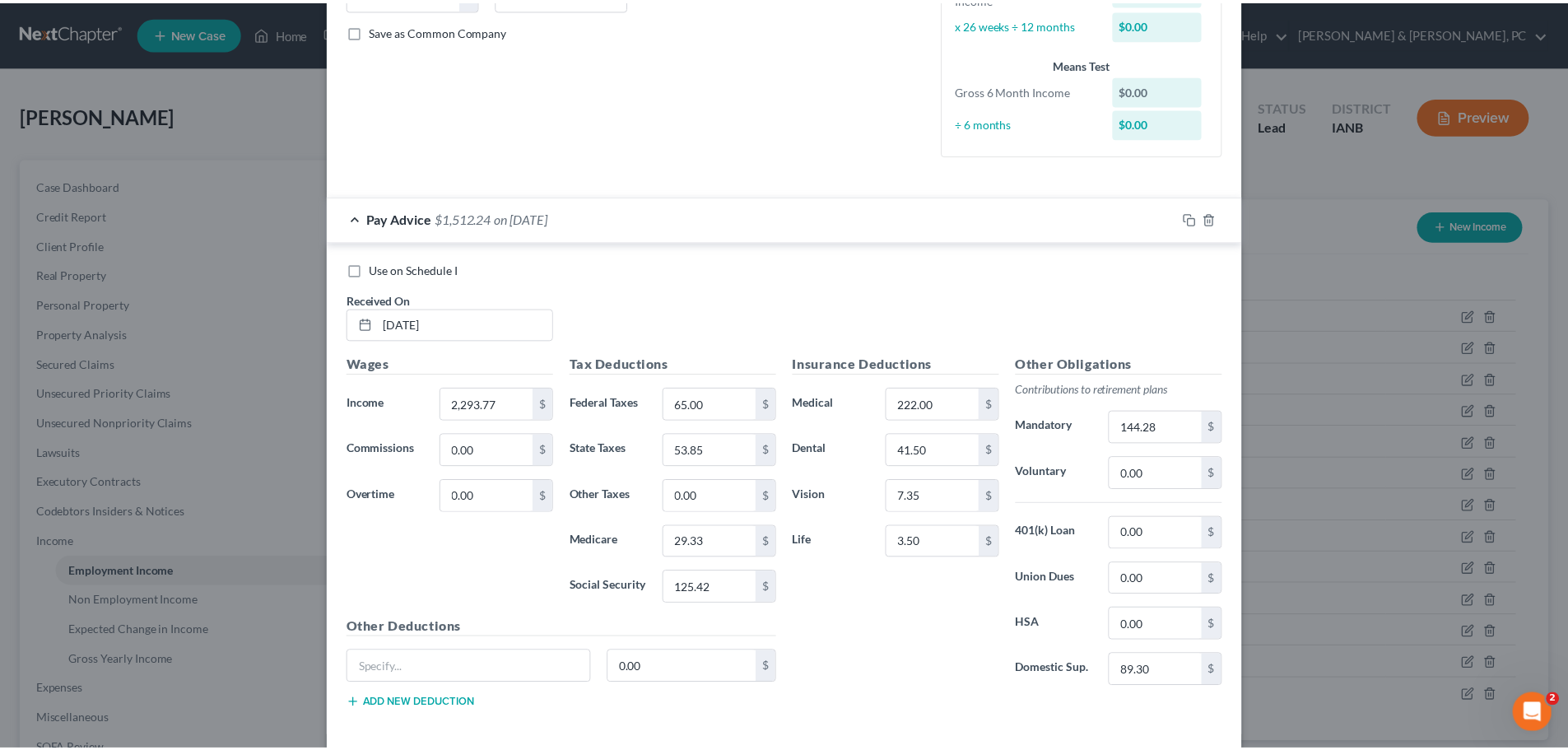
scroll to position [441, 0]
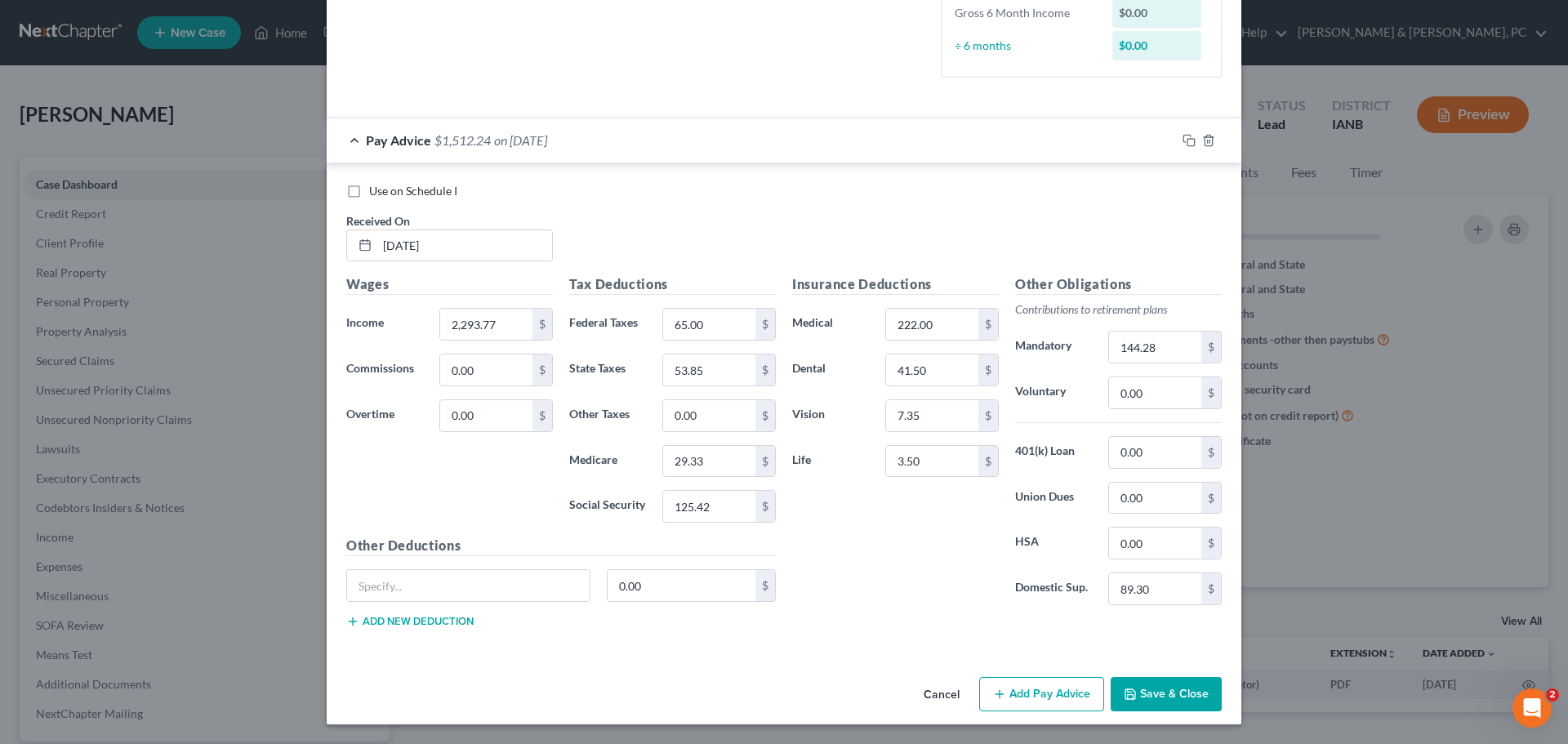
click at [943, 697] on button "Cancel" at bounding box center [942, 695] width 62 height 33
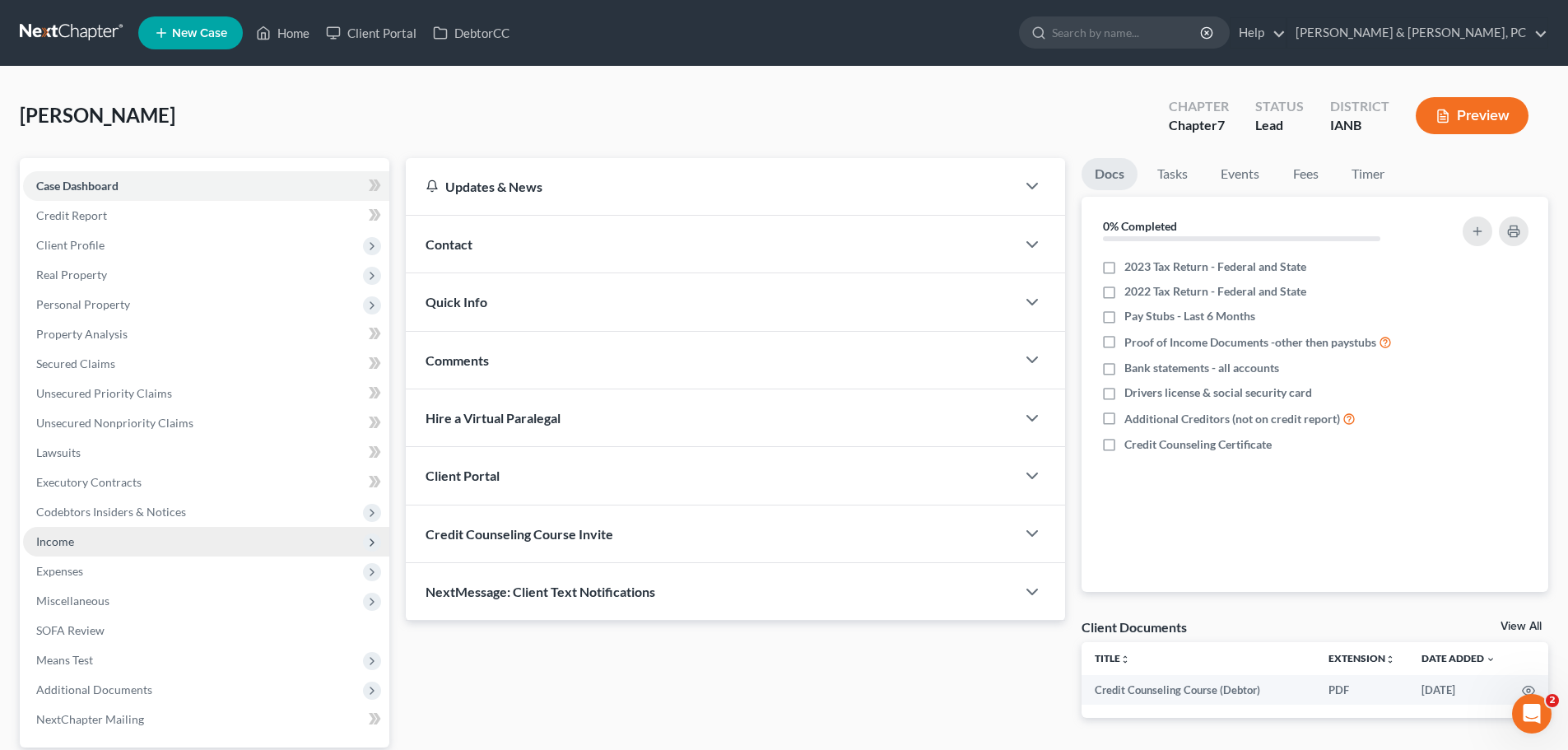
click at [55, 548] on span "Income" at bounding box center [206, 541] width 366 height 30
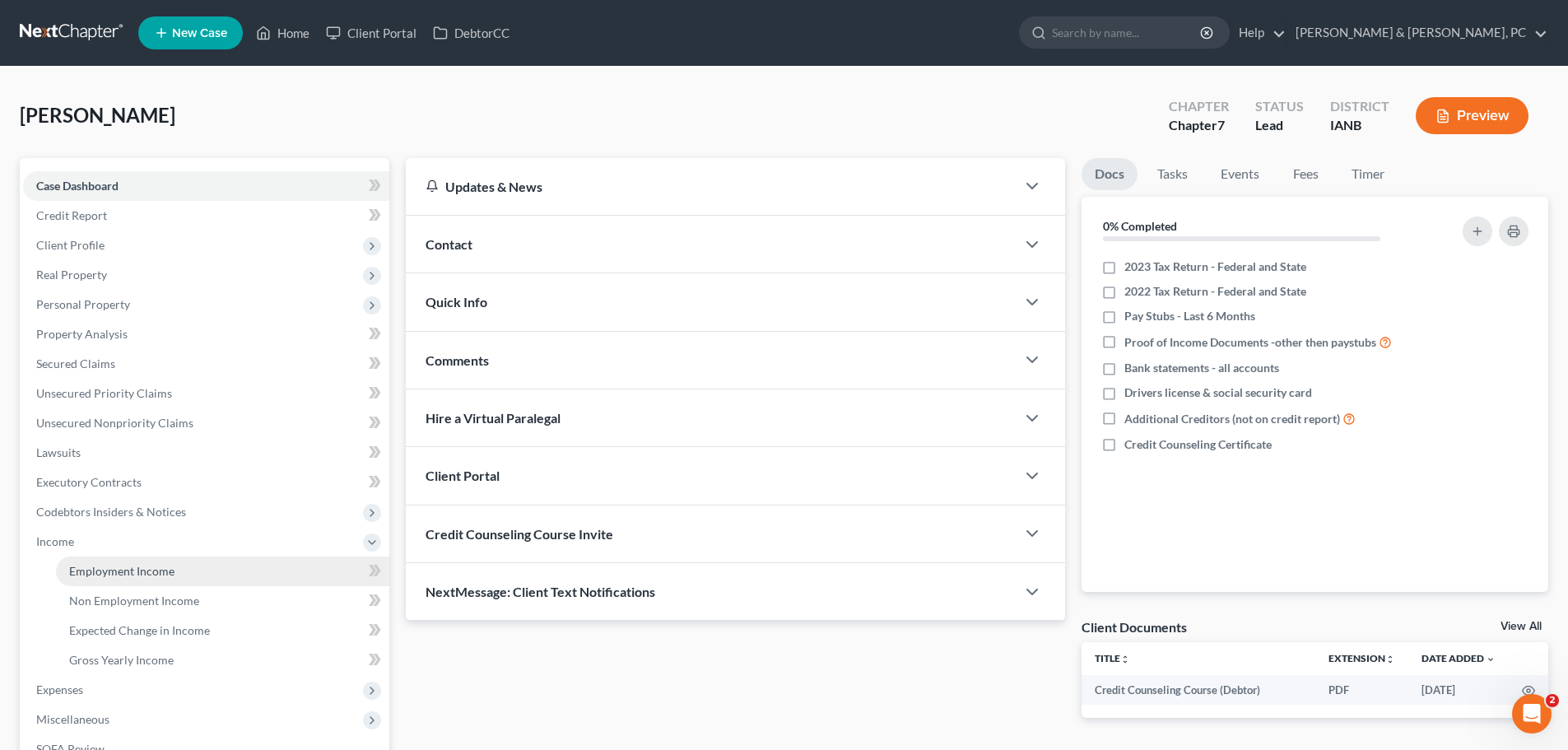
click at [99, 570] on span "Employment Income" at bounding box center [122, 571] width 105 height 14
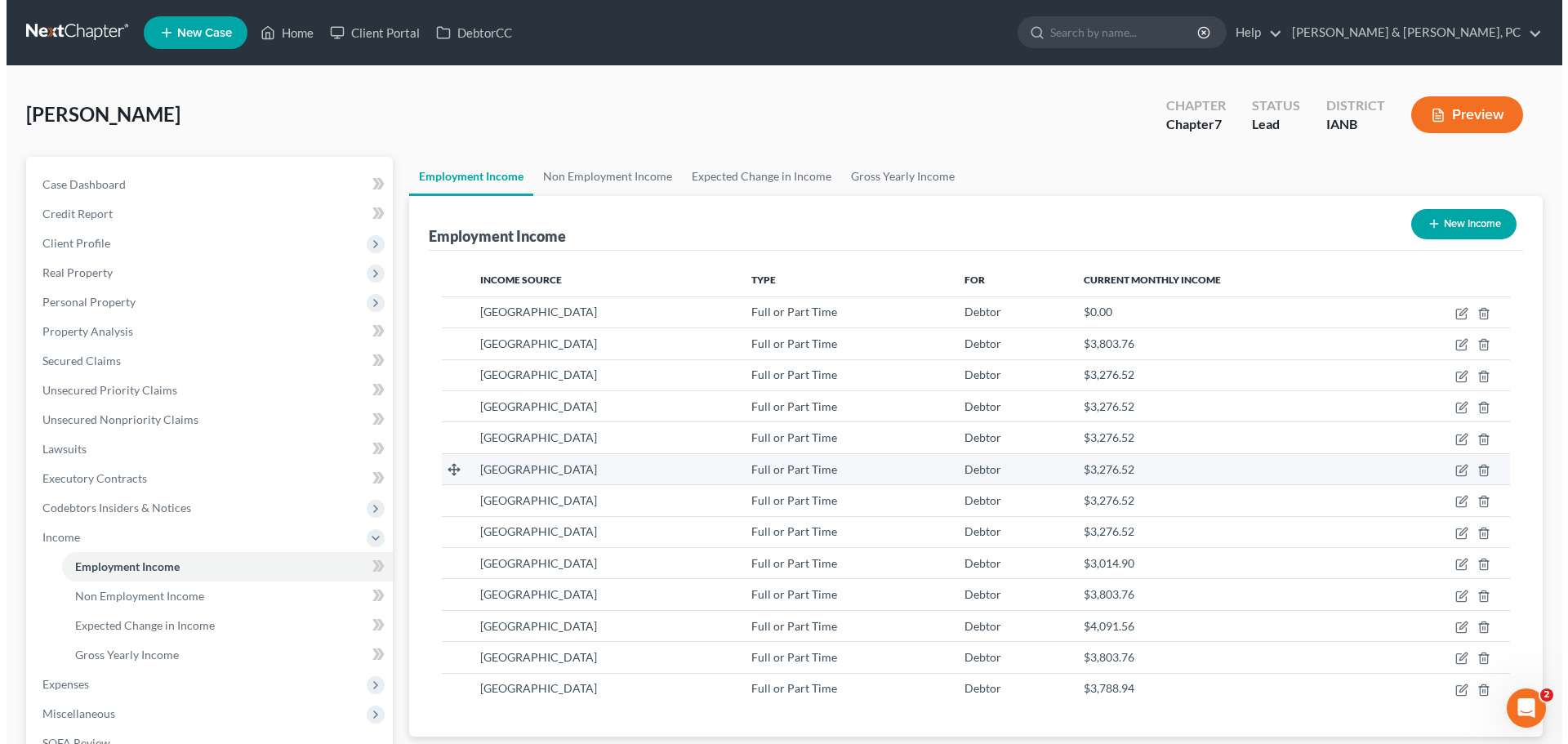
scroll to position [304, 642]
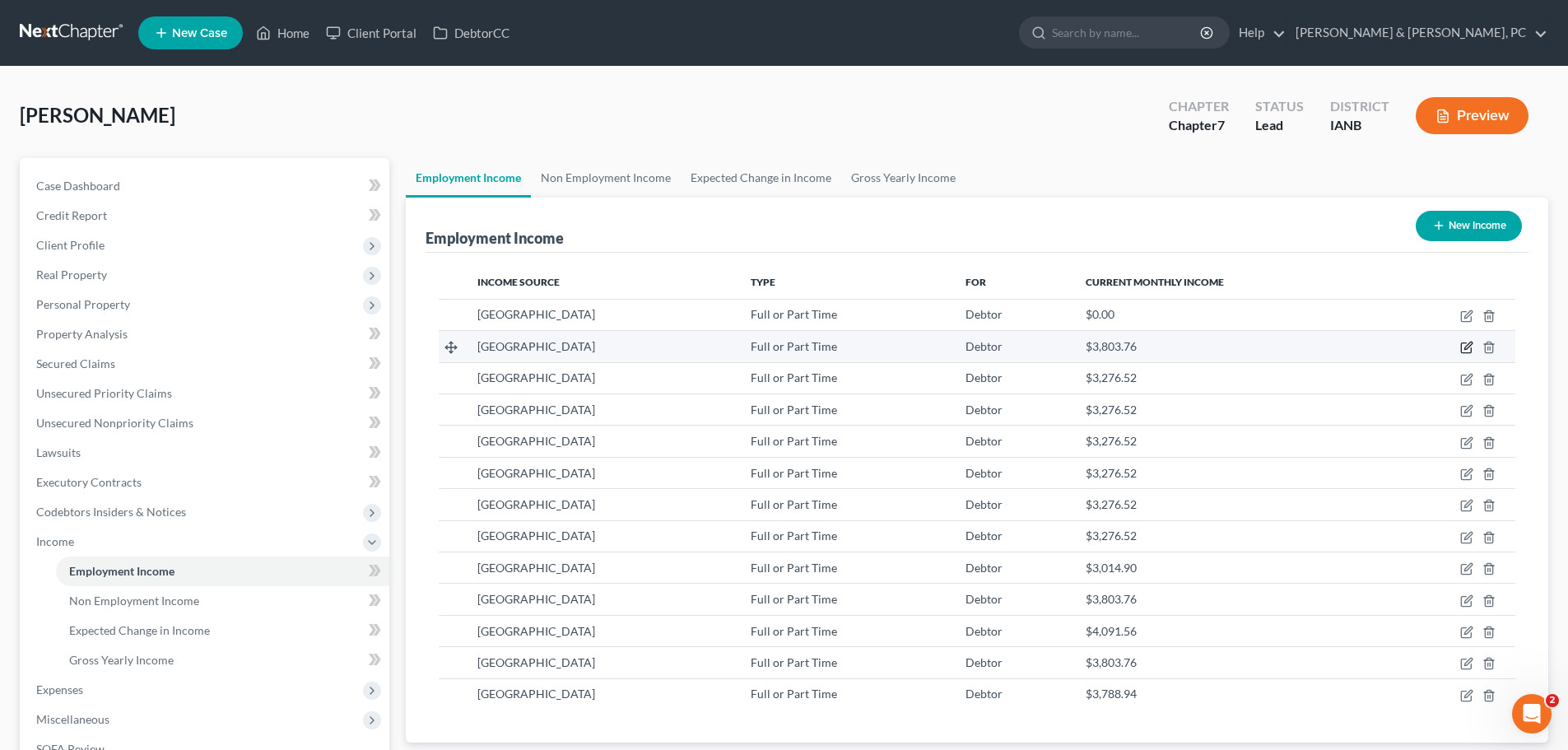
click at [1469, 347] on icon "button" at bounding box center [1466, 347] width 13 height 13
select select "0"
select select "16"
select select "2"
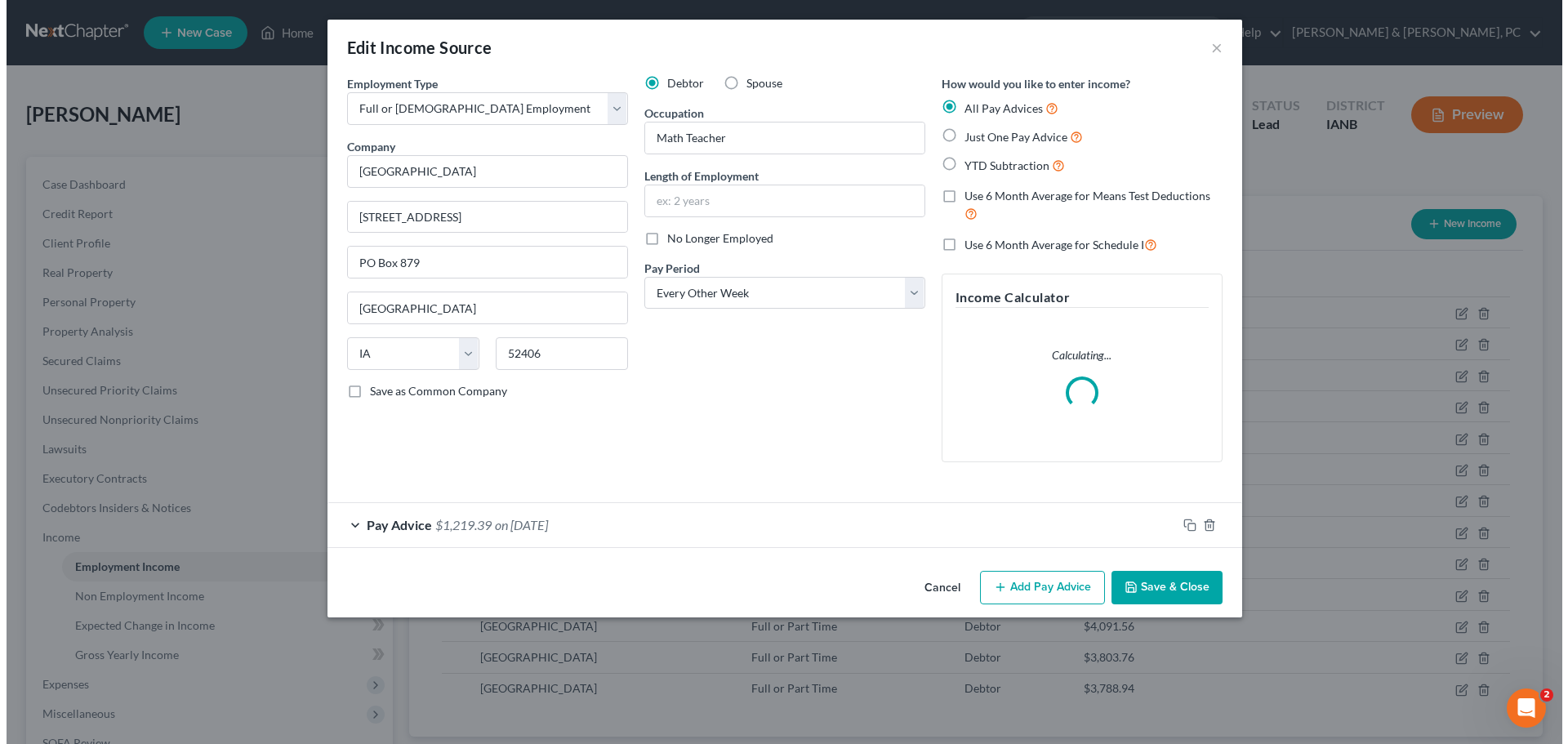
scroll to position [307, 648]
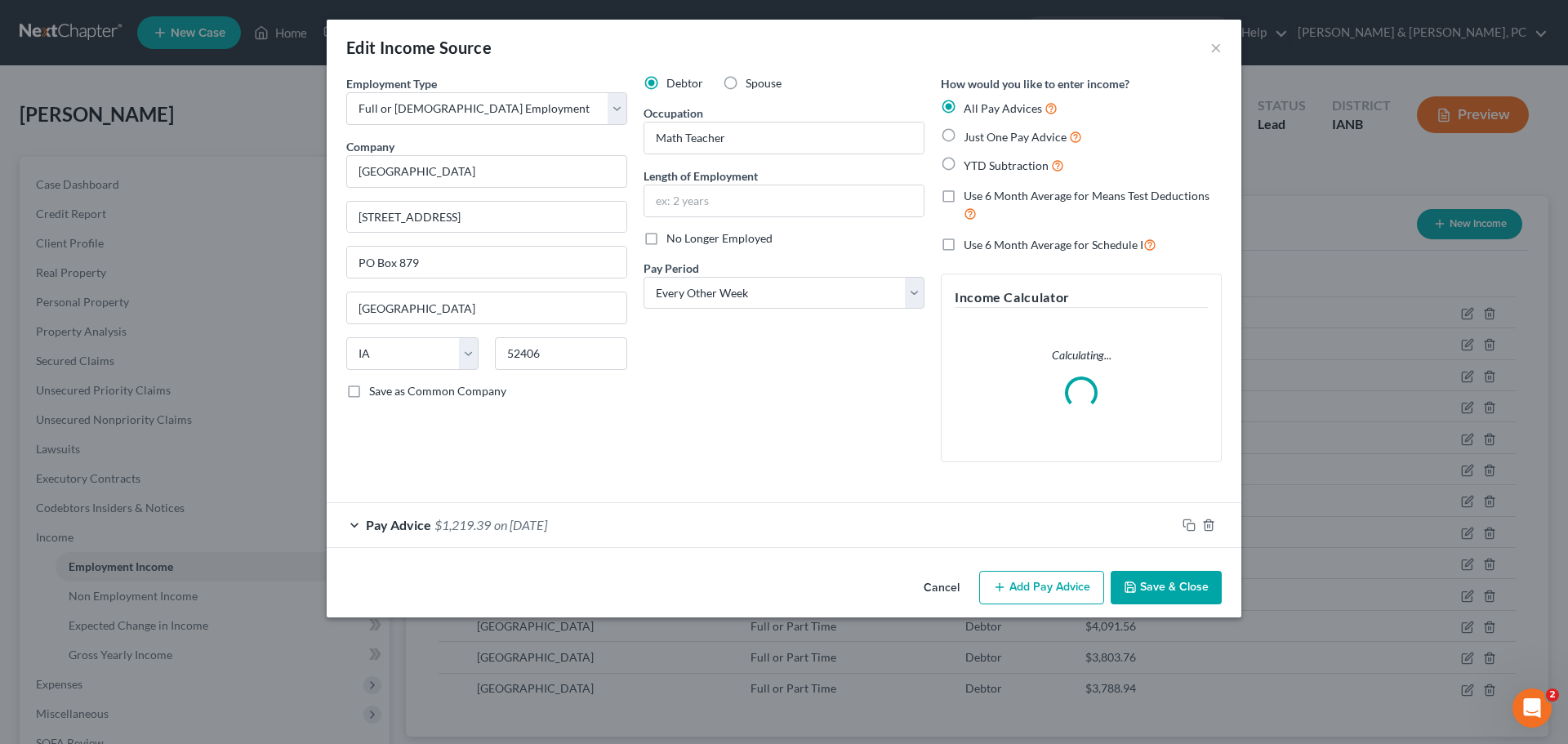
click at [347, 523] on form "Employment Type * Select Full or [DEMOGRAPHIC_DATA] Employment Self Employment …" at bounding box center [784, 311] width 875 height 472
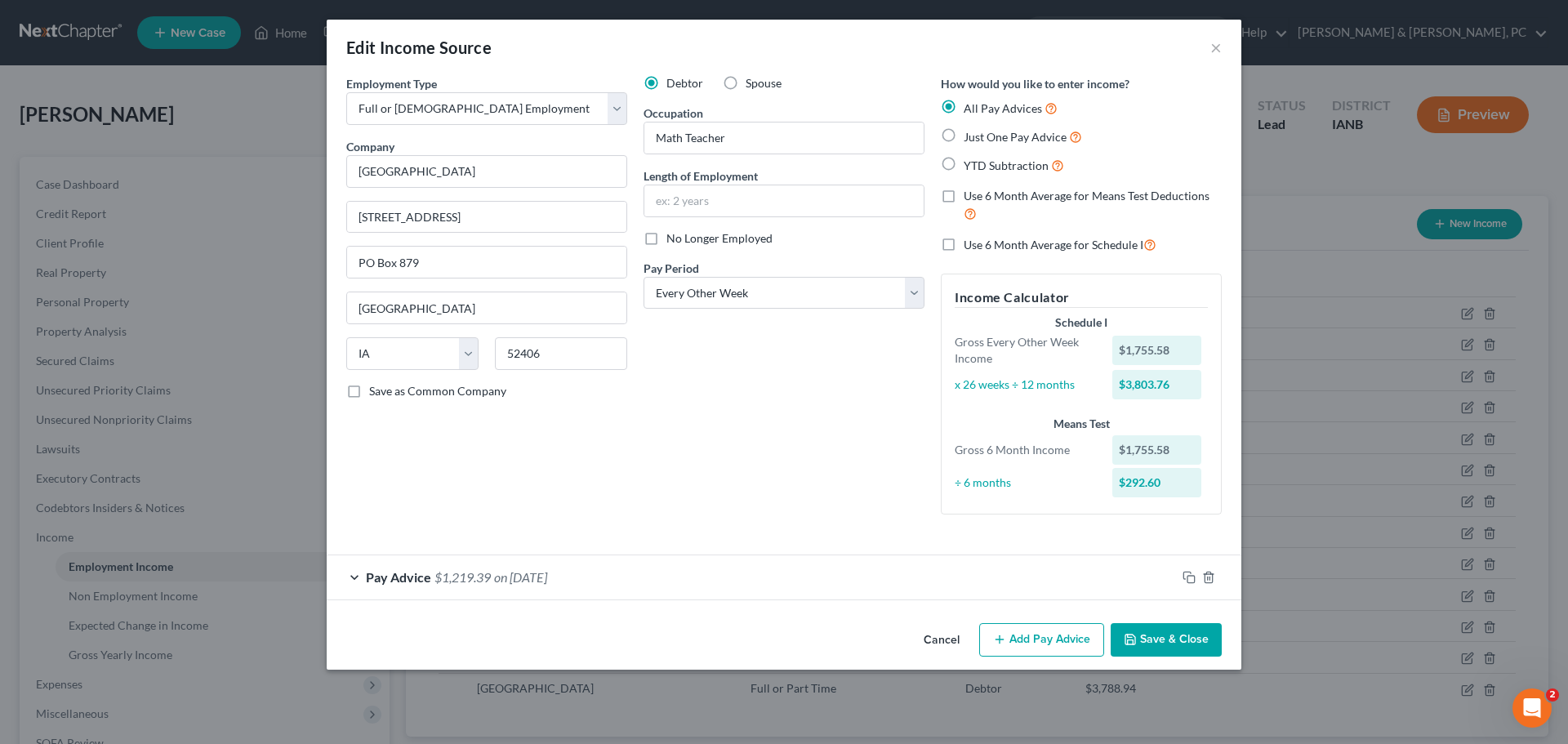
click at [743, 411] on div "Debtor Spouse Occupation Math Teacher Length of Employment No Longer Employed P…" at bounding box center [784, 301] width 298 height 453
click at [354, 578] on div "Pay Advice $1,219.39 on [DATE]" at bounding box center [751, 577] width 850 height 43
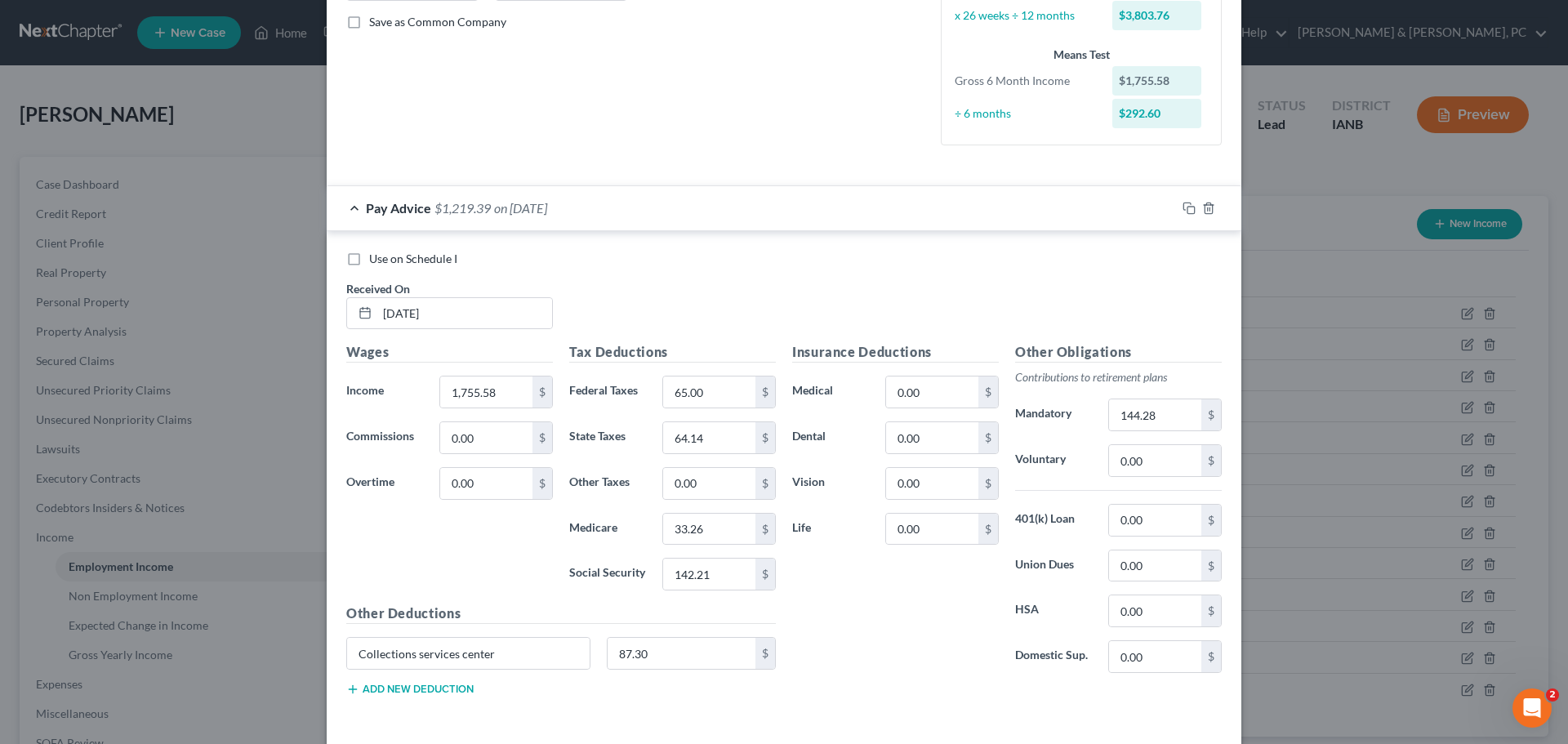
scroll to position [437, 0]
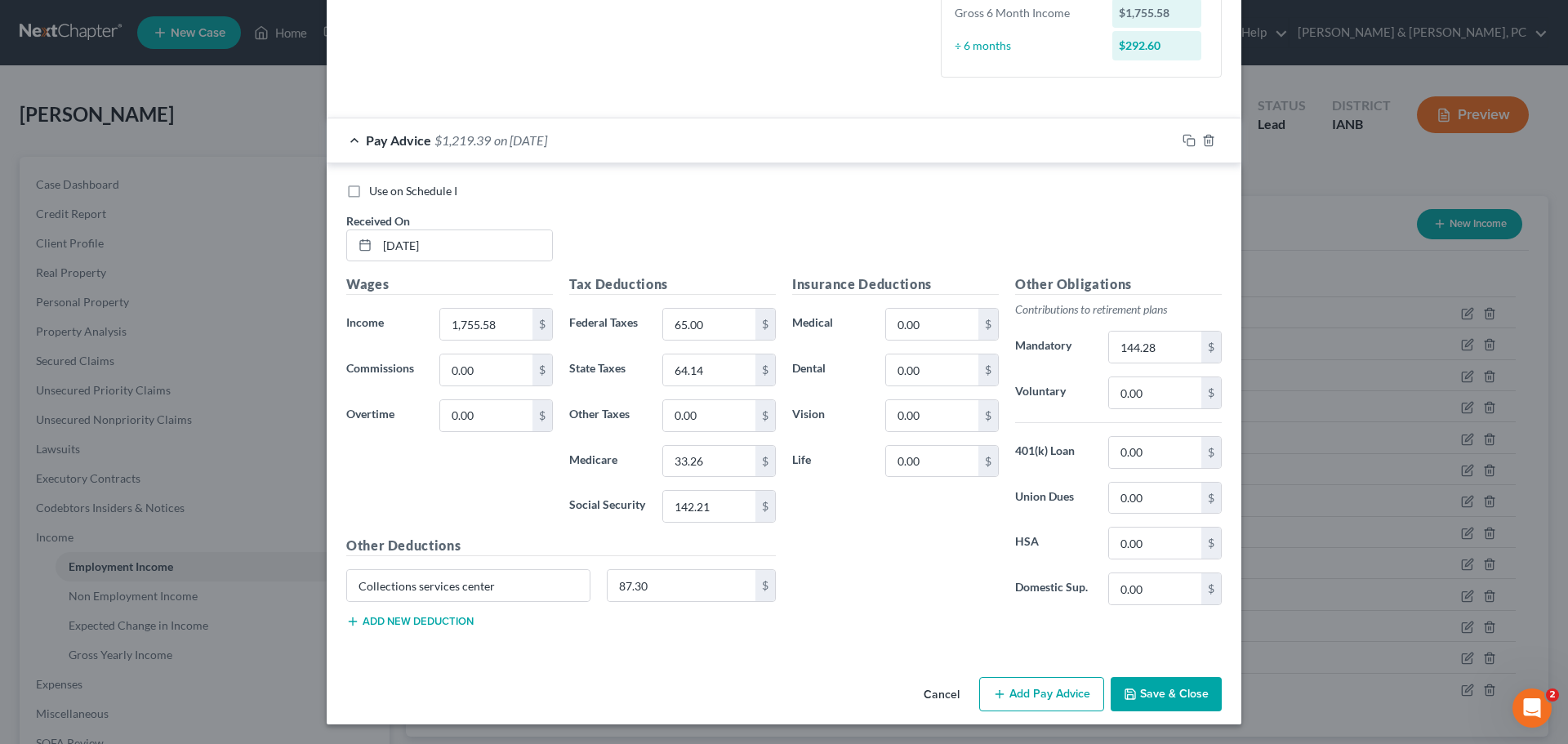
click at [643, 693] on div "Cancel Add Pay Advice Save & Close" at bounding box center [784, 697] width 915 height 54
click at [1149, 592] on input "0.00" at bounding box center [1155, 589] width 92 height 31
drag, startPoint x: 488, startPoint y: 308, endPoint x: 507, endPoint y: 316, distance: 20.6
click at [488, 308] on div "1,755.58 $" at bounding box center [497, 324] width 114 height 33
click at [514, 326] on input "1,755.58" at bounding box center [486, 324] width 92 height 31
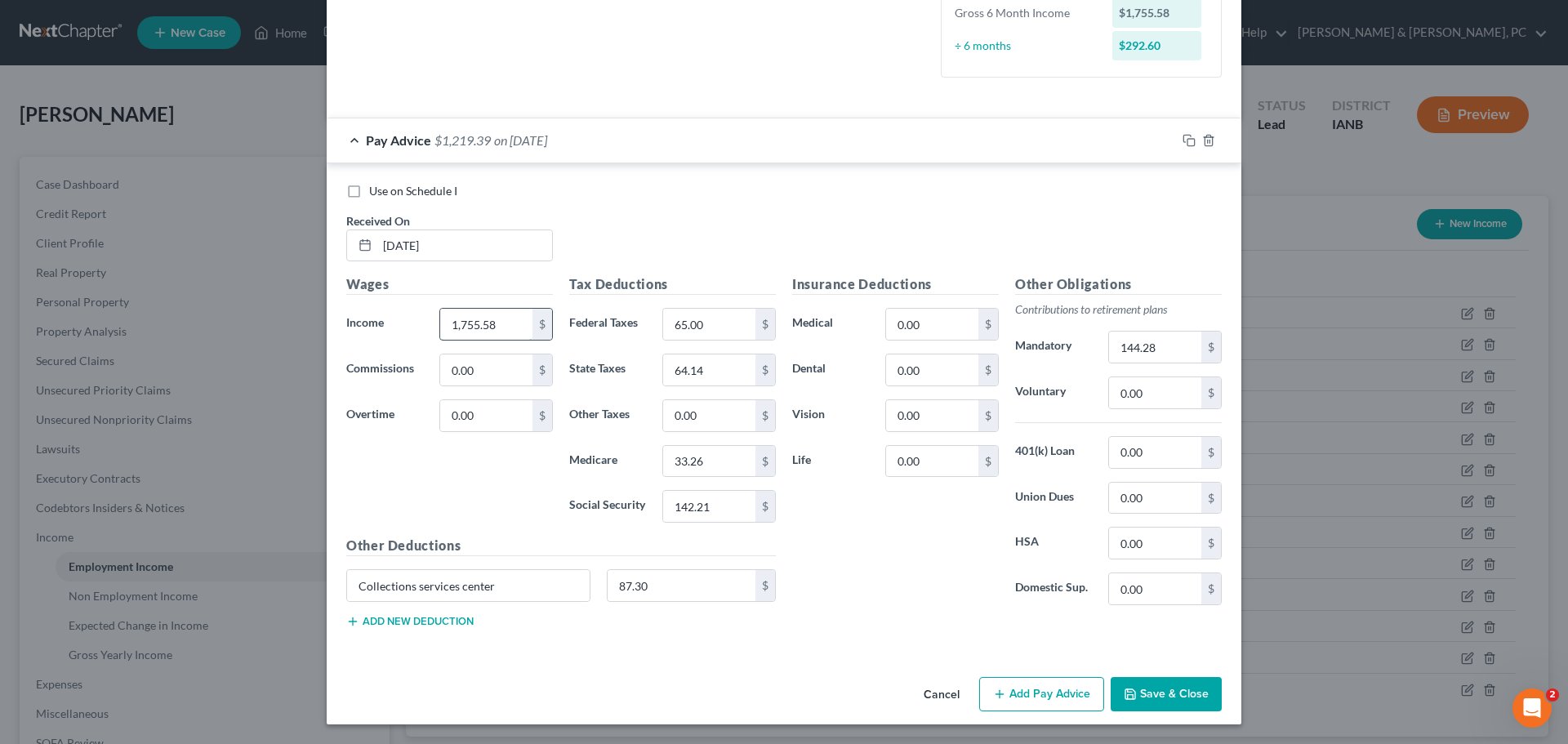
click at [504, 317] on input "1,755.58" at bounding box center [486, 324] width 92 height 31
click at [365, 516] on div "Wages Income * 1,755.58 $ Commissions 0.00 $ Overtime 0.00 $" at bounding box center [449, 404] width 223 height 261
click at [896, 594] on div "Insurance Deductions Medical 0.00 $ Dental 0.00 $ Vision 0.00 $ Life 0.00 $" at bounding box center [895, 446] width 223 height 344
click at [830, 190] on div "Use on Schedule I" at bounding box center [784, 191] width 875 height 16
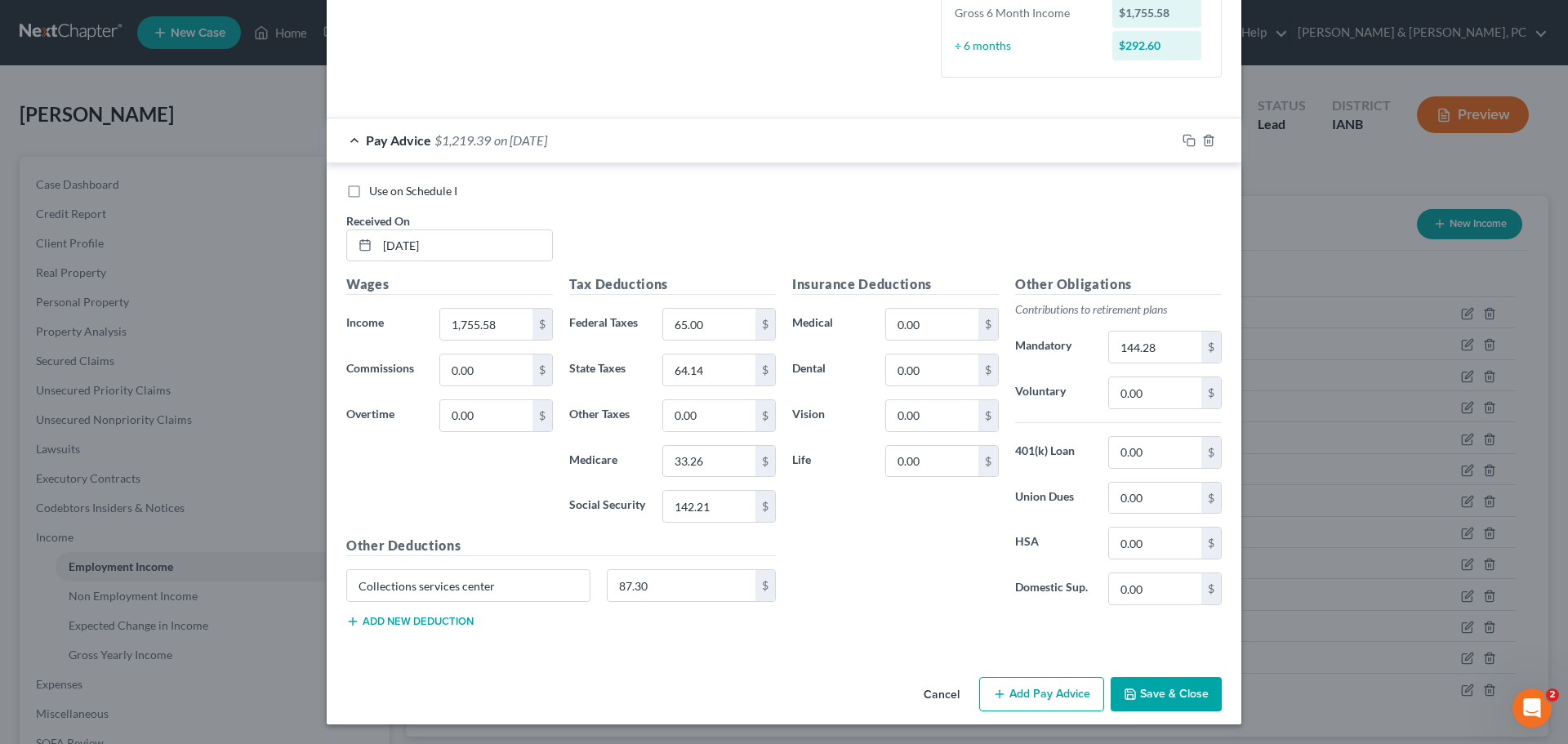
click at [829, 190] on div "Use on Schedule I" at bounding box center [784, 191] width 875 height 16
click at [771, 660] on div "Employment Type * Select Full or [DEMOGRAPHIC_DATA] Employment Self Employment …" at bounding box center [784, 153] width 915 height 1032
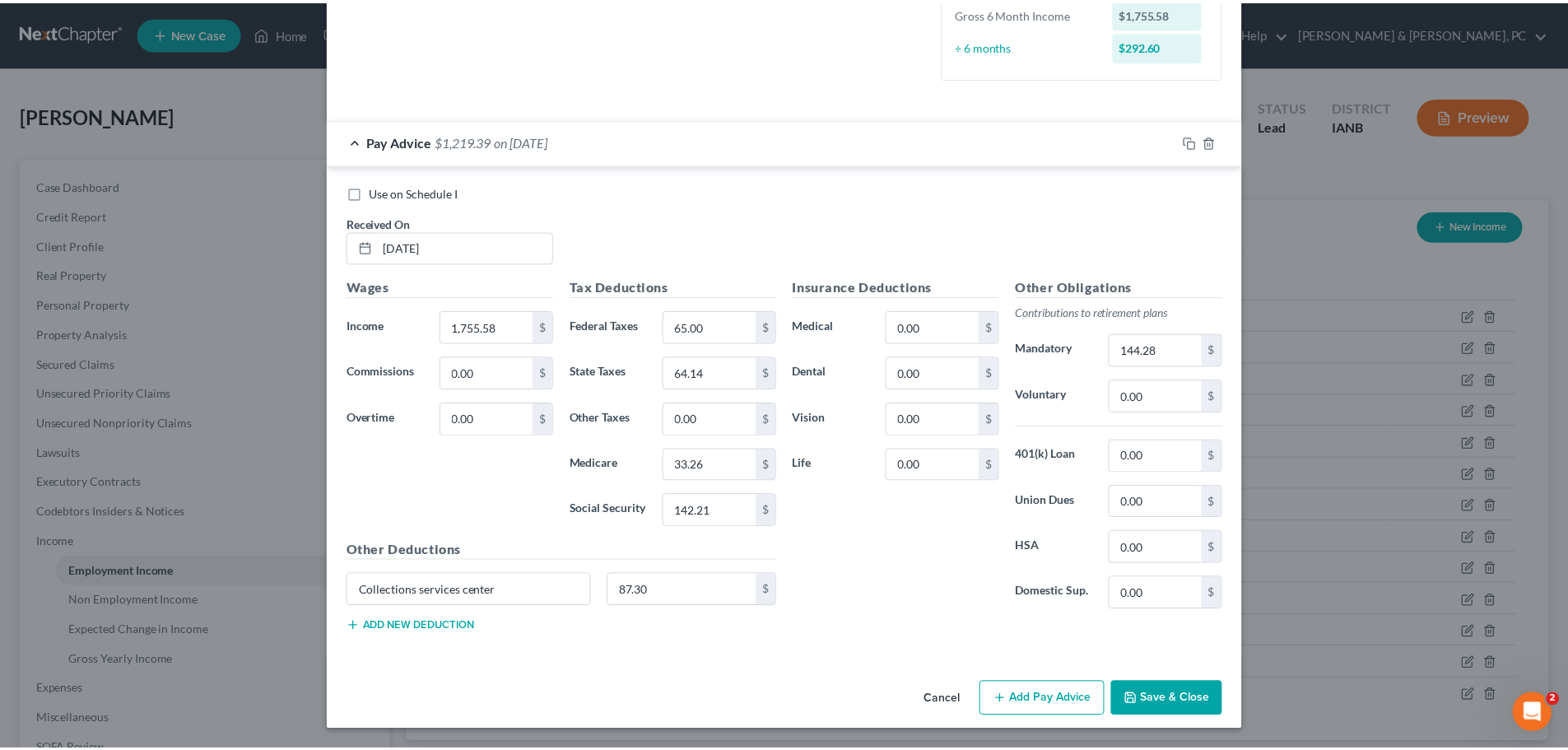
scroll to position [0, 0]
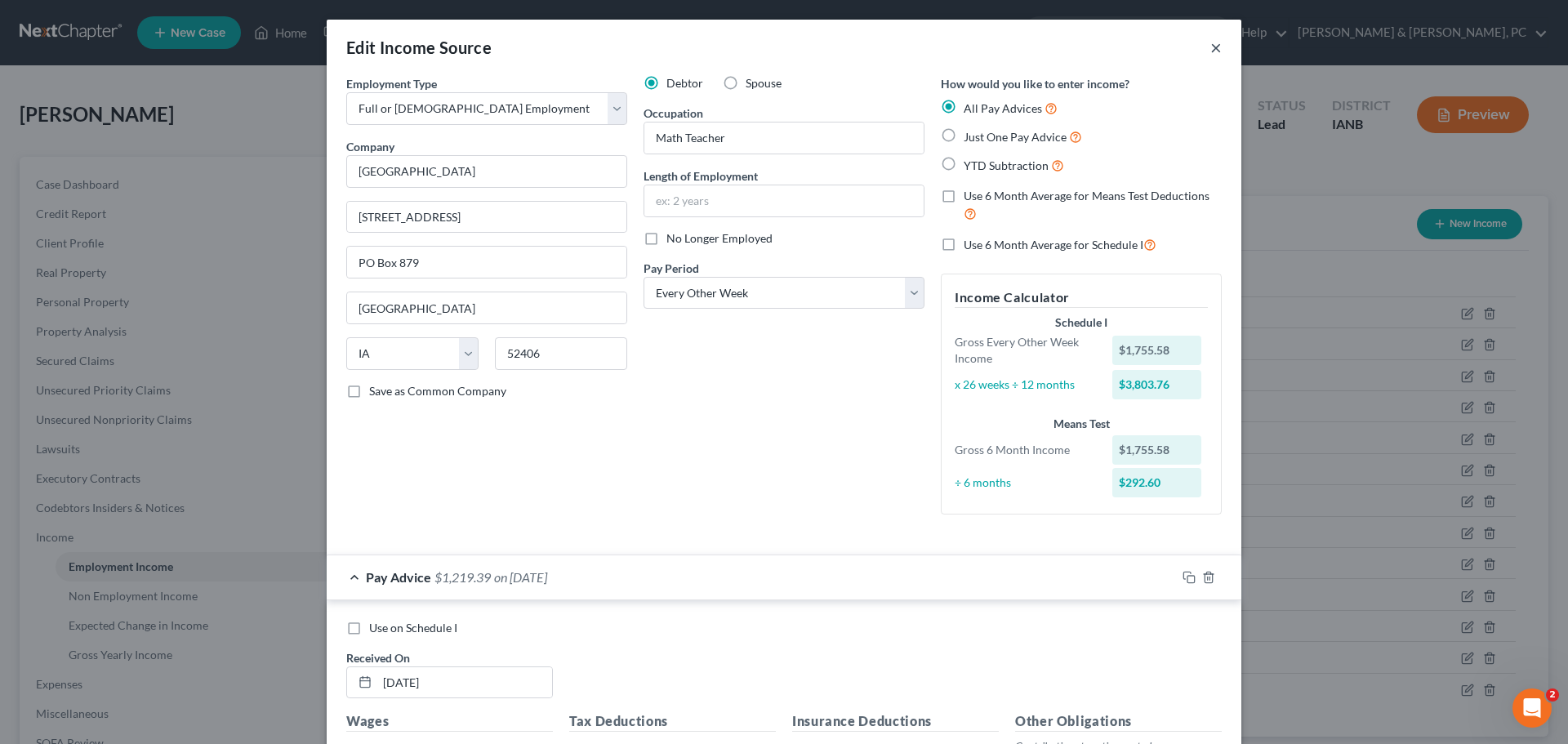
click at [1211, 43] on button "×" at bounding box center [1216, 47] width 11 height 20
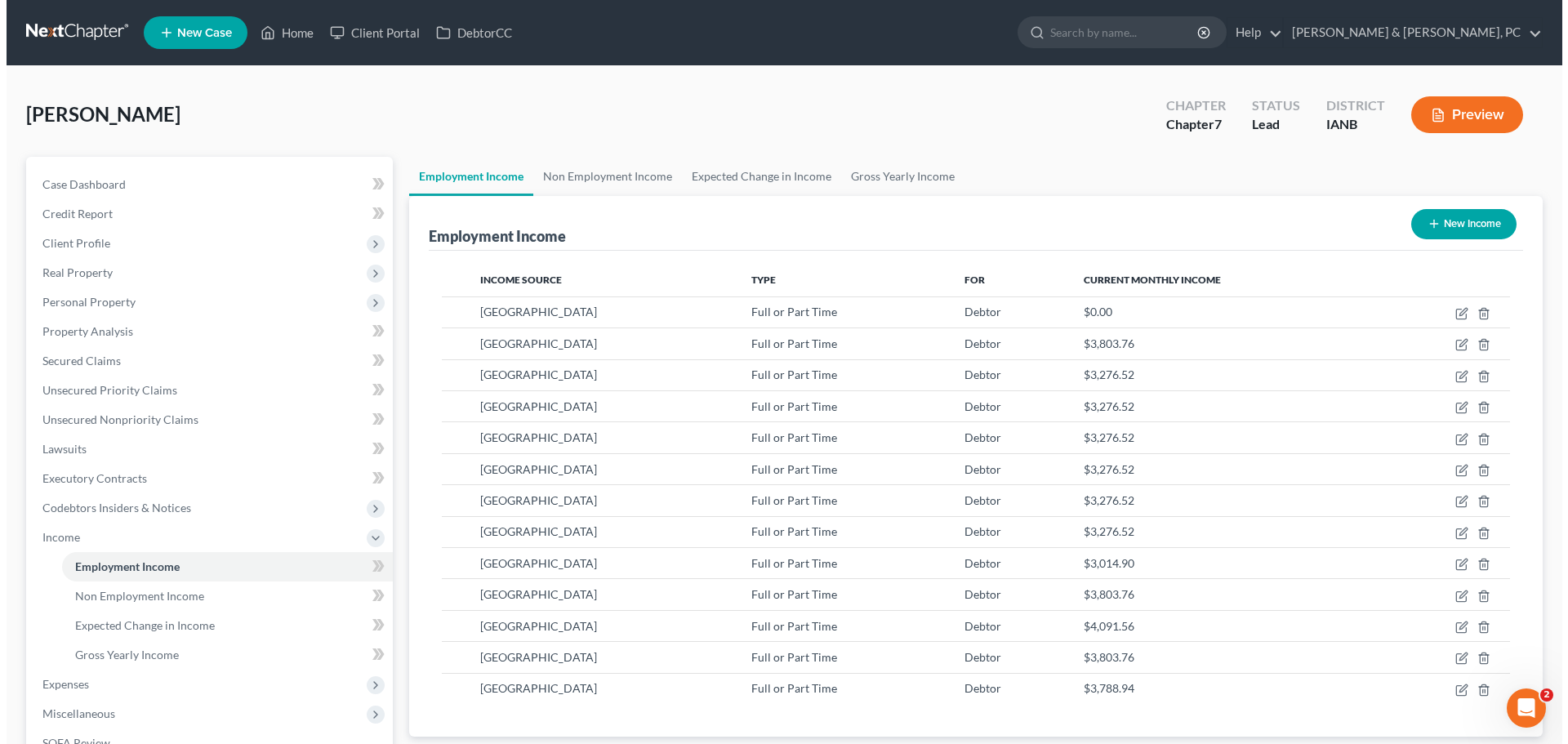
scroll to position [816152, 816172]
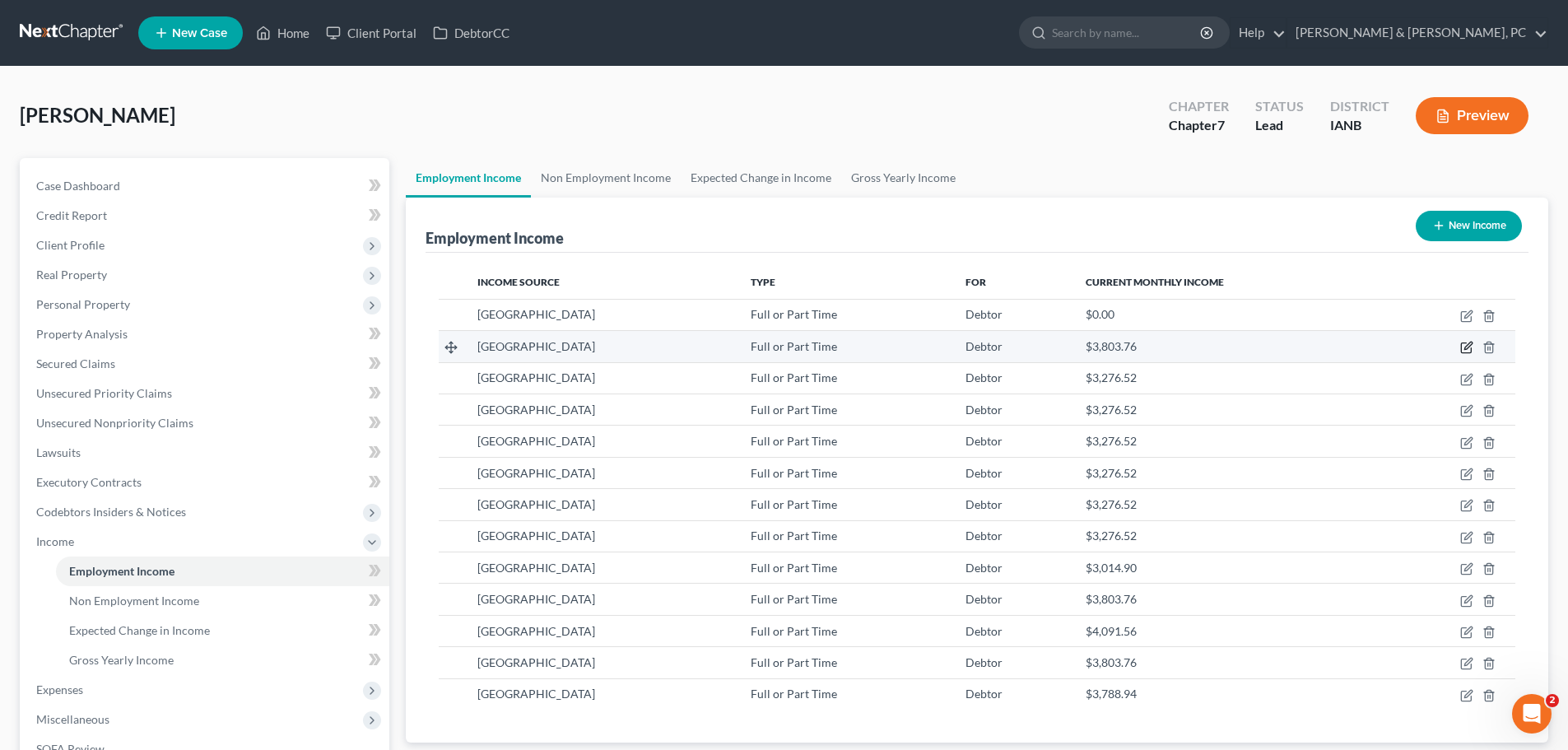
click at [1466, 348] on icon "button" at bounding box center [1466, 347] width 13 height 13
select select "0"
select select "16"
select select "2"
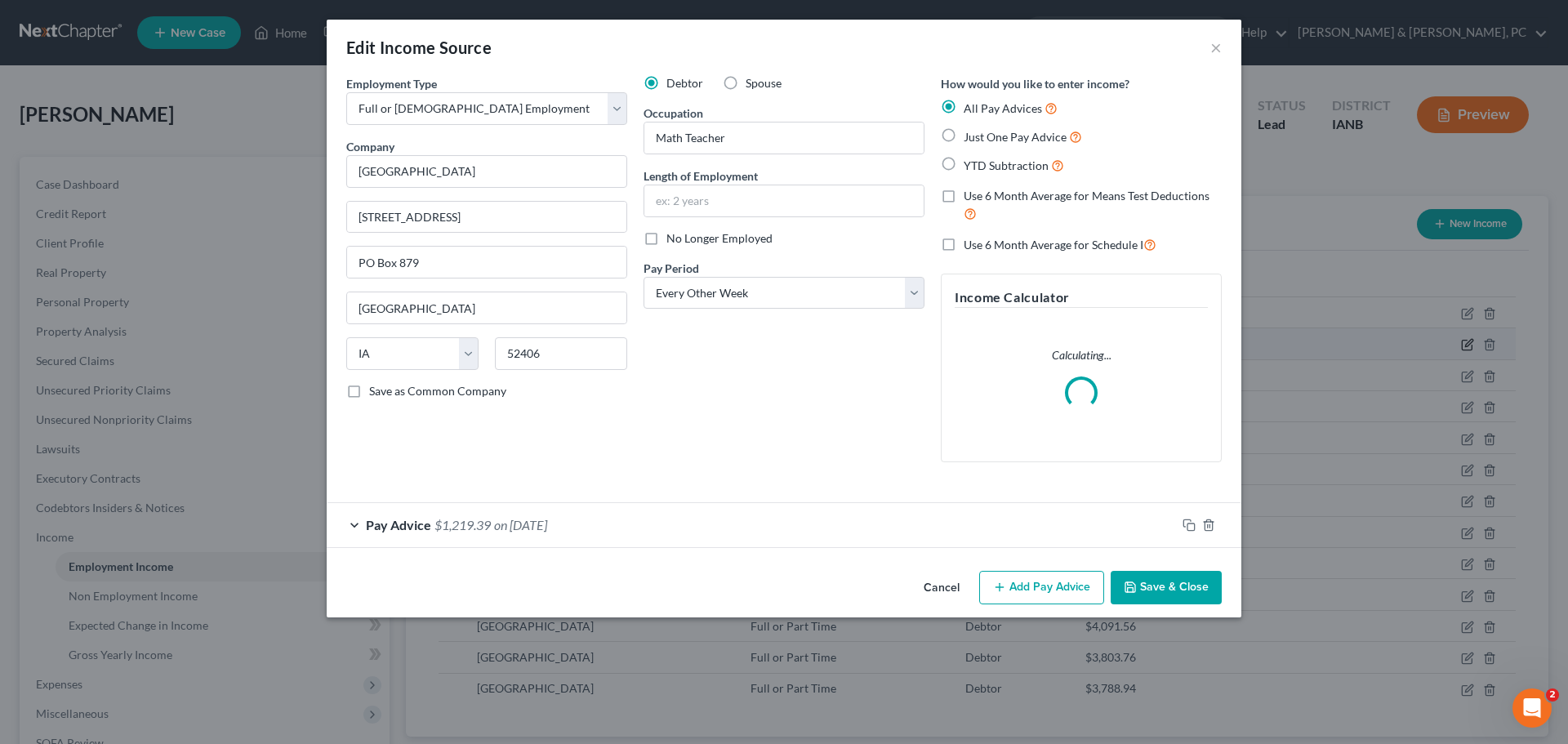
scroll to position [307, 648]
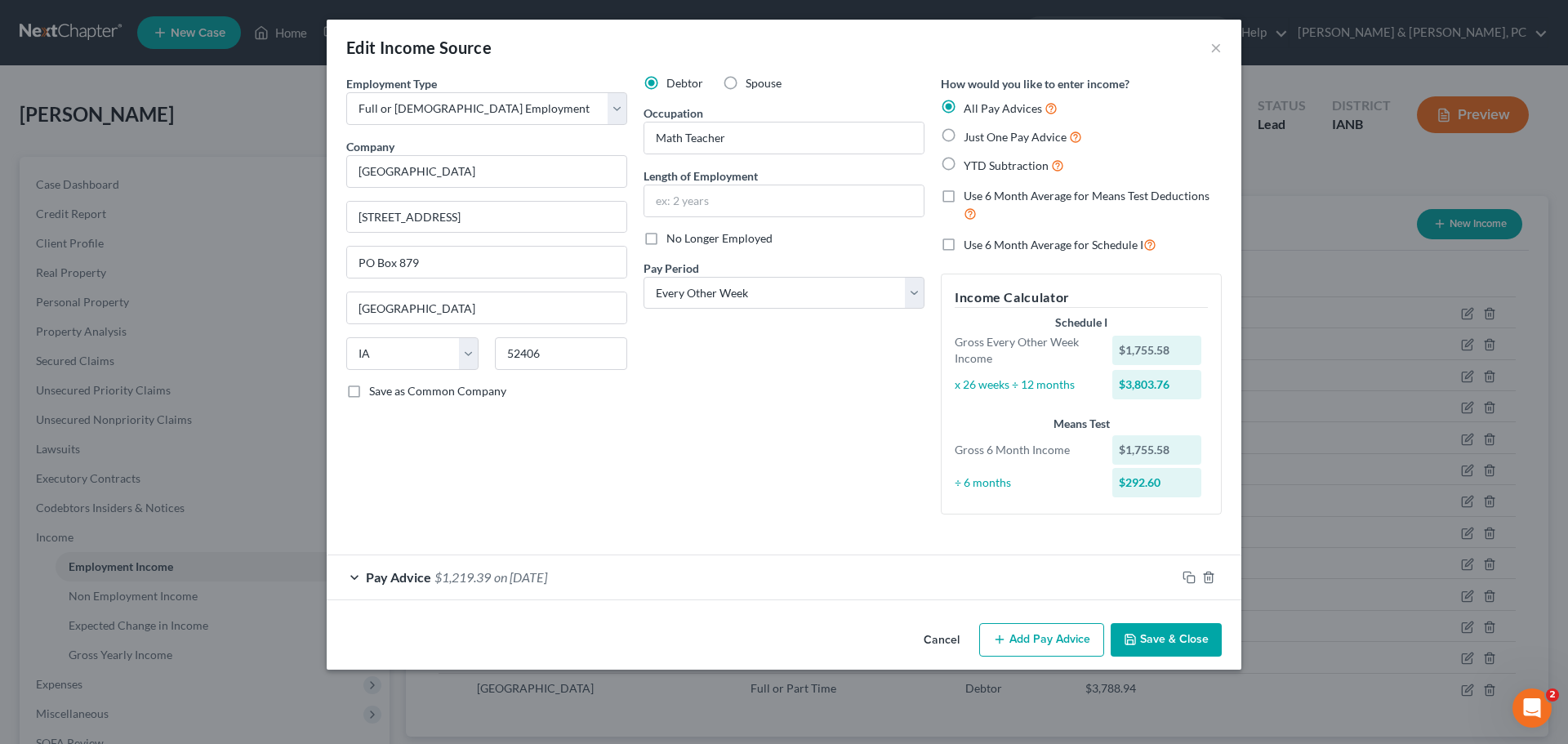
click at [1042, 640] on button "Add Pay Advice" at bounding box center [1042, 641] width 125 height 34
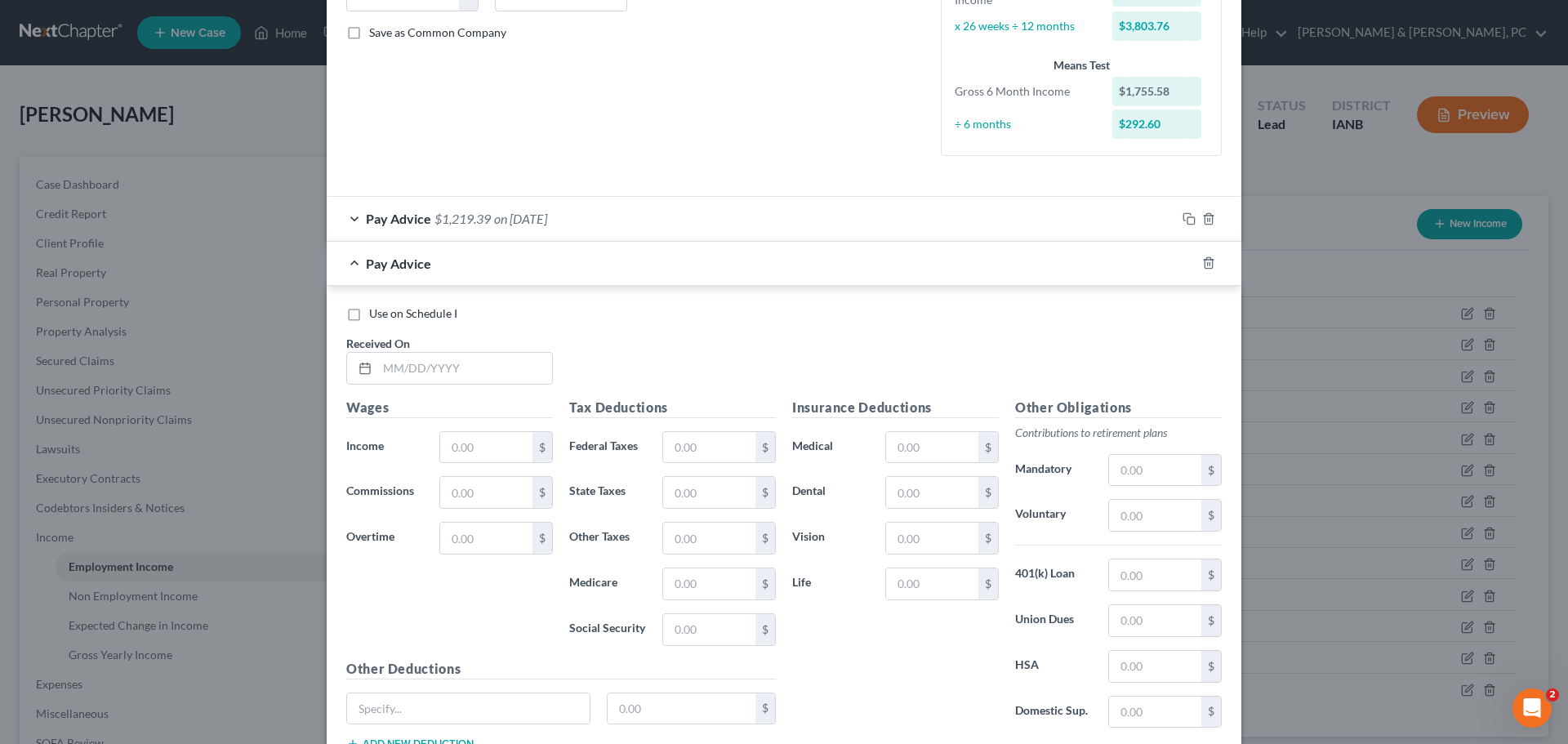
scroll to position [409, 0]
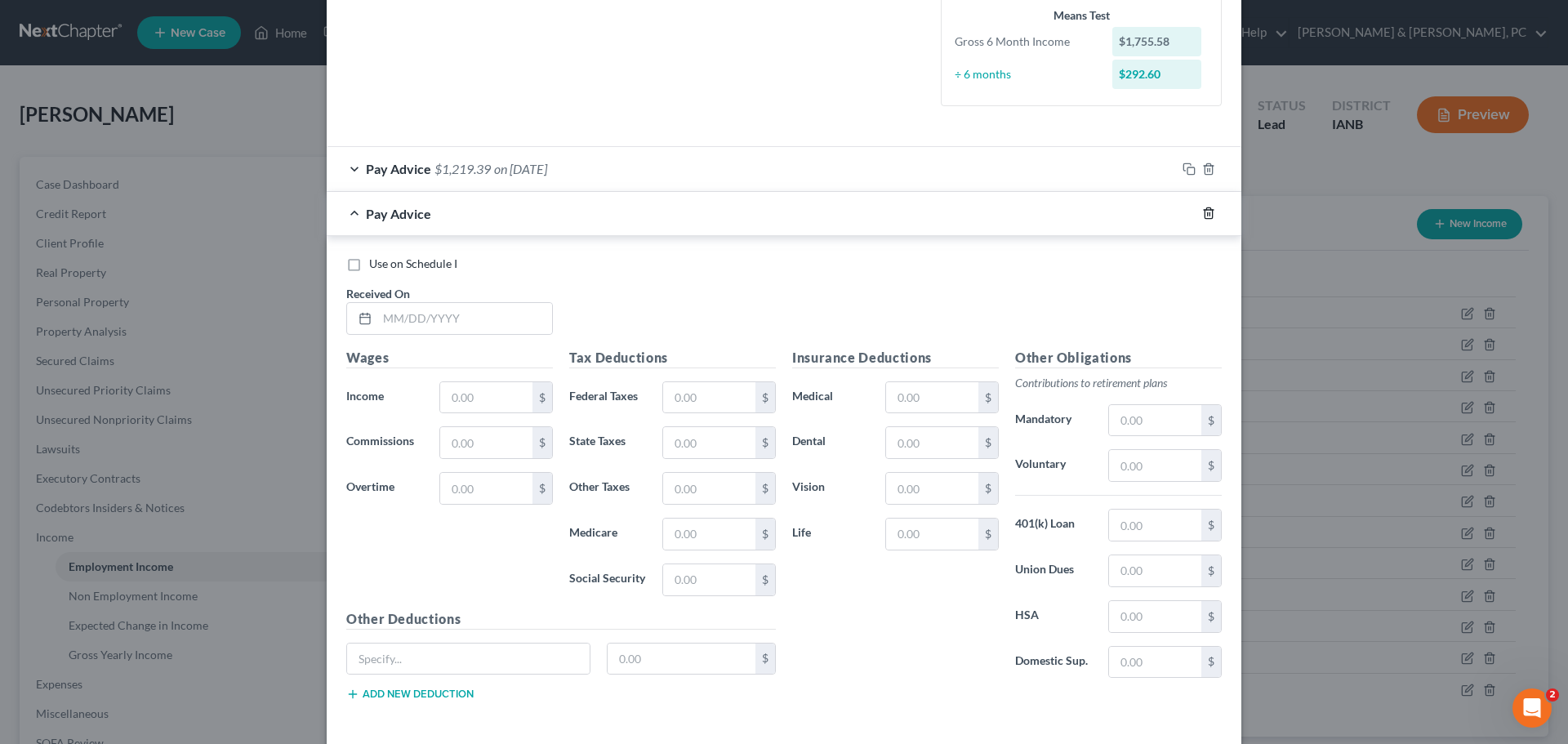
click at [1202, 217] on icon "button" at bounding box center [1208, 213] width 13 height 13
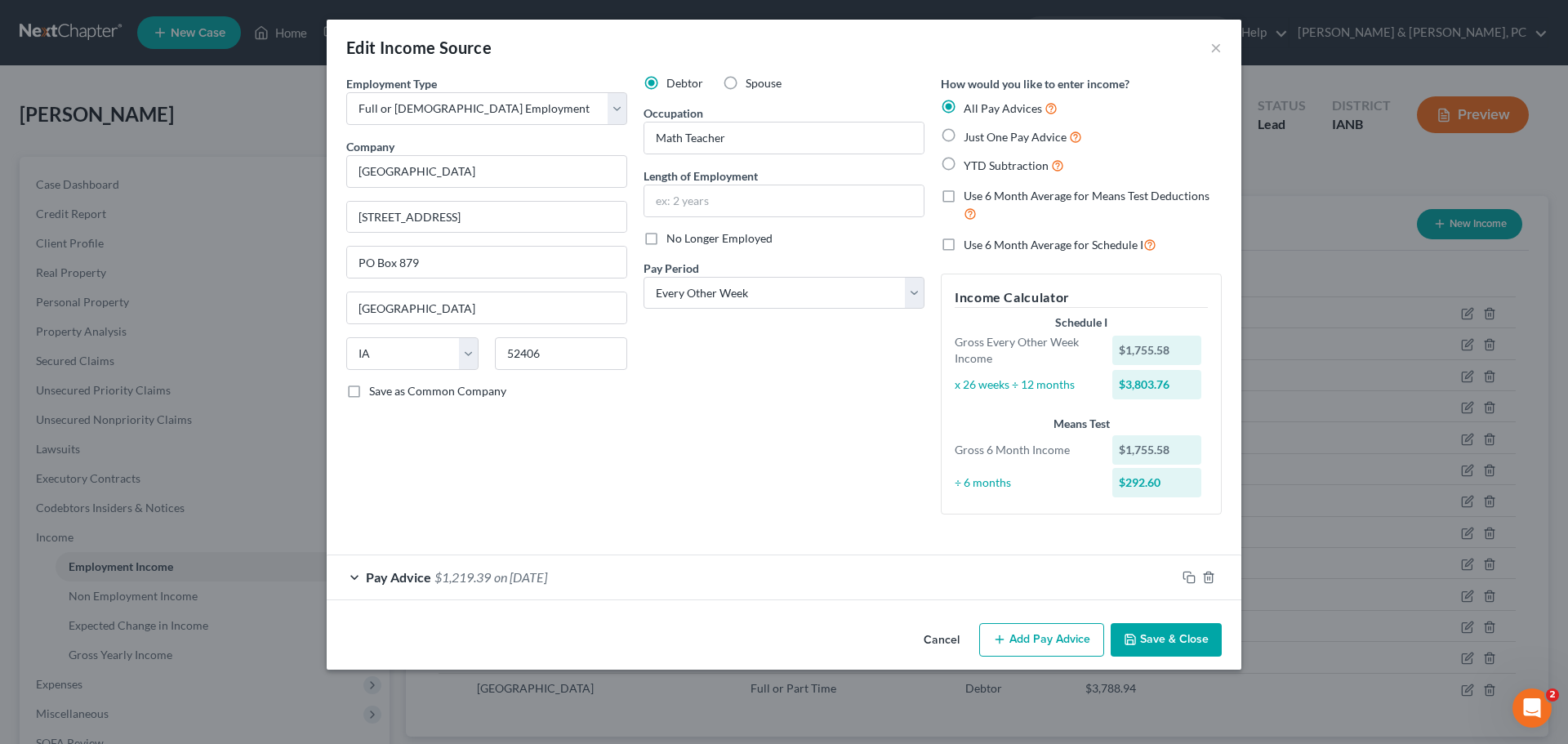
click at [462, 579] on span "$1,219.39" at bounding box center [462, 577] width 56 height 16
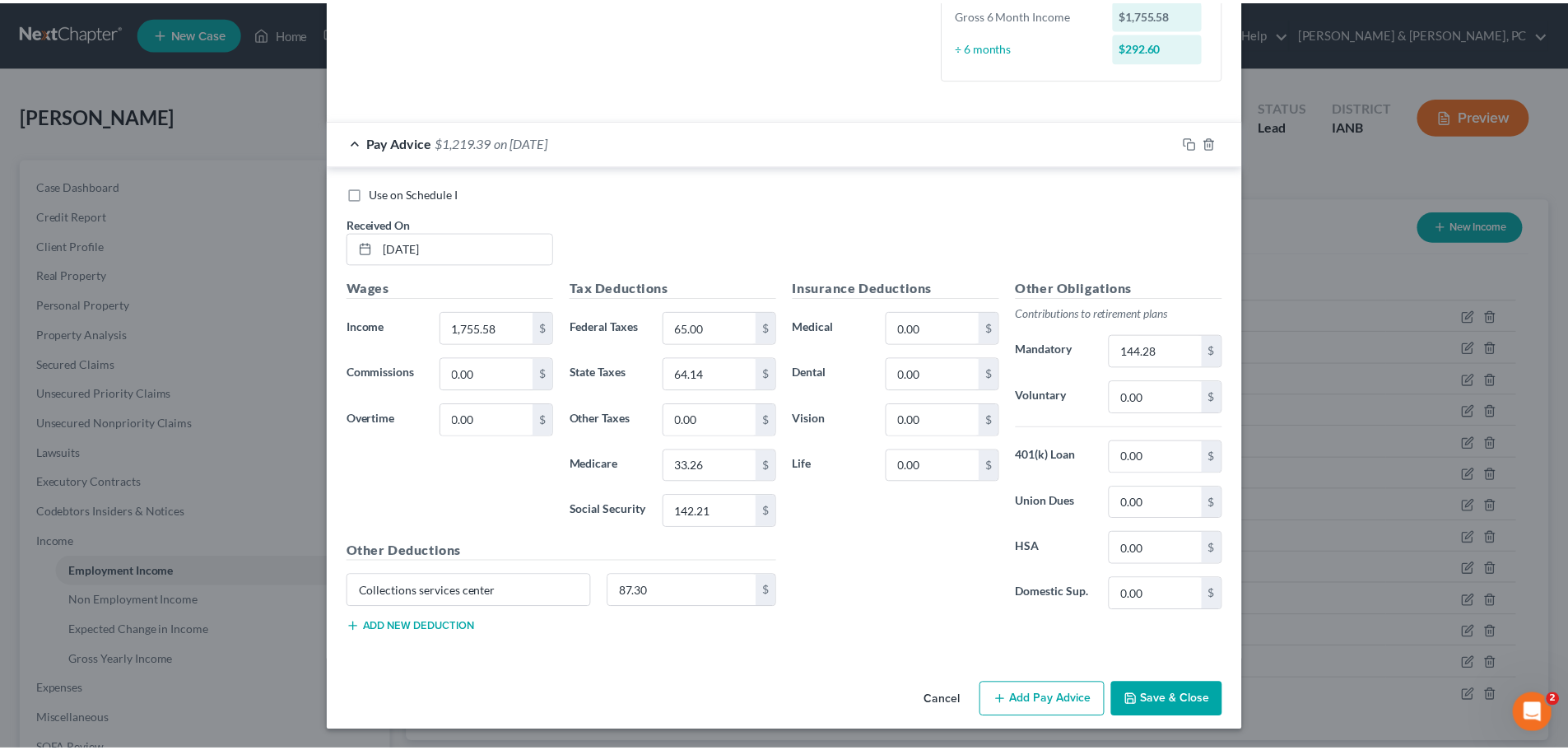
scroll to position [441, 0]
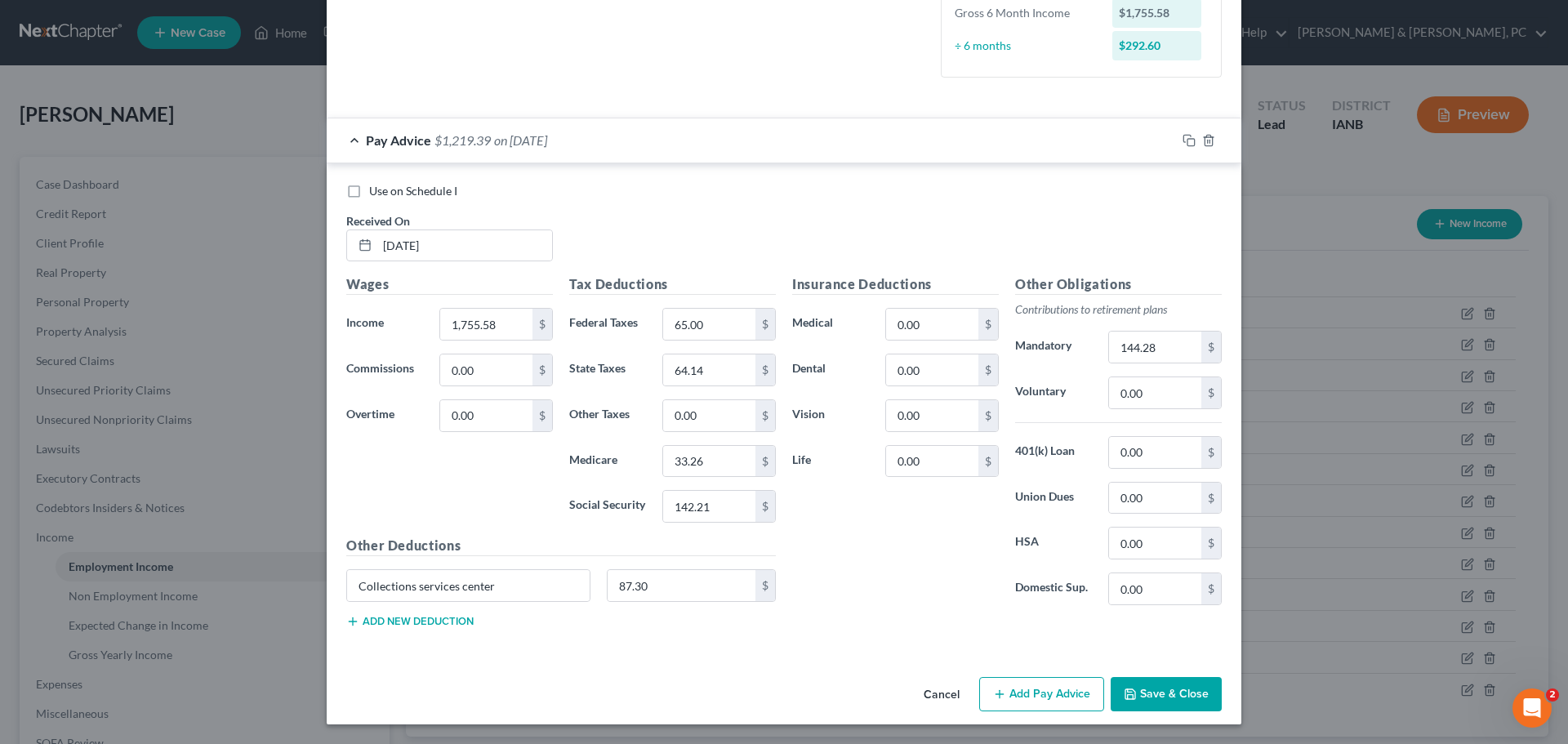
click at [860, 572] on div "Insurance Deductions Medical 0.00 $ Dental 0.00 $ Vision 0.00 $ Life 0.00 $" at bounding box center [895, 446] width 223 height 344
click at [931, 688] on button "Cancel" at bounding box center [942, 695] width 62 height 33
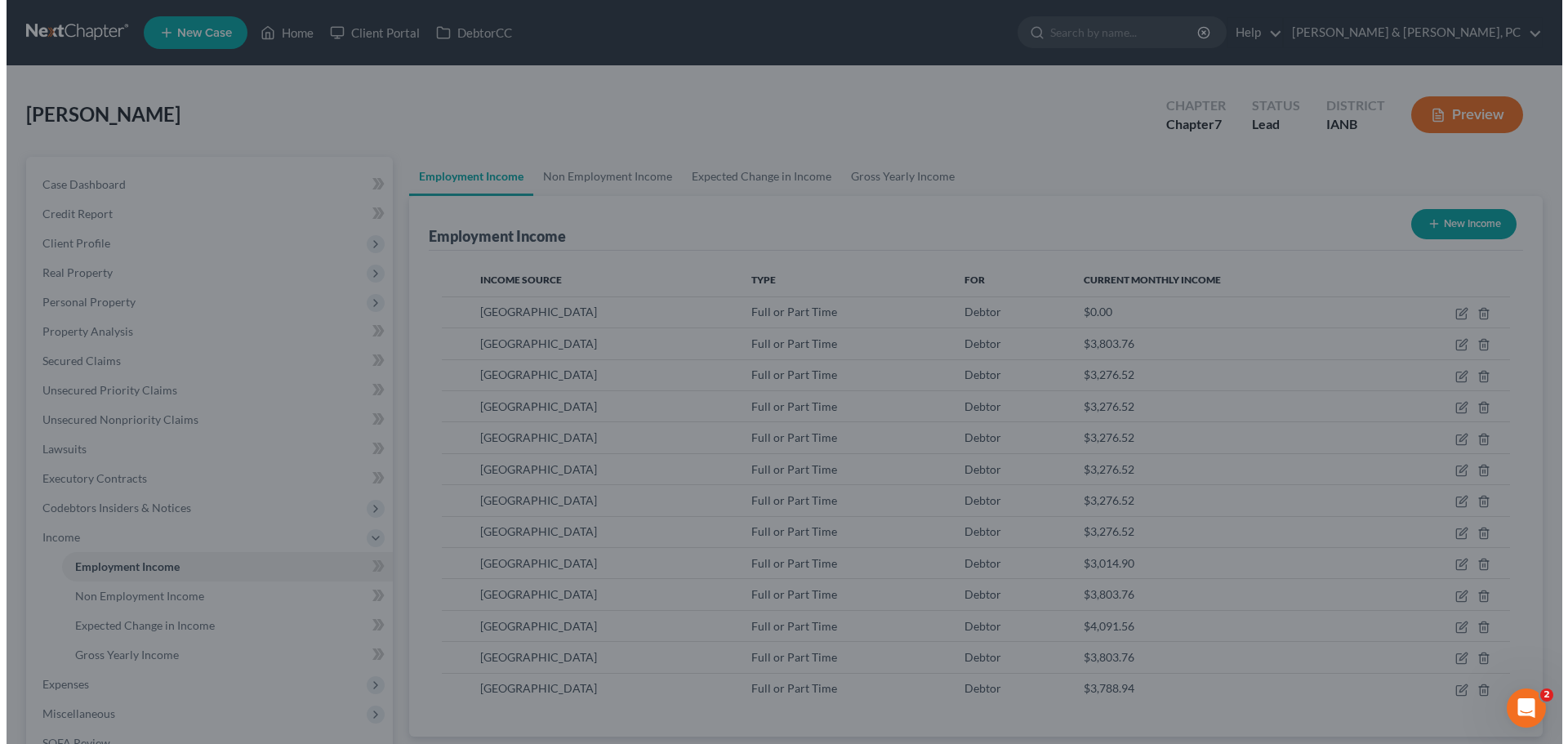
scroll to position [816152, 816172]
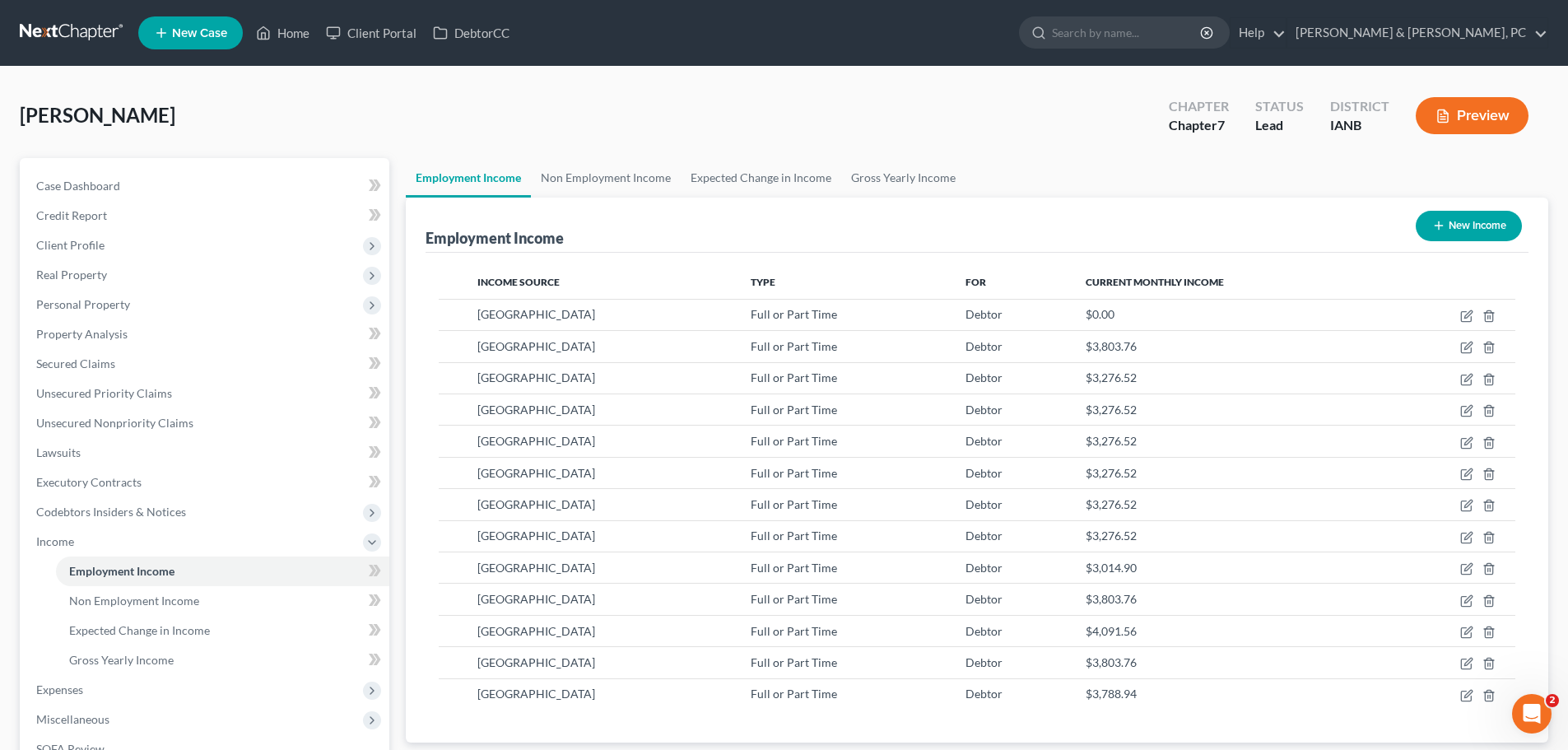
click at [1478, 230] on button "New Income" at bounding box center [1469, 225] width 106 height 30
select select "0"
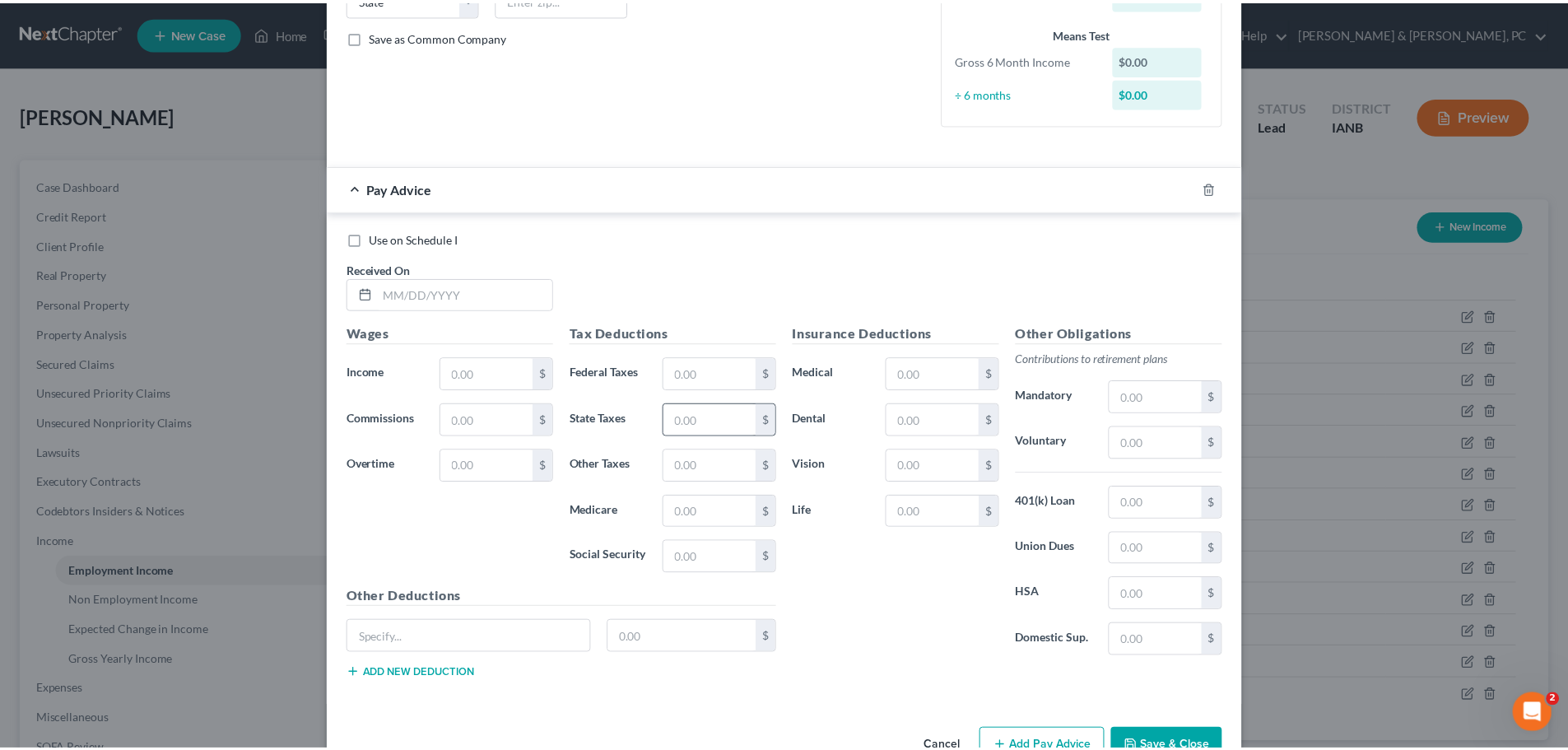
scroll to position [404, 0]
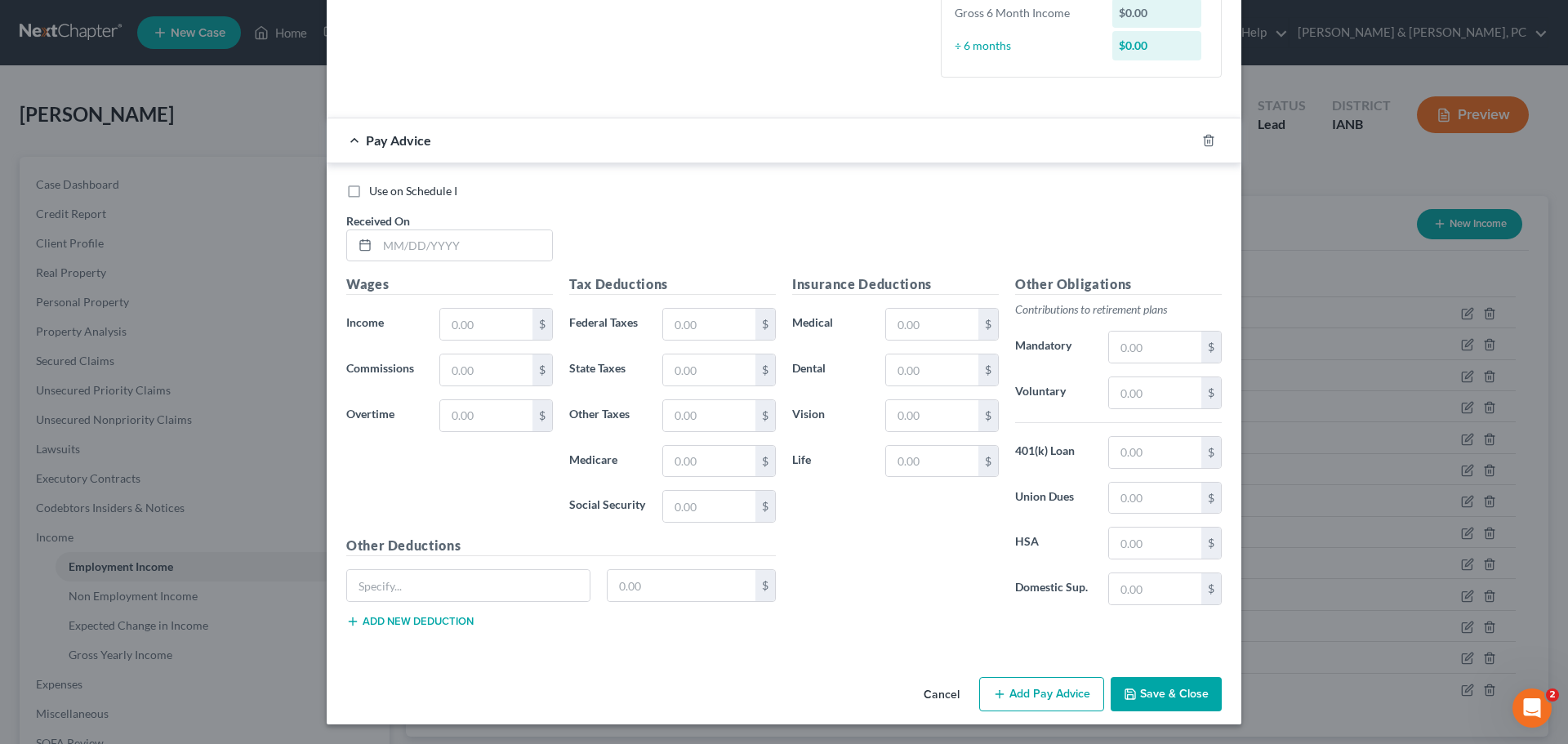
click at [934, 697] on button "Cancel" at bounding box center [942, 695] width 62 height 33
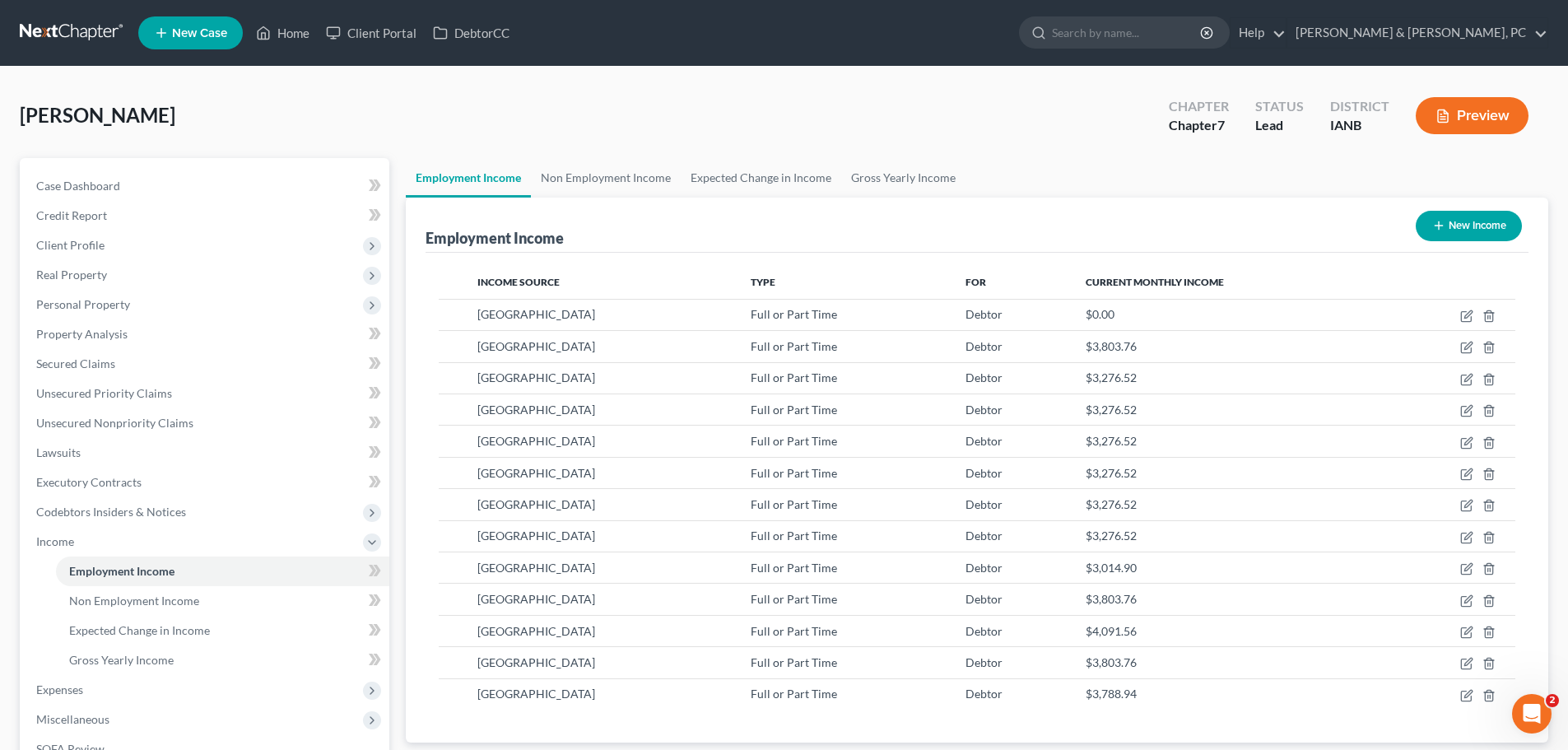
scroll to position [822733, 822506]
click at [1055, 141] on div "[PERSON_NAME] Upgraded Chapter Chapter 7 Status Lead District IANB Preview" at bounding box center [784, 122] width 1529 height 71
click at [1053, 143] on div "[PERSON_NAME] Upgraded Chapter Chapter 7 Status Lead District IANB Preview" at bounding box center [784, 122] width 1529 height 71
